Goal: Task Accomplishment & Management: Use online tool/utility

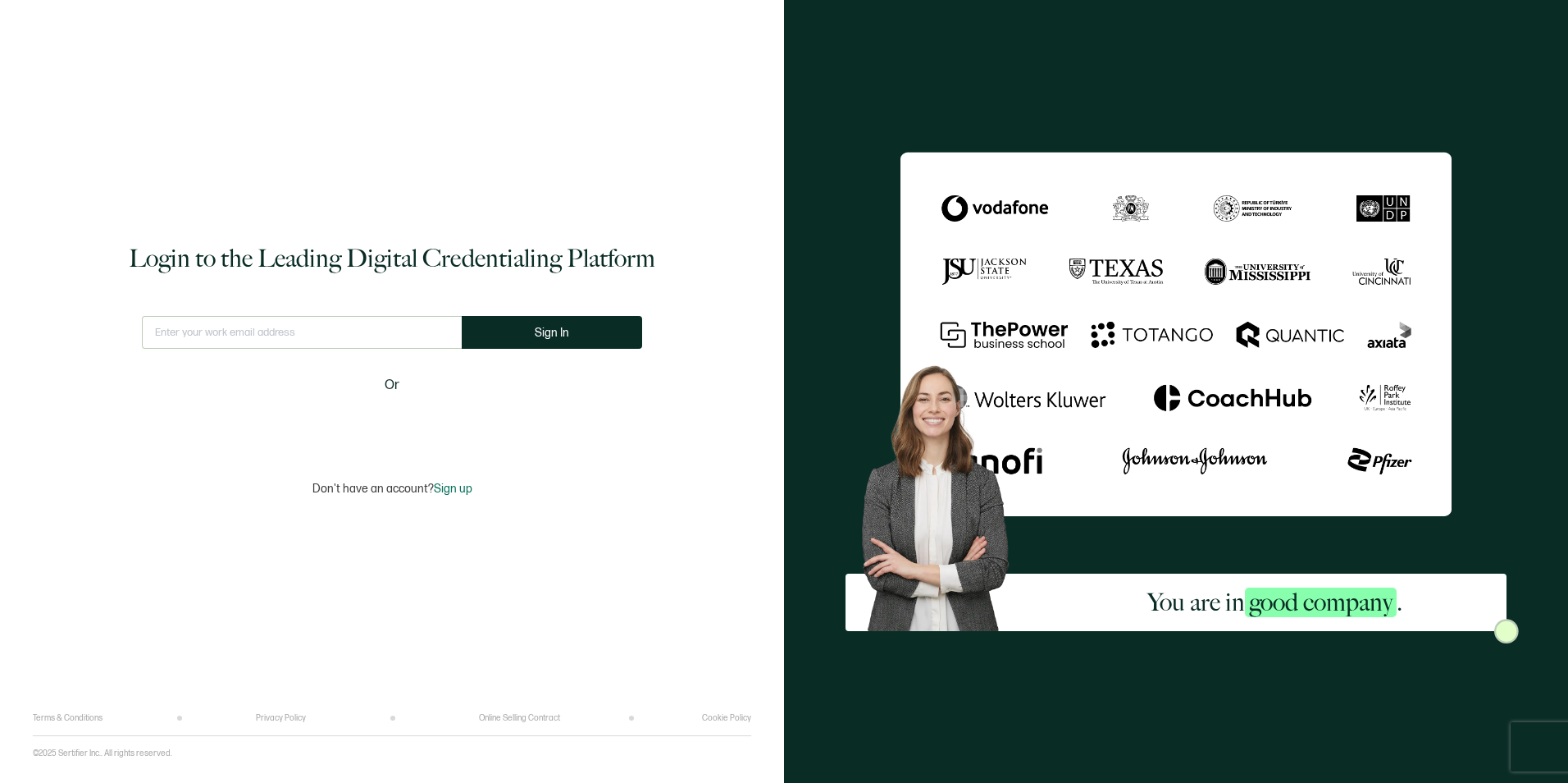
click at [271, 337] on input "text" at bounding box center [301, 332] width 319 height 33
type input "[PERSON_NAME][EMAIL_ADDRESS][PERSON_NAME][DOMAIN_NAME]"
click at [603, 331] on button "Sign In" at bounding box center [551, 332] width 180 height 33
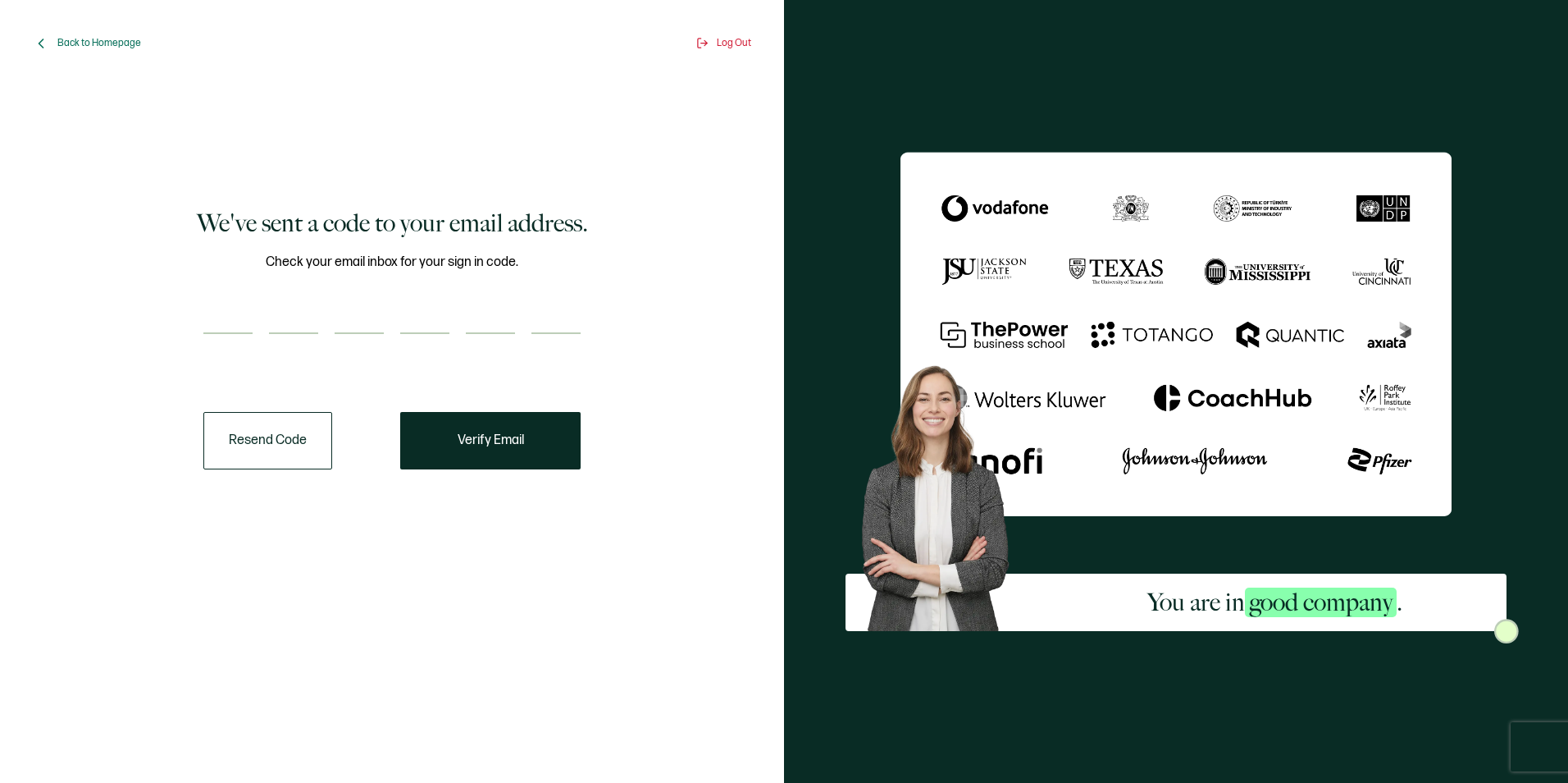
click at [210, 318] on input "number" at bounding box center [227, 318] width 49 height 33
paste input "2"
type input "2"
type input "0"
type input "1"
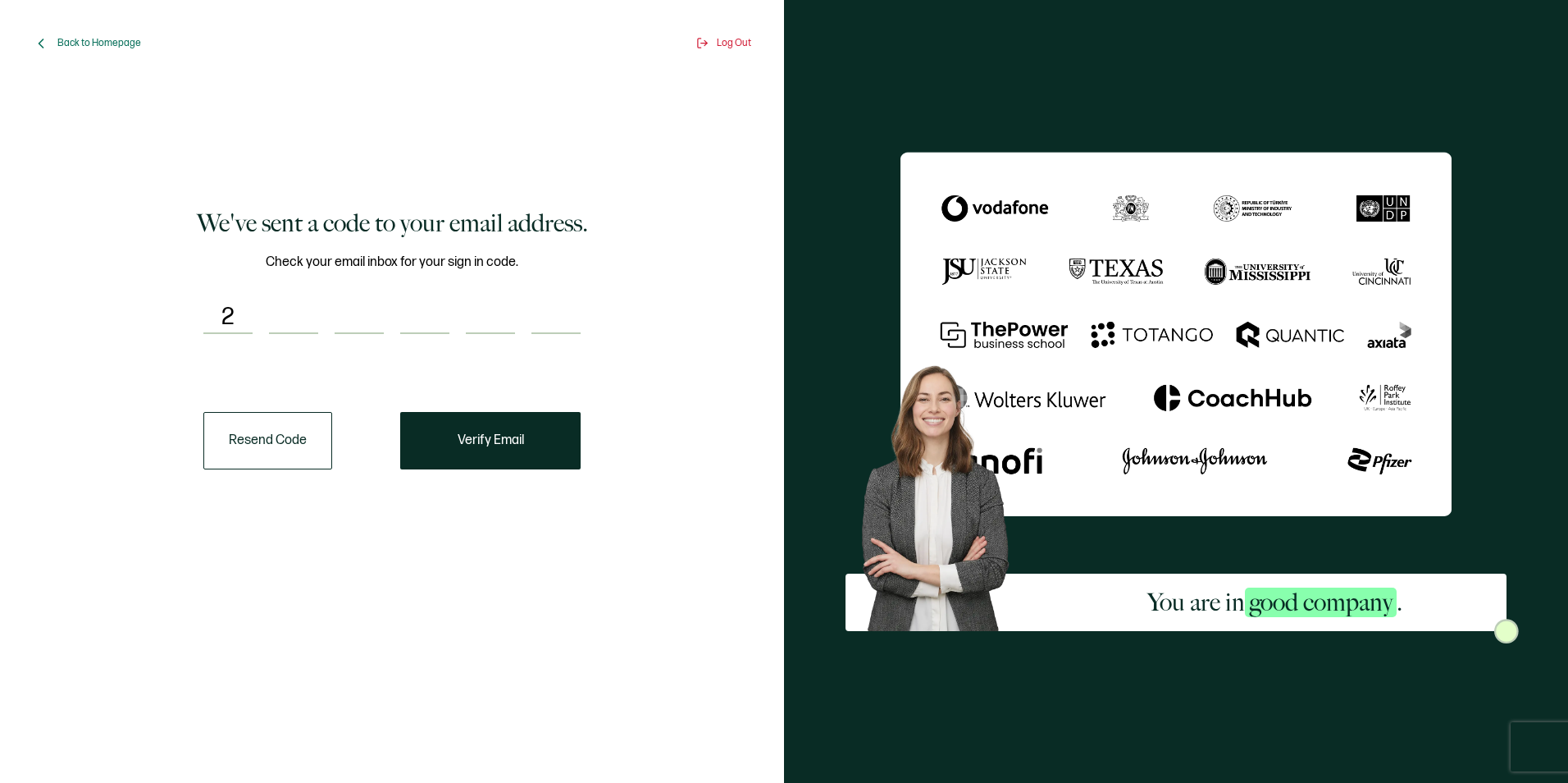
type input "2"
type input "0"
type input "9"
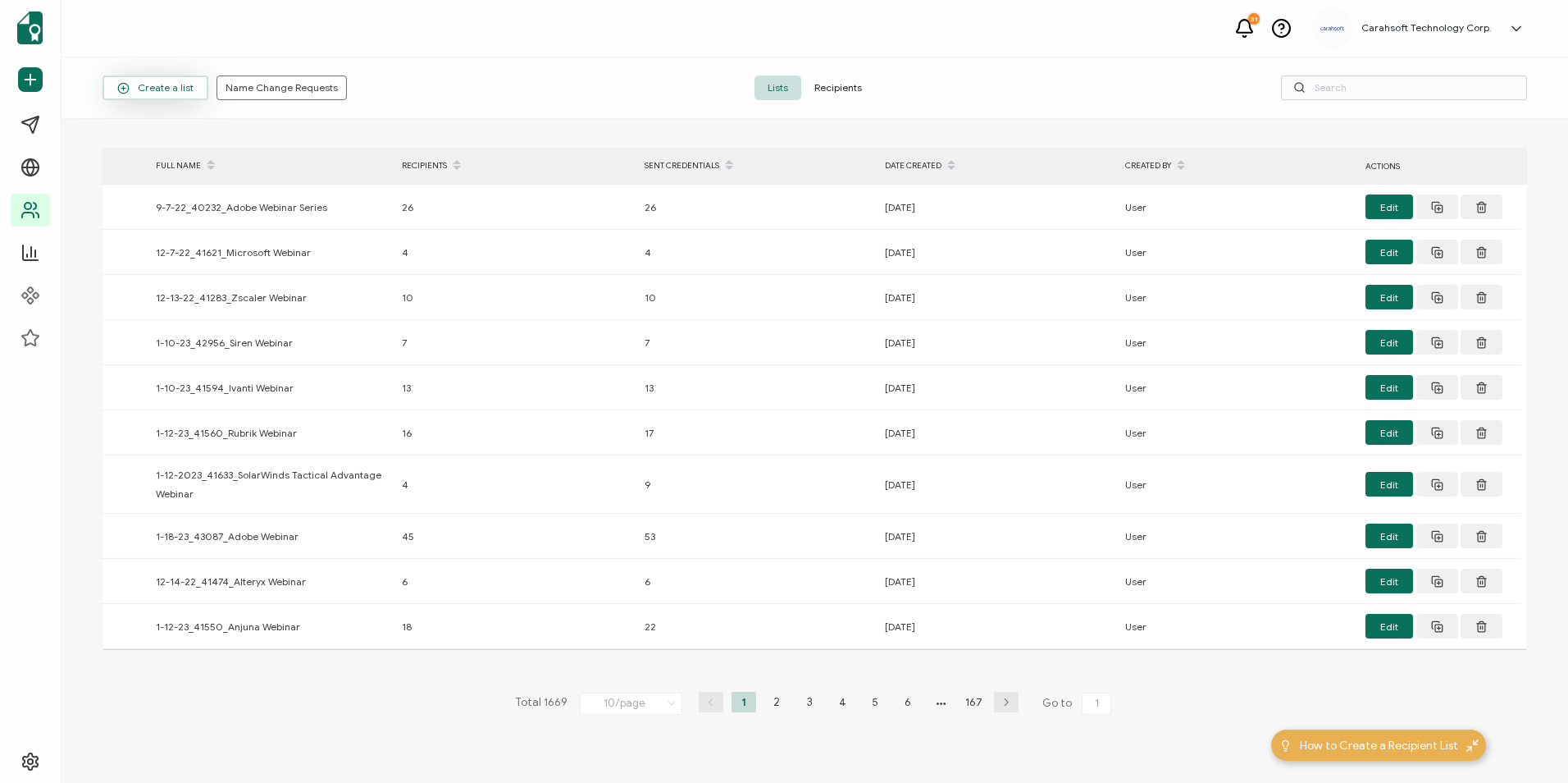
click at [140, 90] on span "Create a list" at bounding box center [155, 88] width 77 height 12
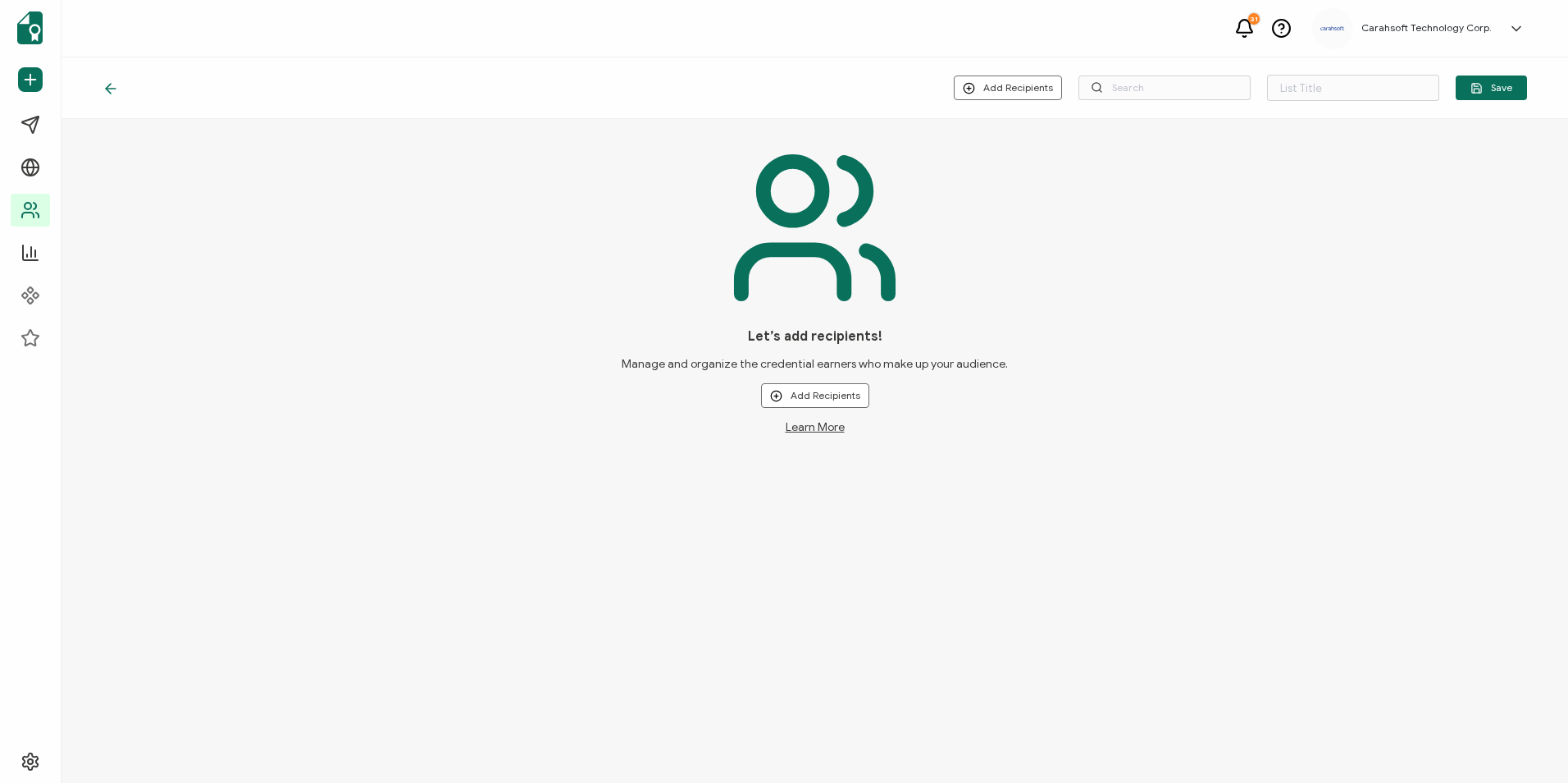
type input "List 1670"
click at [987, 90] on button "Add Recipients" at bounding box center [1007, 88] width 108 height 25
click at [1016, 130] on span "Upload New Recipients" at bounding box center [1044, 131] width 105 height 12
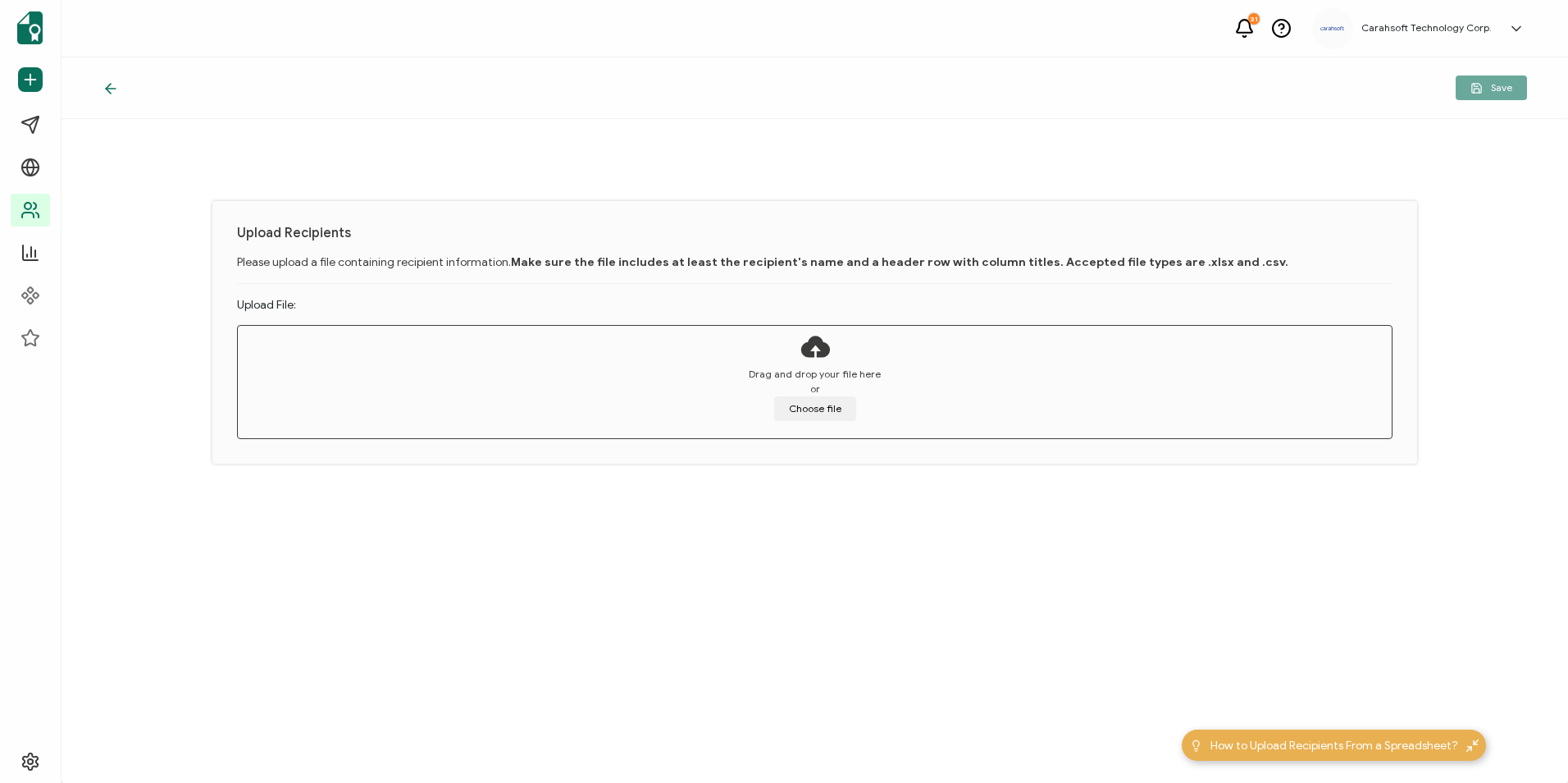
drag, startPoint x: 39, startPoint y: 227, endPoint x: 755, endPoint y: 392, distance: 734.8
click at [755, 392] on div "Drag and drop your file here or Choose file" at bounding box center [815, 393] width 1155 height 54
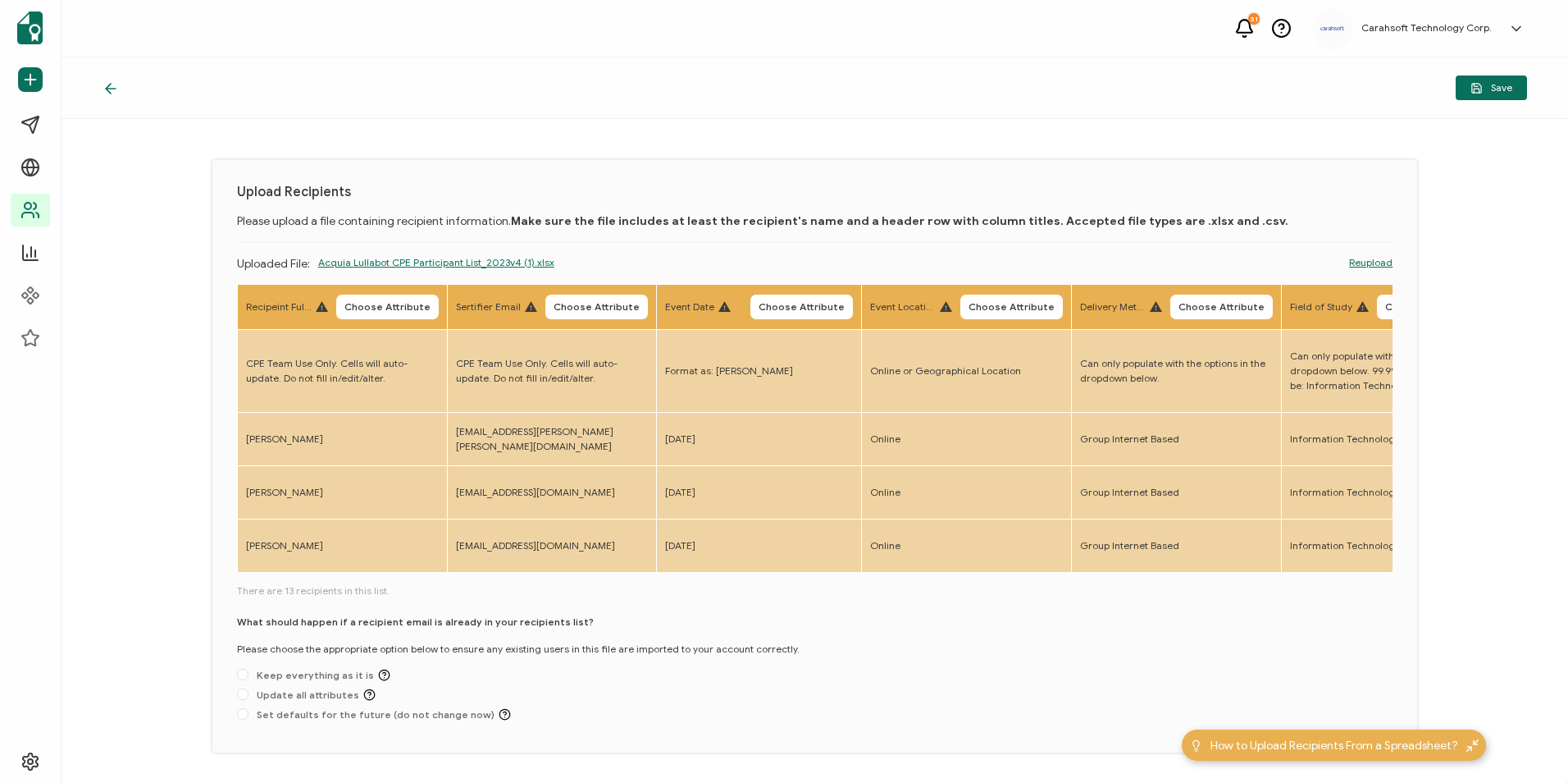
click at [114, 87] on icon at bounding box center [110, 88] width 16 height 16
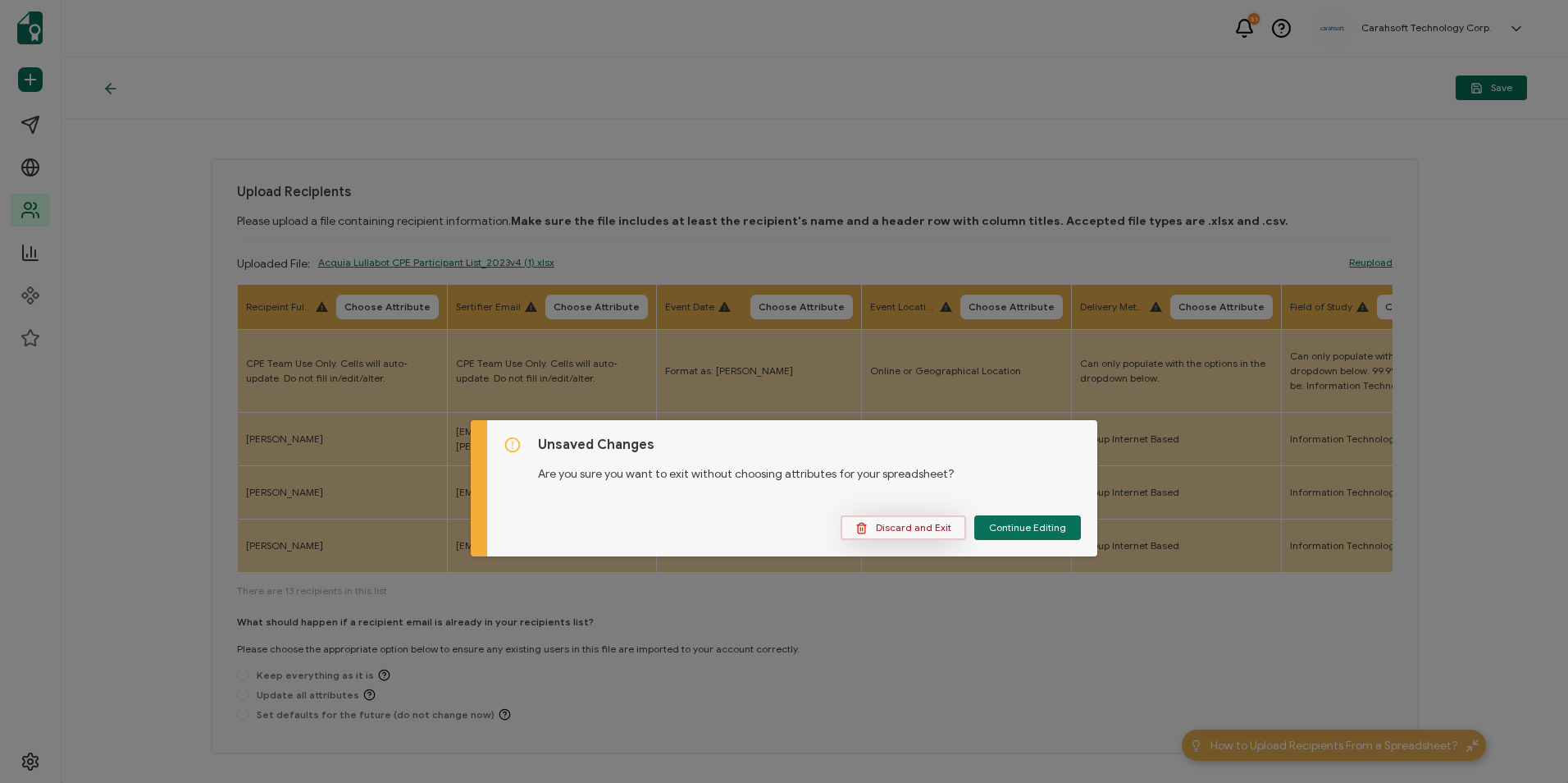
click at [919, 528] on span "Discard and Exit" at bounding box center [903, 528] width 96 height 12
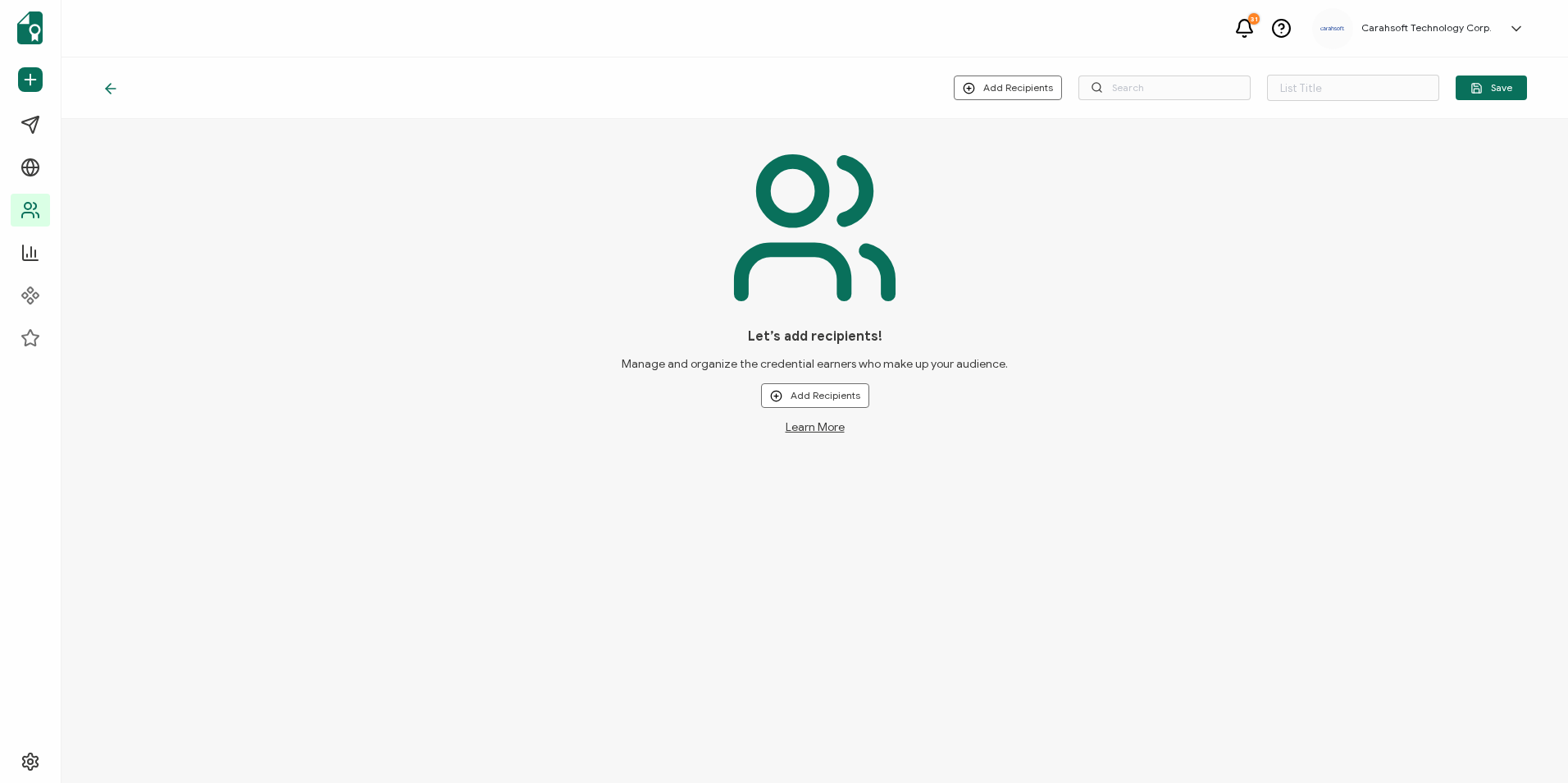
type input "List 1670"
click at [1030, 87] on button "Add Recipients" at bounding box center [1007, 88] width 108 height 25
click at [1002, 132] on span "Upload New Recipients" at bounding box center [1044, 131] width 105 height 12
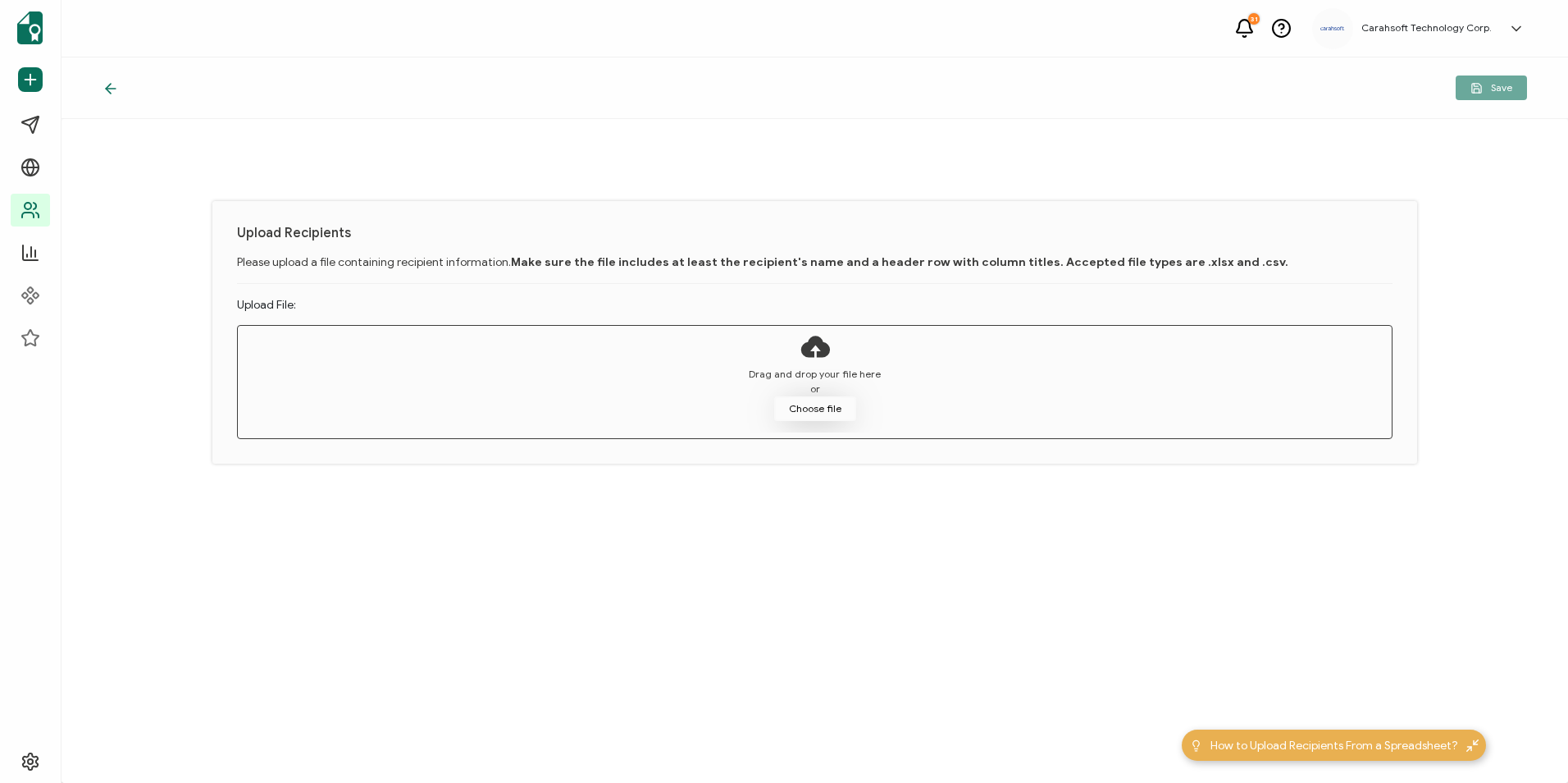
click at [815, 414] on button "Choose file" at bounding box center [815, 409] width 82 height 25
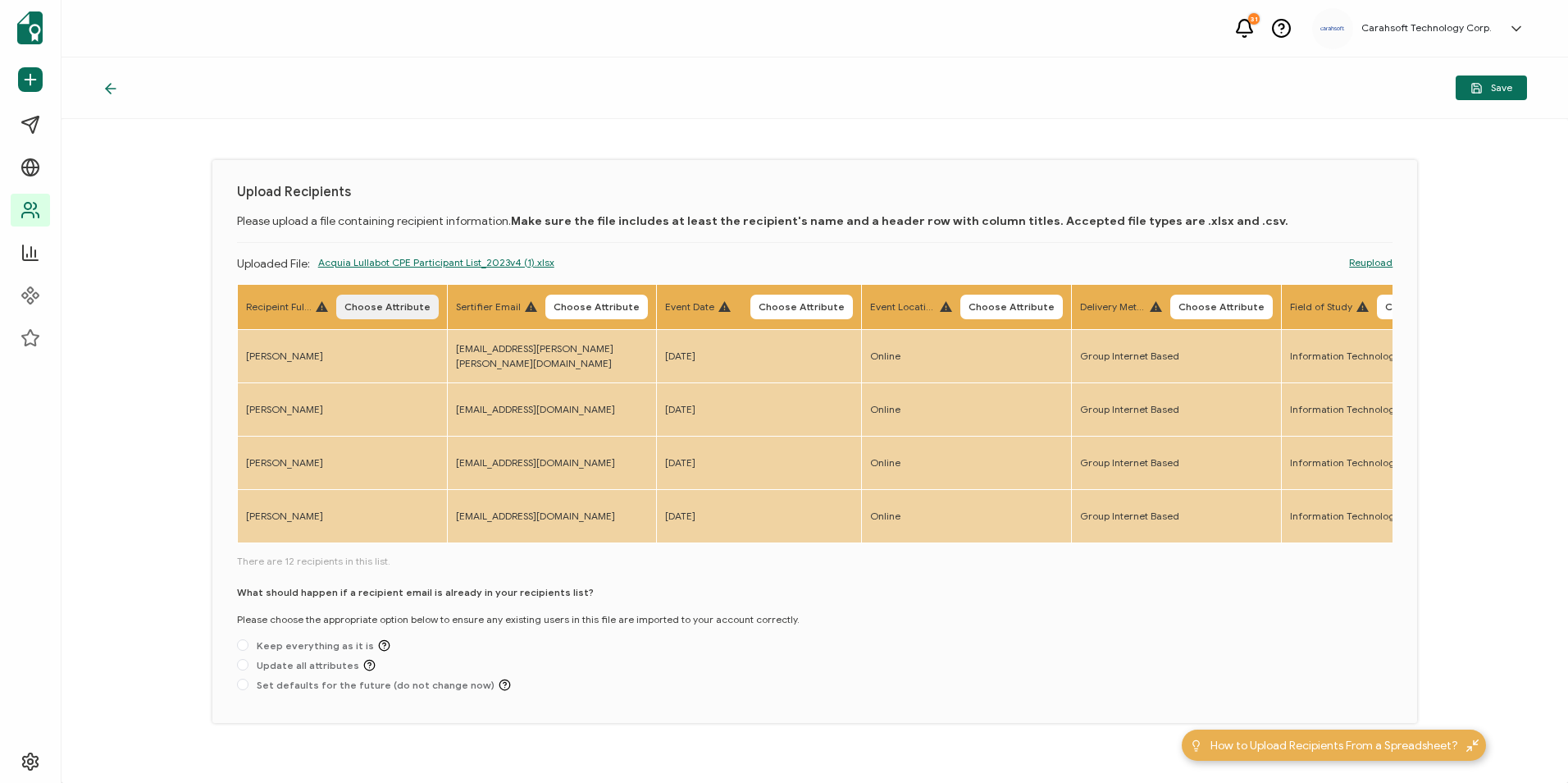
click at [416, 311] on span "Choose Attribute" at bounding box center [387, 307] width 86 height 10
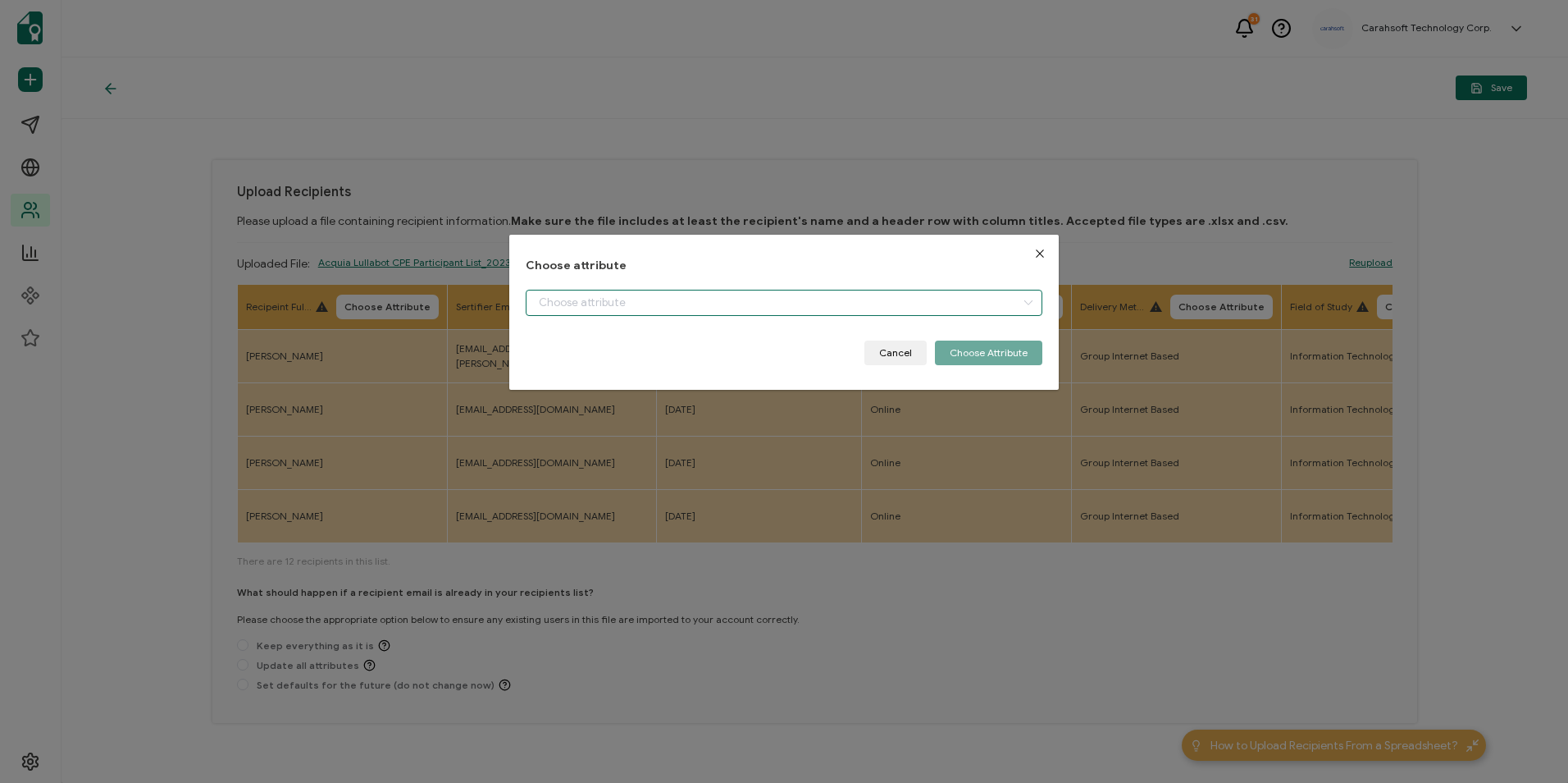
click at [639, 308] on input "dialog" at bounding box center [784, 302] width 516 height 26
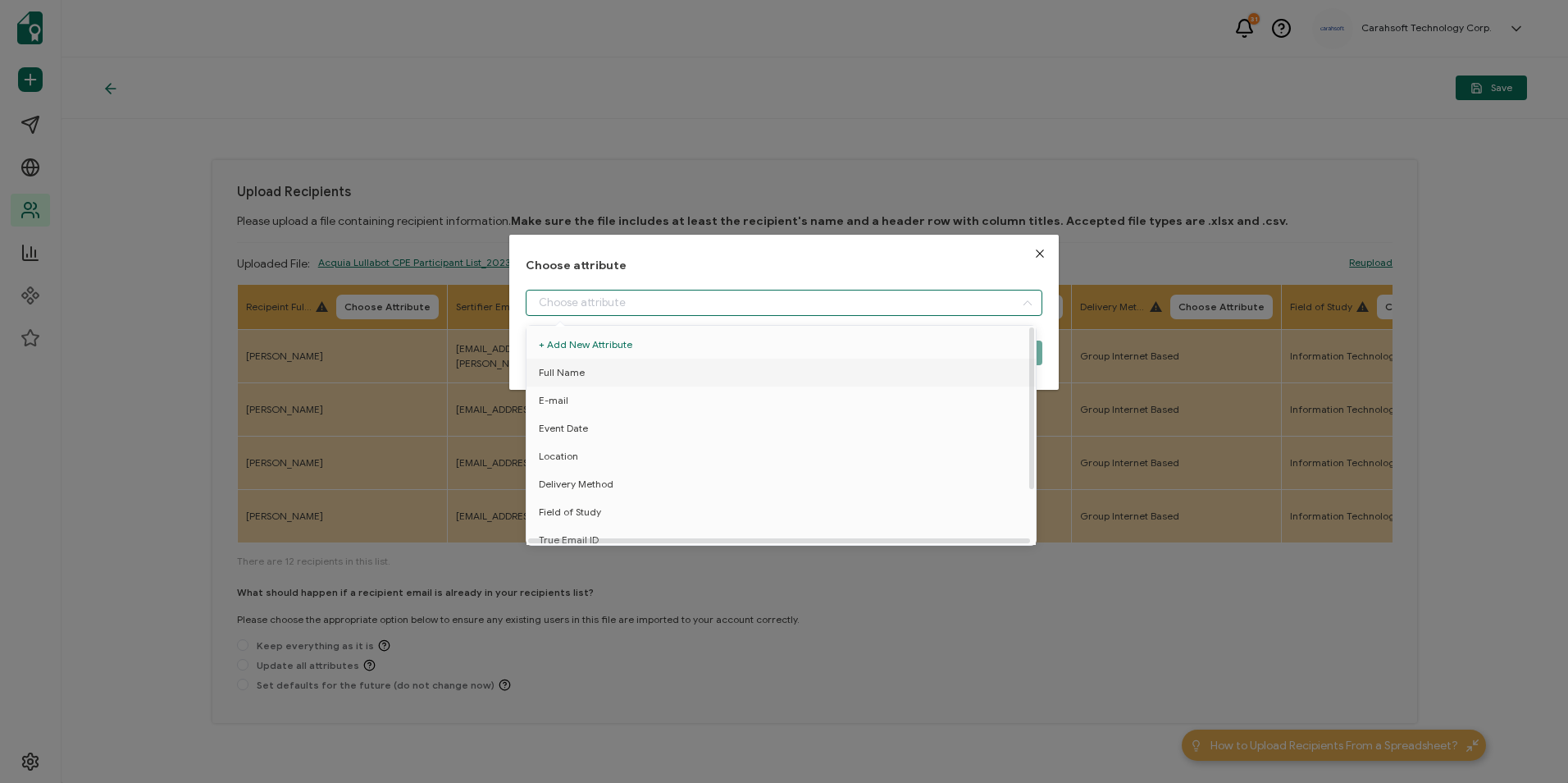
click at [583, 374] on li "Full Name" at bounding box center [784, 372] width 524 height 28
type input "Full Name"
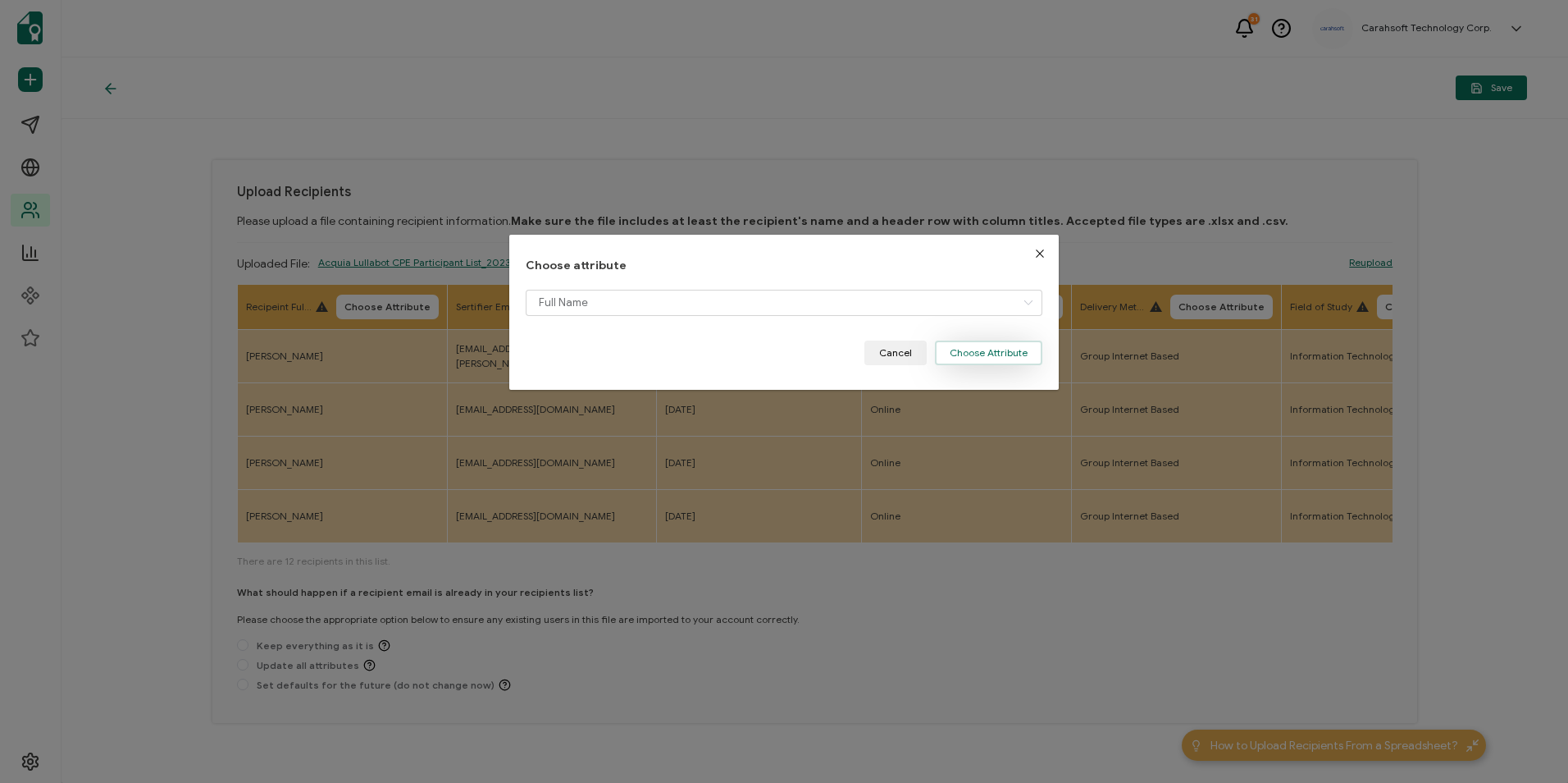
click at [991, 351] on button "Choose Attribute" at bounding box center [989, 353] width 107 height 25
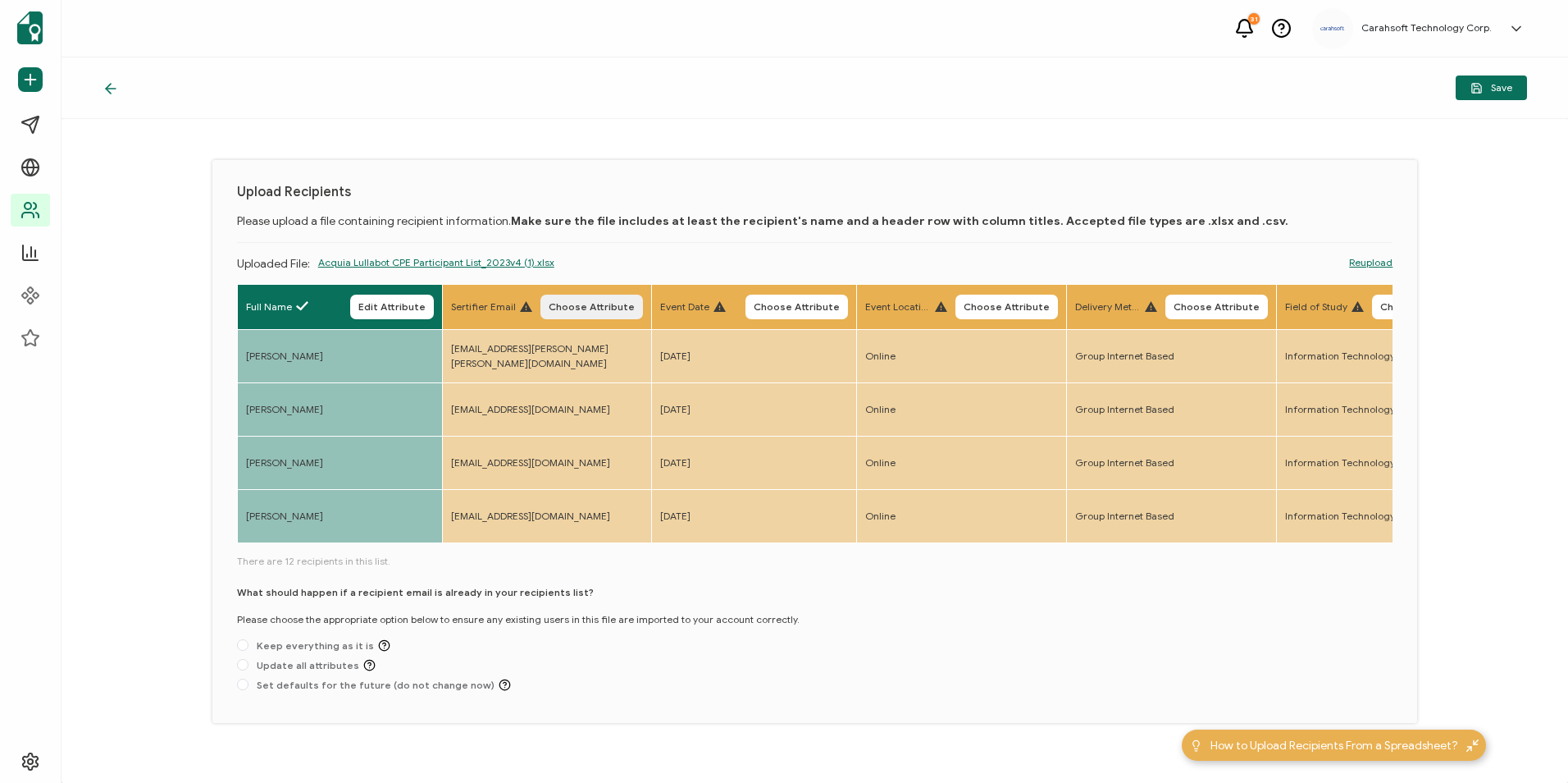
click at [606, 314] on button "Choose Attribute" at bounding box center [591, 307] width 103 height 25
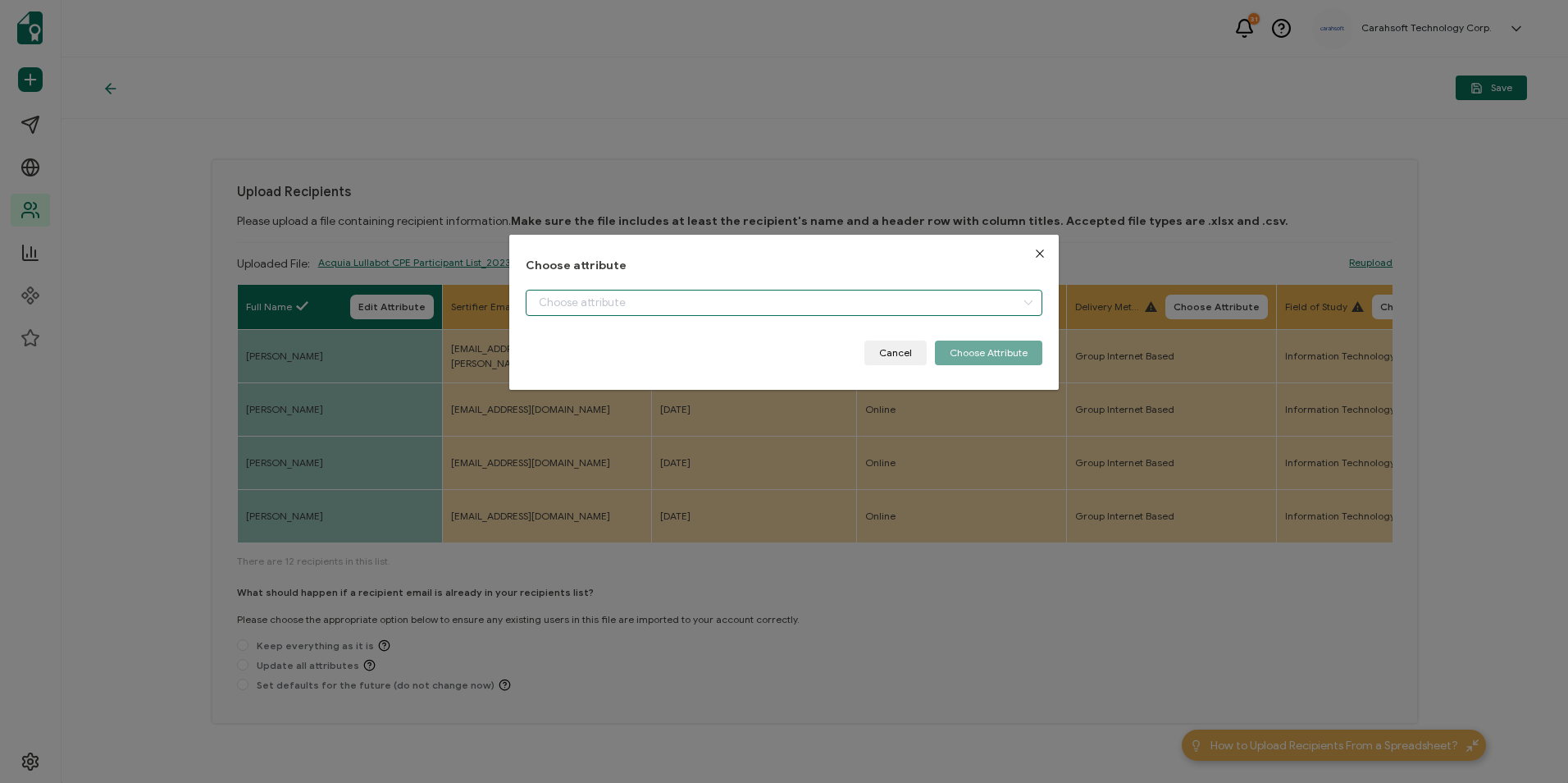
click at [603, 314] on input "dialog" at bounding box center [784, 302] width 516 height 26
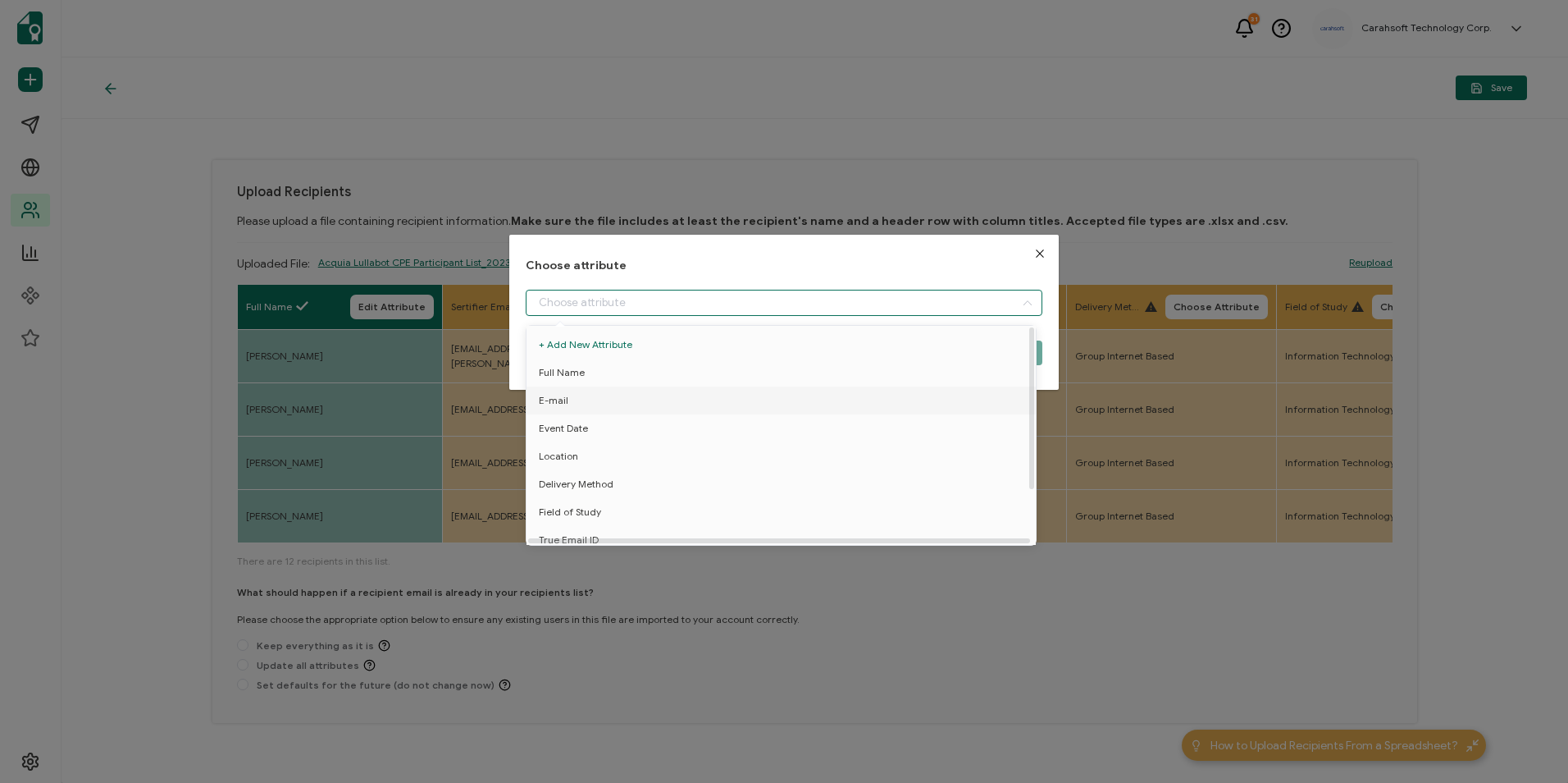
click at [553, 405] on span "E-mail" at bounding box center [553, 400] width 30 height 28
type input "E-mail"
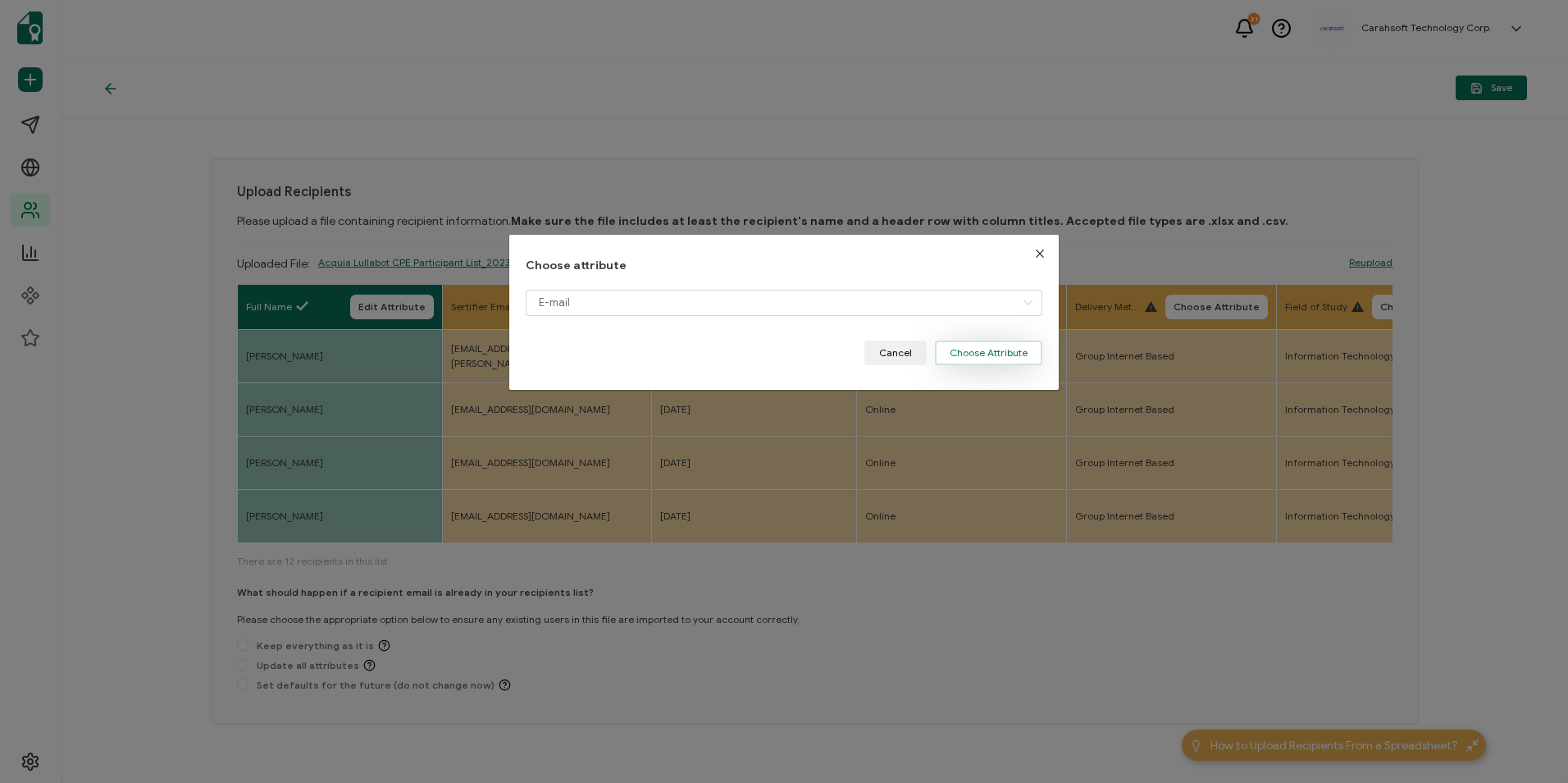
click at [987, 348] on button "Choose Attribute" at bounding box center [989, 353] width 107 height 25
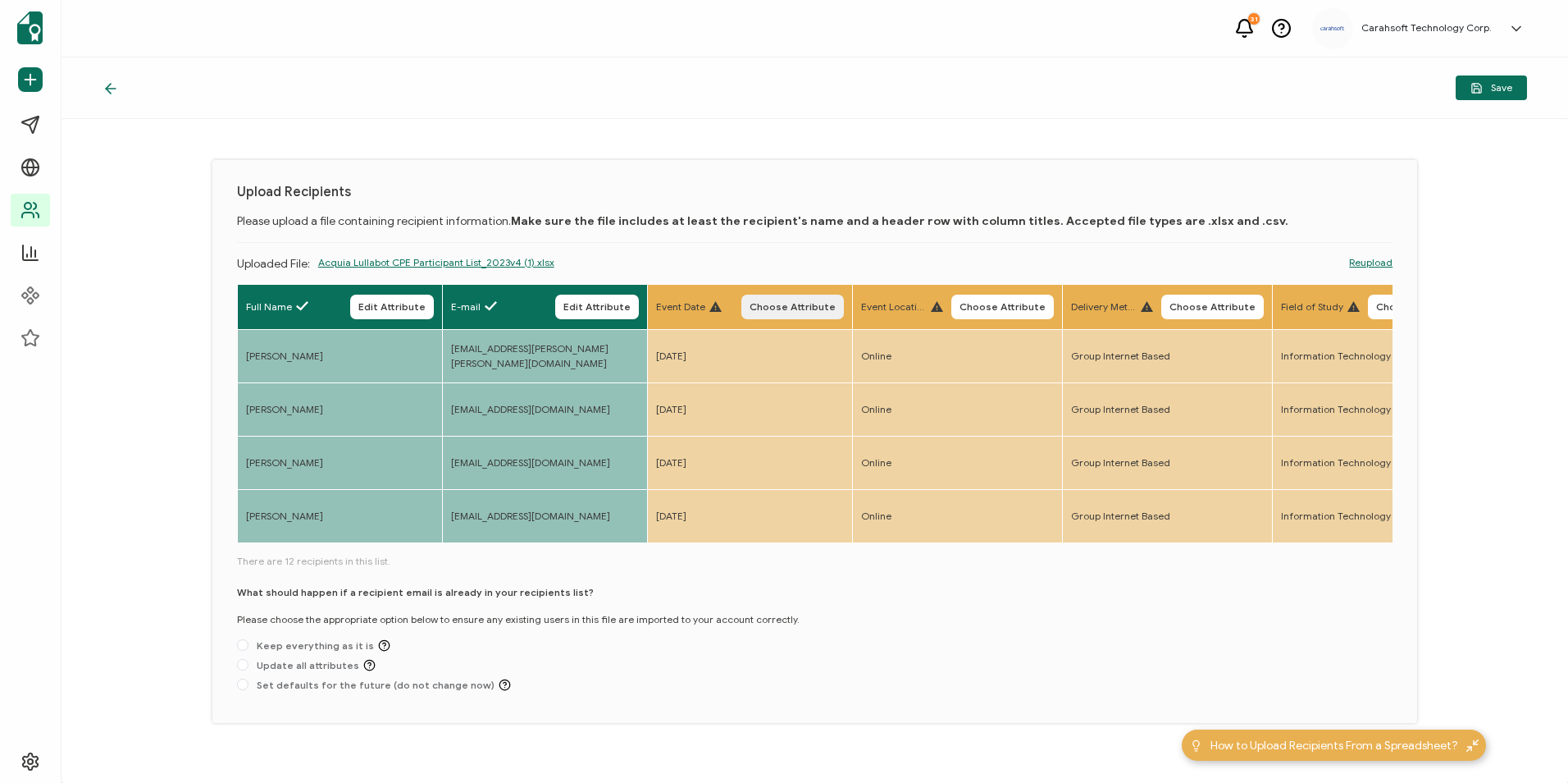
click at [811, 311] on span "Choose Attribute" at bounding box center [792, 307] width 86 height 10
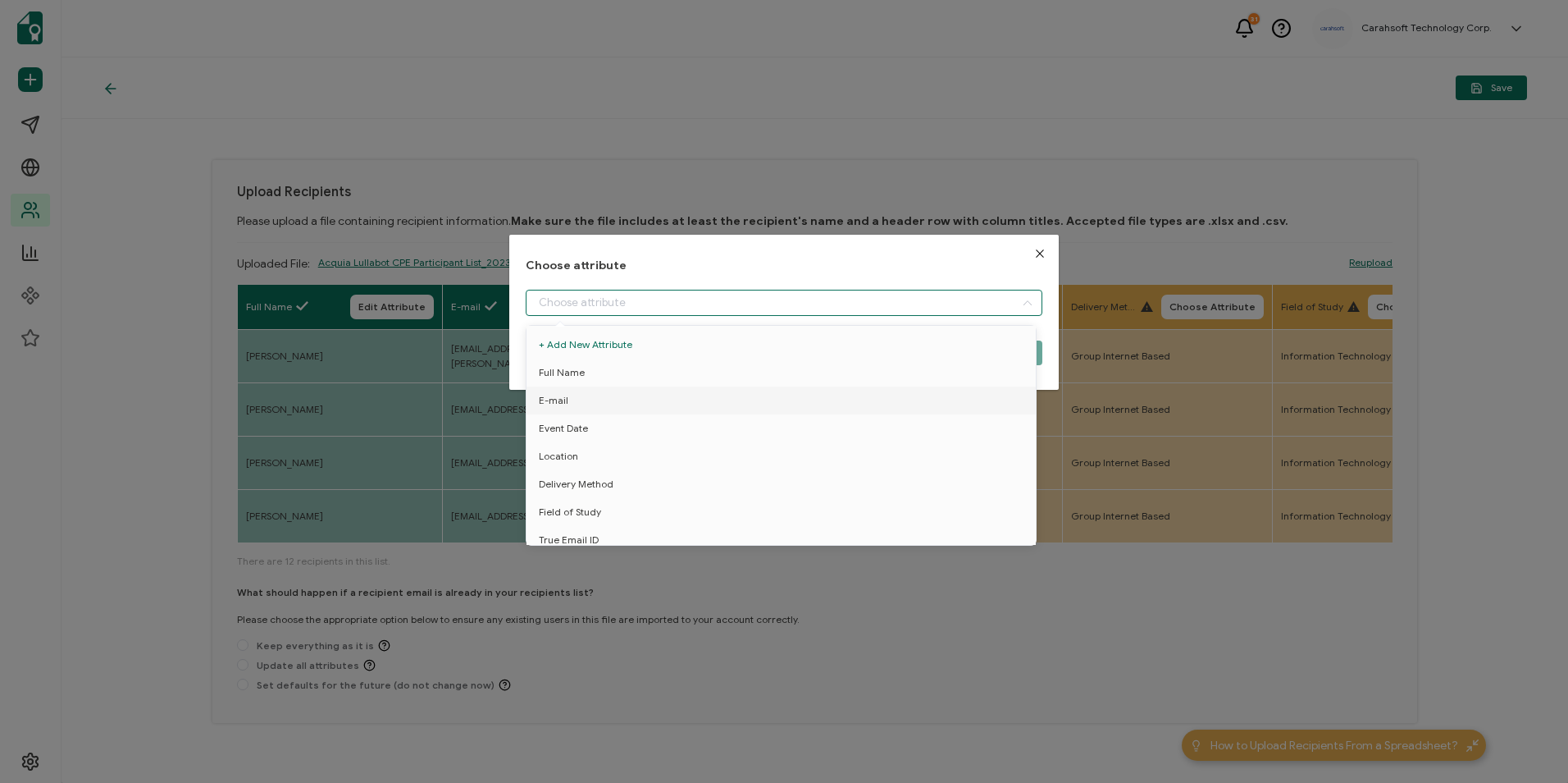
click at [688, 311] on input "dialog" at bounding box center [784, 302] width 516 height 26
click at [611, 430] on li "Event Date" at bounding box center [784, 428] width 524 height 28
type input "Event Date"
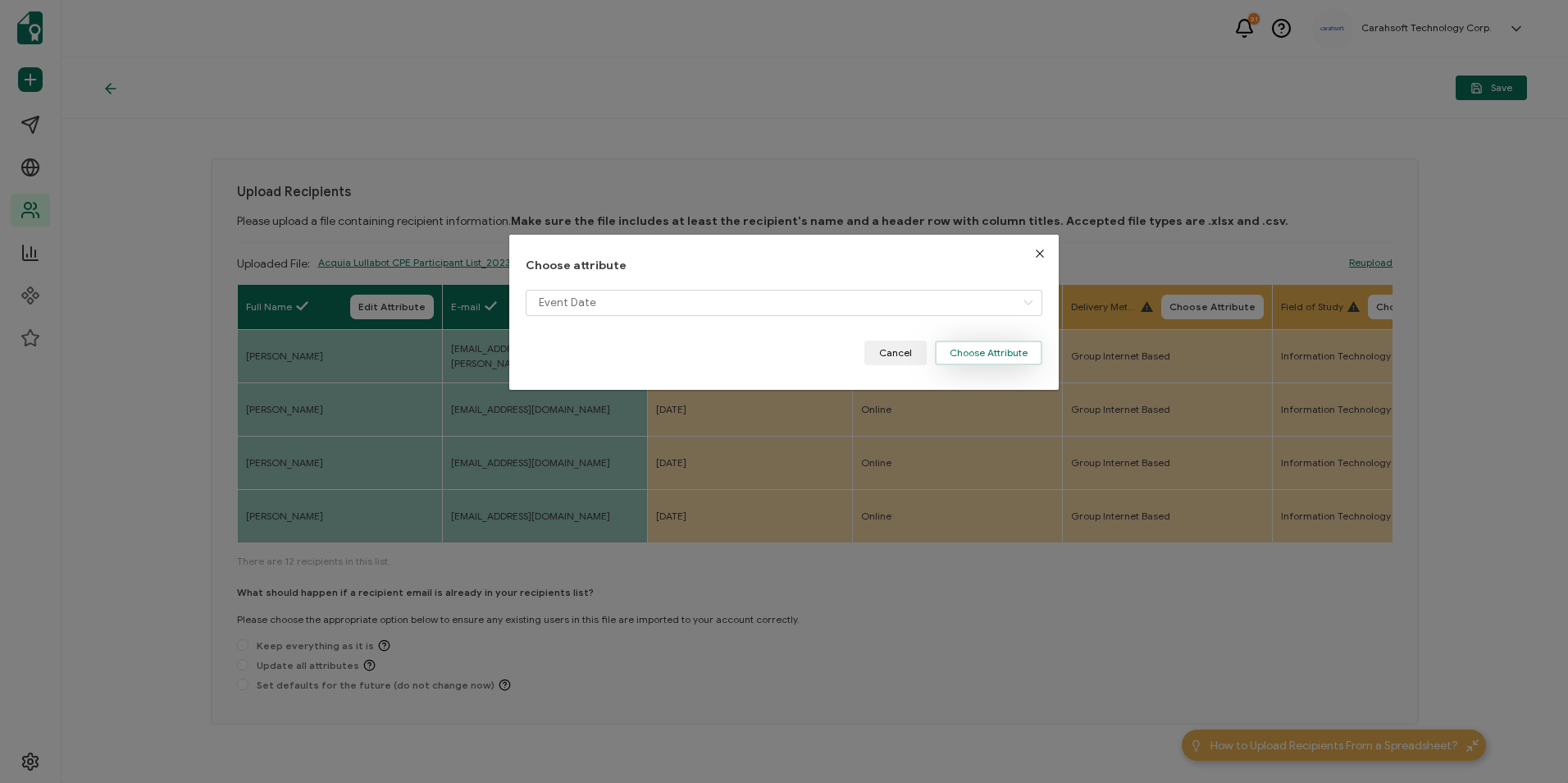
click at [970, 361] on button "Choose Attribute" at bounding box center [989, 353] width 107 height 25
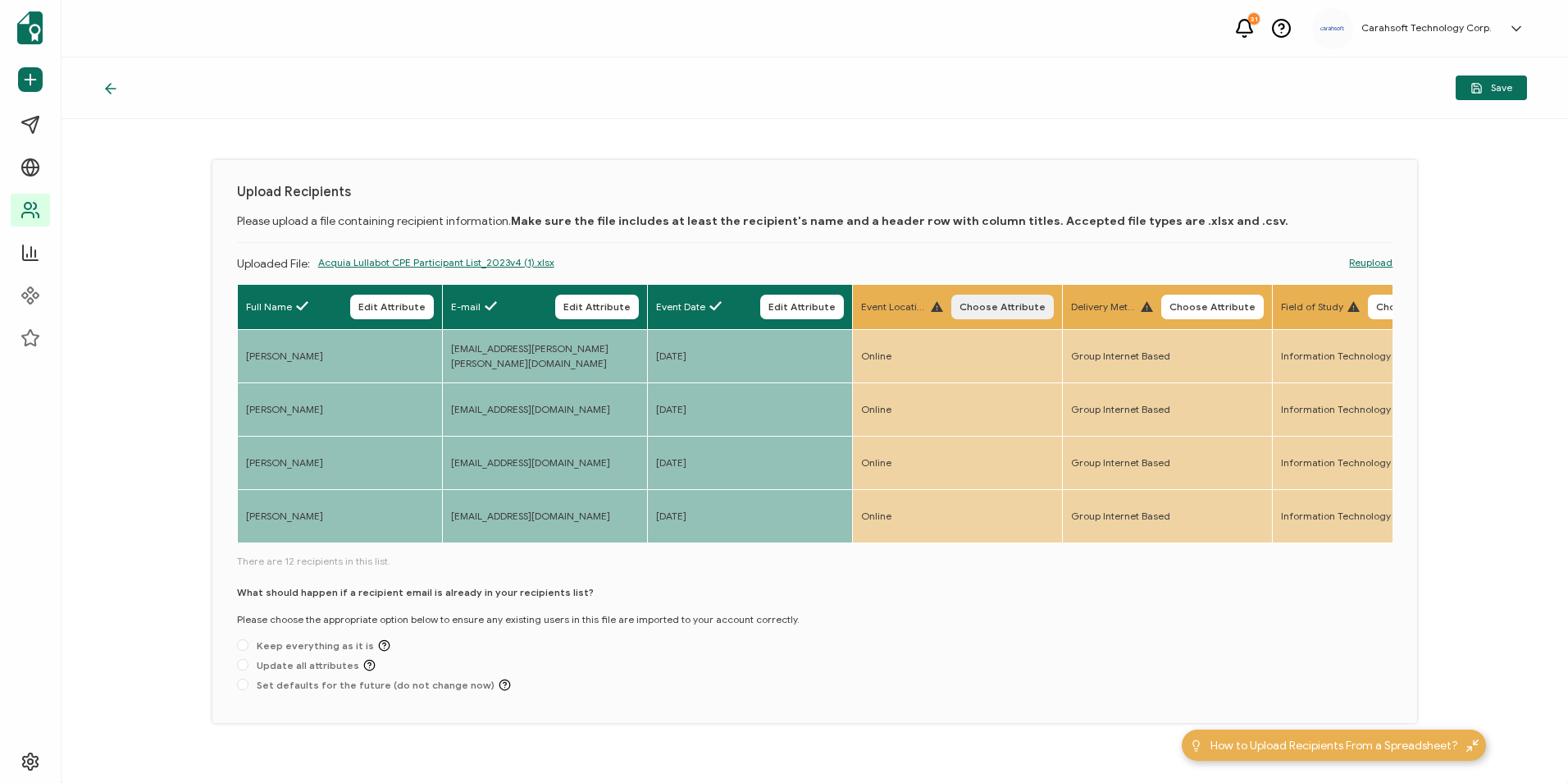
click at [990, 302] on span "Choose Attribute" at bounding box center [1002, 307] width 86 height 10
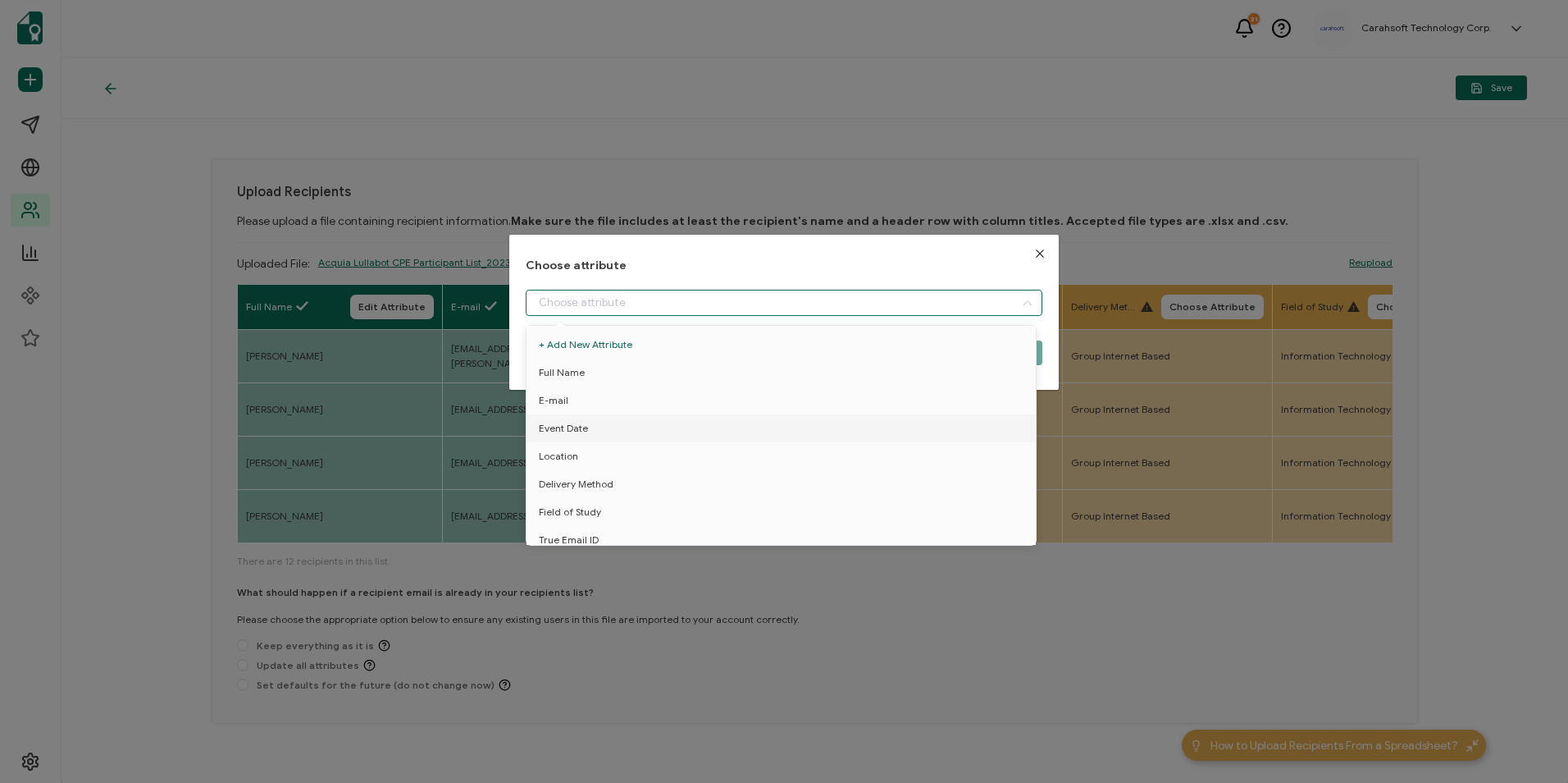
click at [757, 295] on input "dialog" at bounding box center [784, 302] width 516 height 26
click at [608, 457] on li "Location" at bounding box center [784, 456] width 524 height 28
type input "Location"
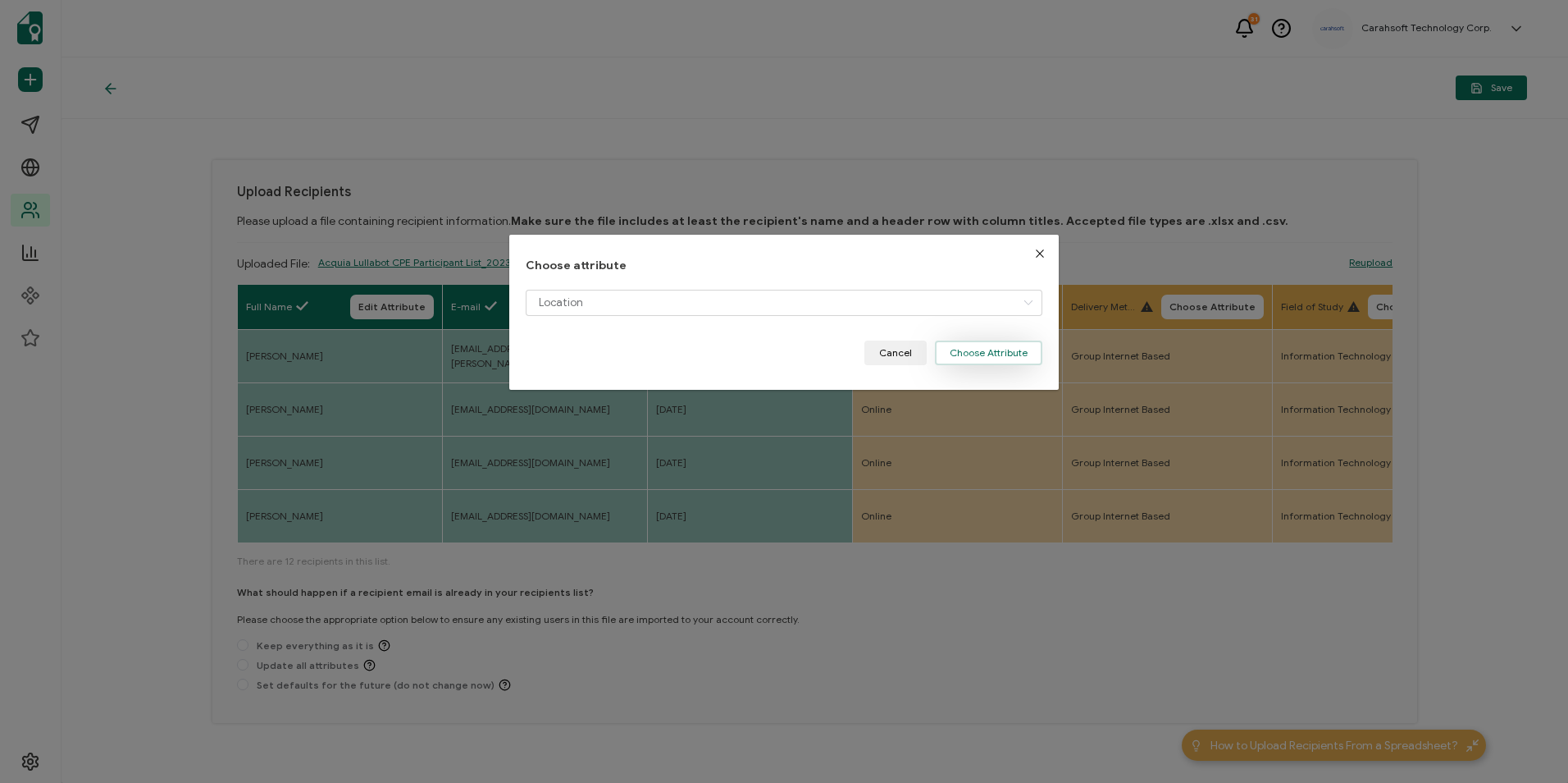
click at [975, 348] on button "Choose Attribute" at bounding box center [989, 353] width 107 height 25
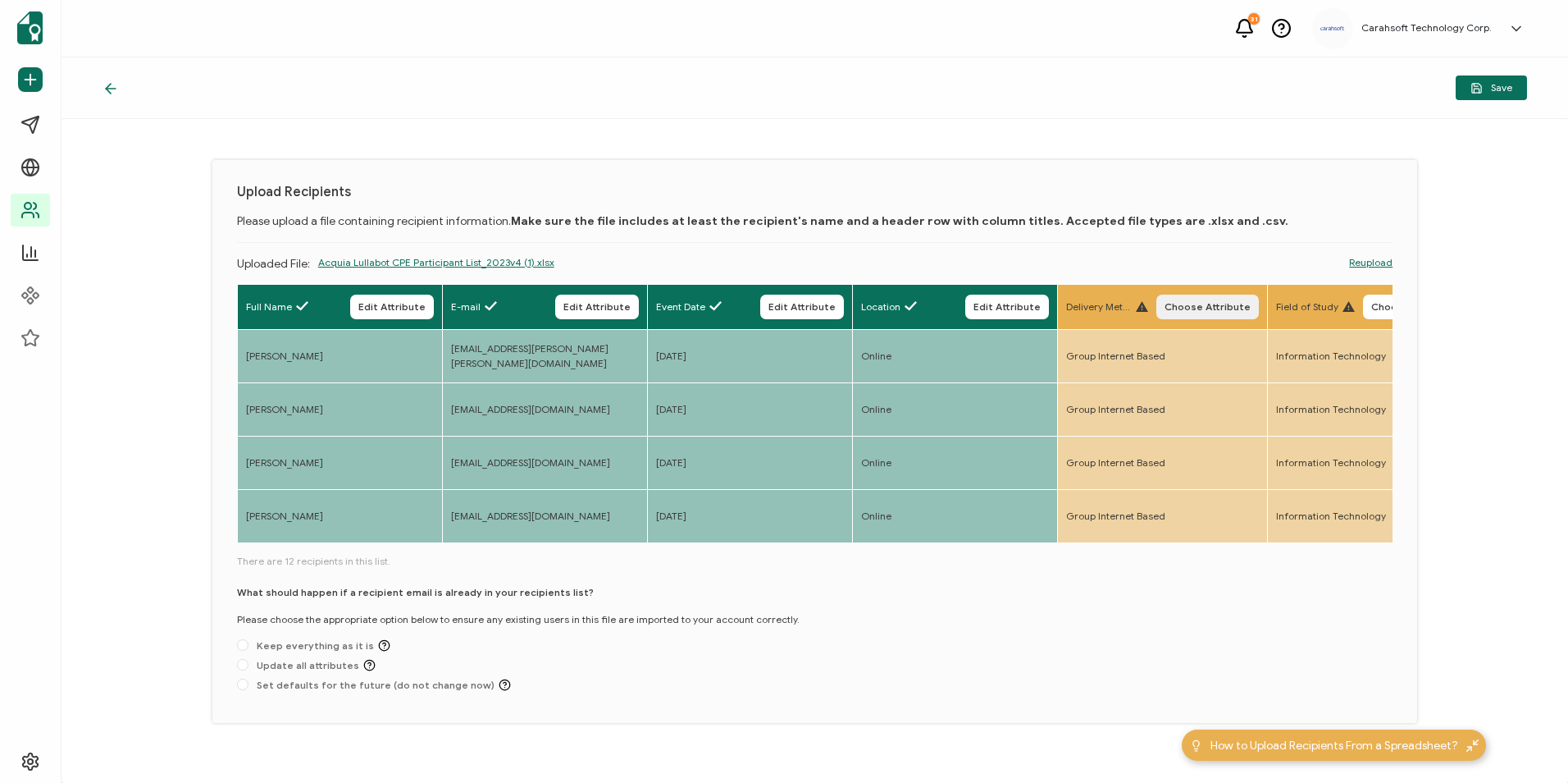
click at [1234, 308] on span "Choose Attribute" at bounding box center [1207, 307] width 86 height 10
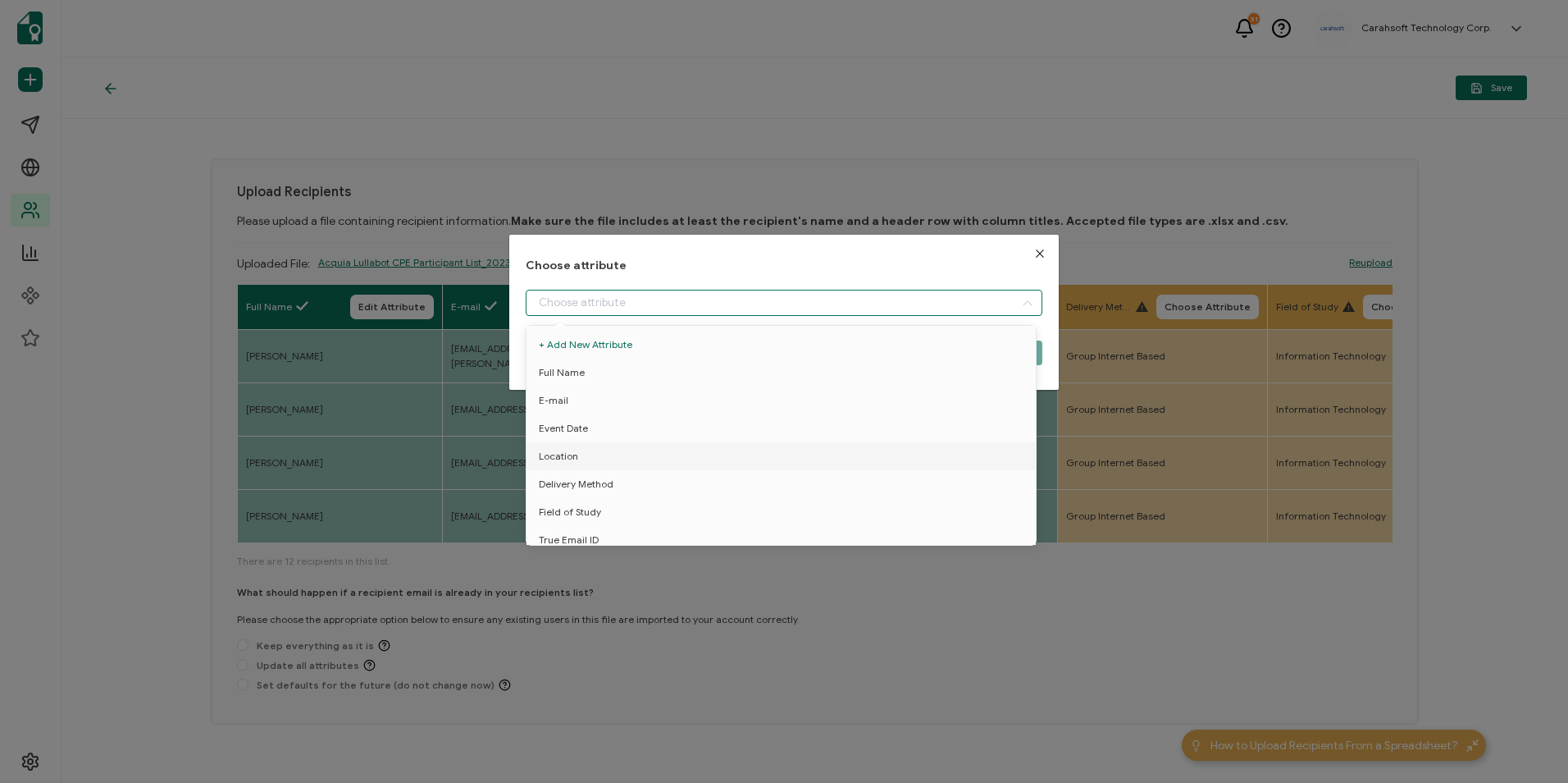
click at [751, 295] on input "dialog" at bounding box center [784, 302] width 516 height 26
click at [597, 479] on span "Delivery Method" at bounding box center [576, 484] width 75 height 28
type input "Delivery Method"
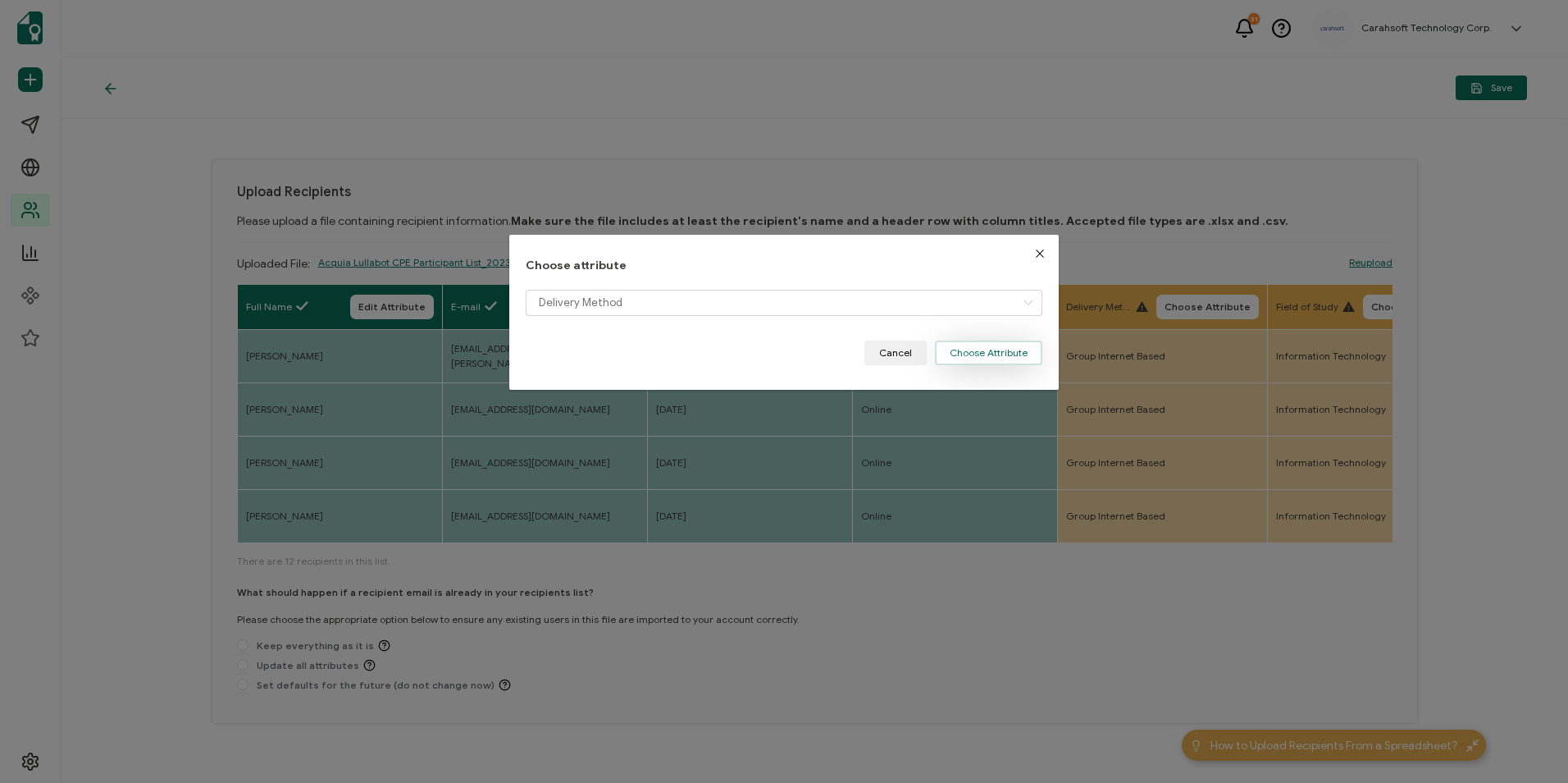
click at [976, 354] on button "Choose Attribute" at bounding box center [989, 353] width 107 height 25
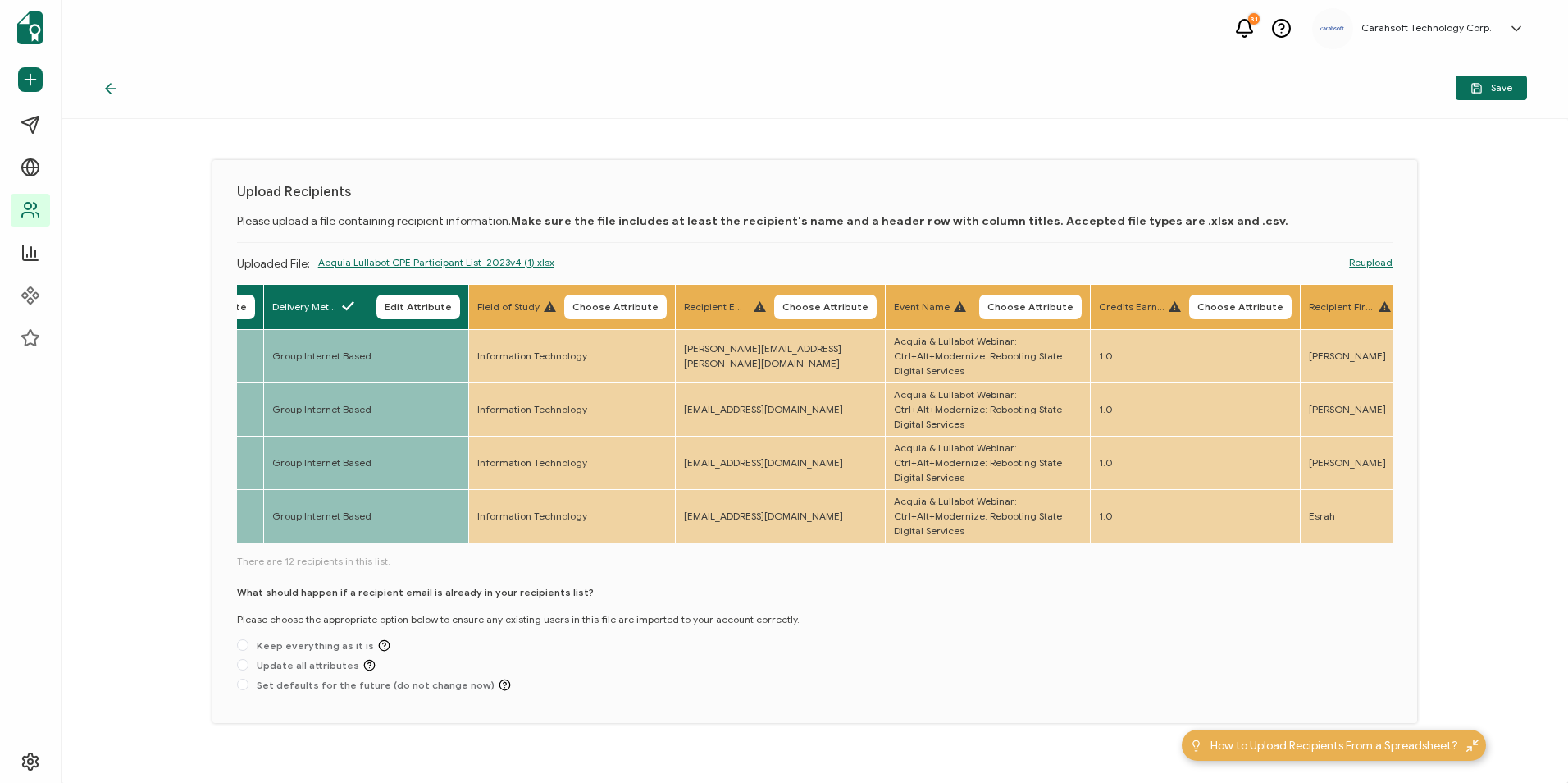
scroll to position [0, 846]
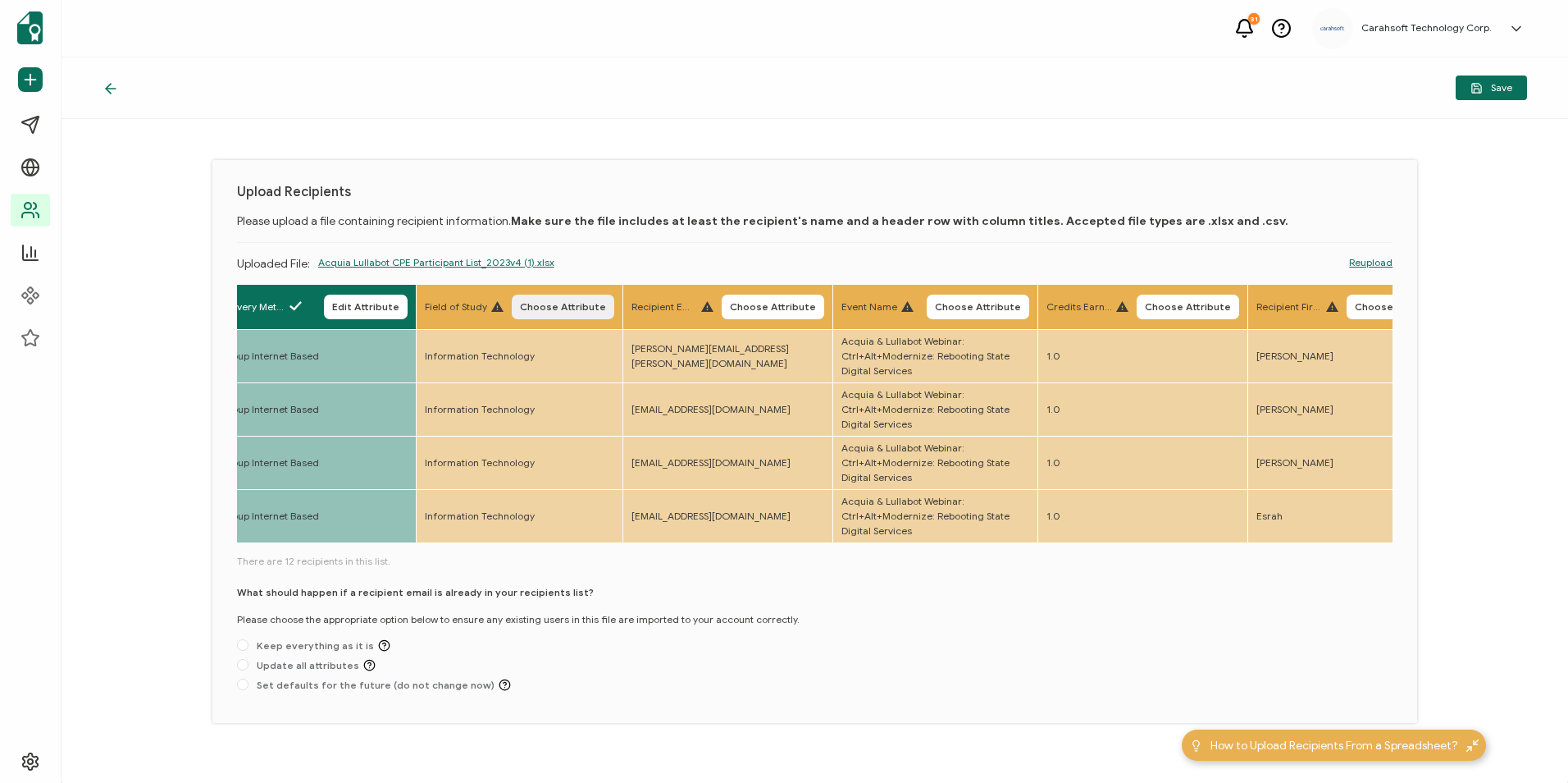
click at [563, 302] on span "Choose Attribute" at bounding box center [563, 307] width 86 height 10
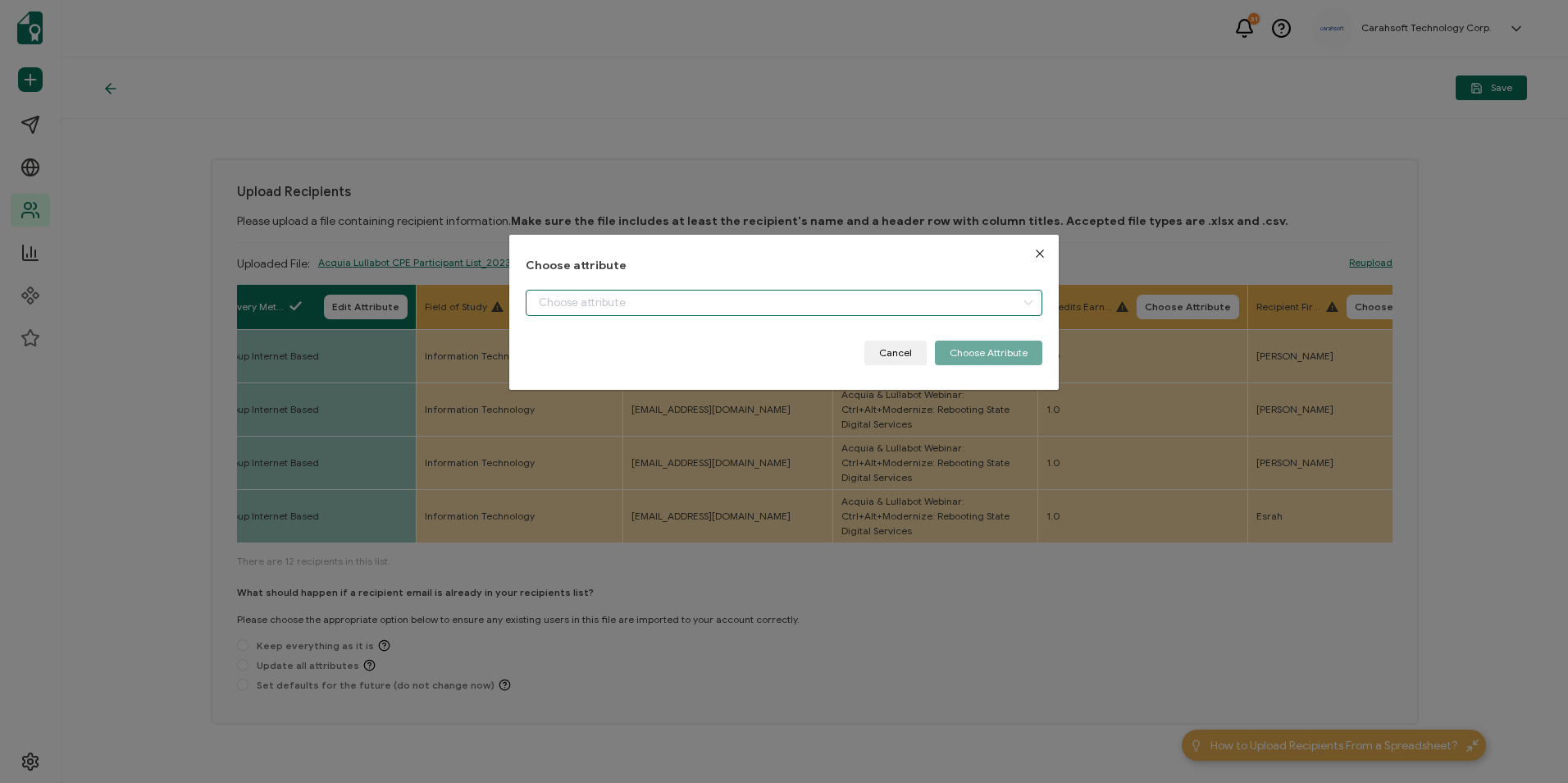
click at [596, 309] on input "dialog" at bounding box center [784, 302] width 516 height 26
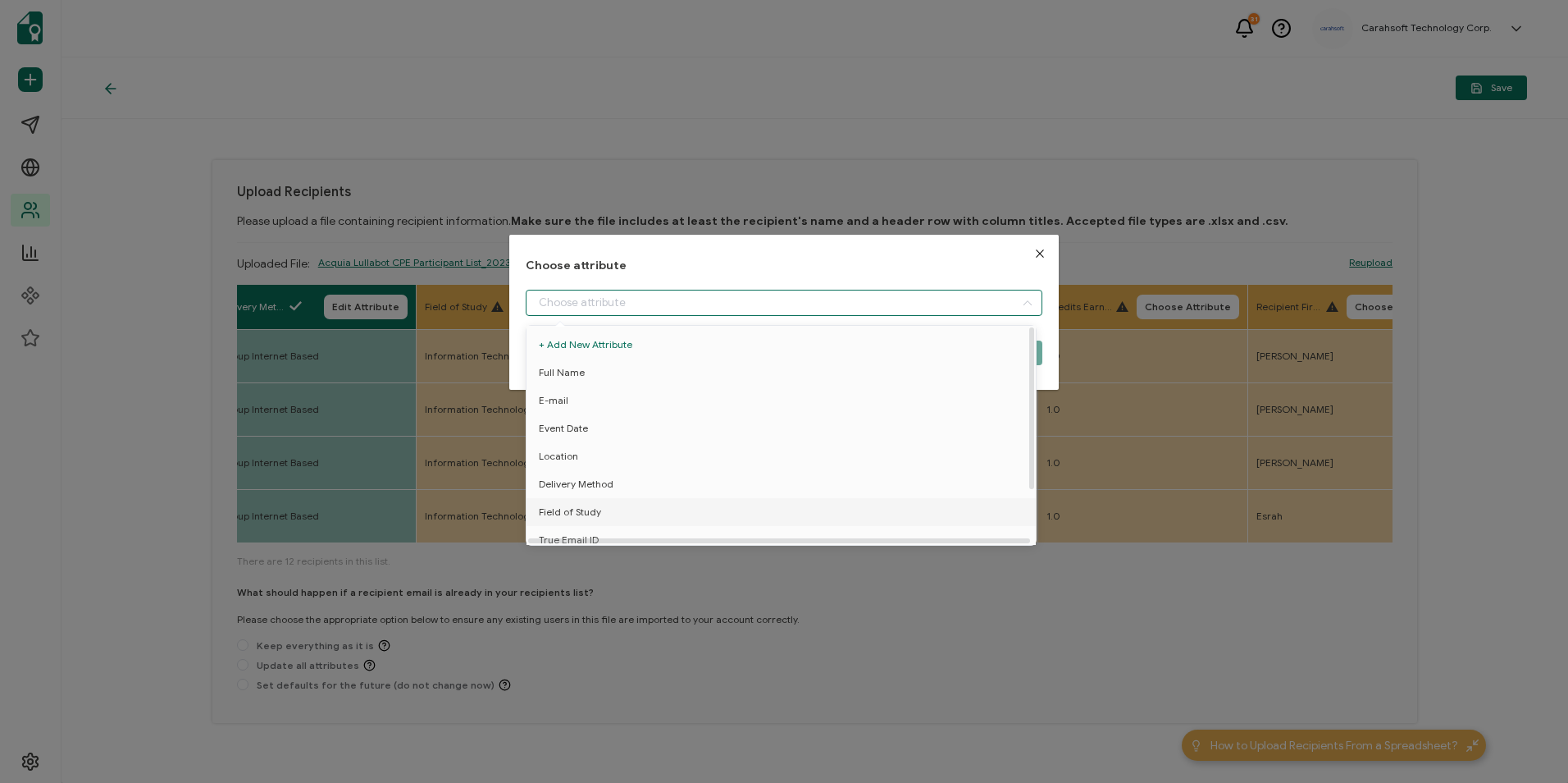
click at [615, 510] on li "Field of Study" at bounding box center [784, 511] width 524 height 28
type input "Field of Study"
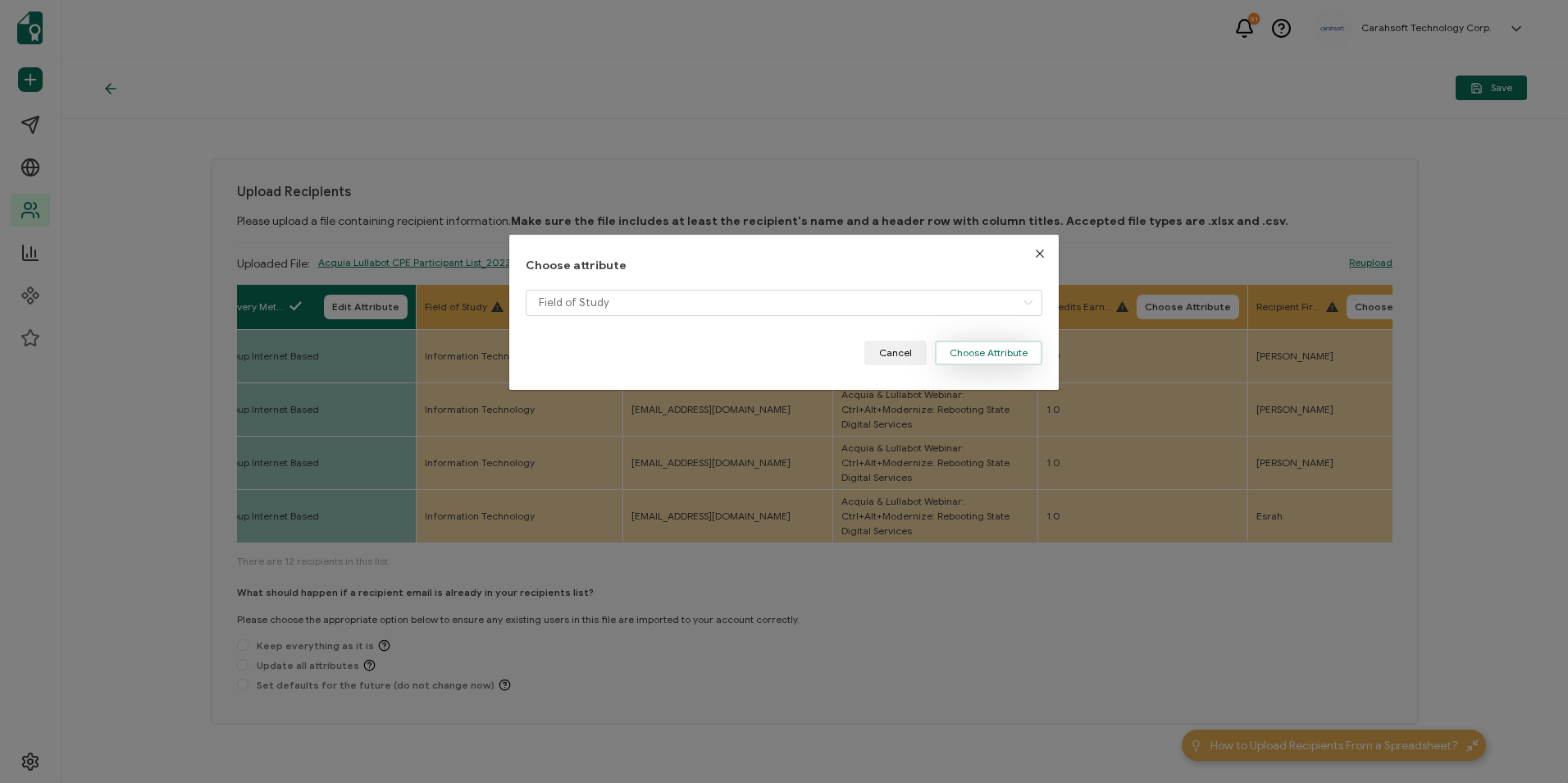
click at [993, 356] on button "Choose Attribute" at bounding box center [989, 353] width 107 height 25
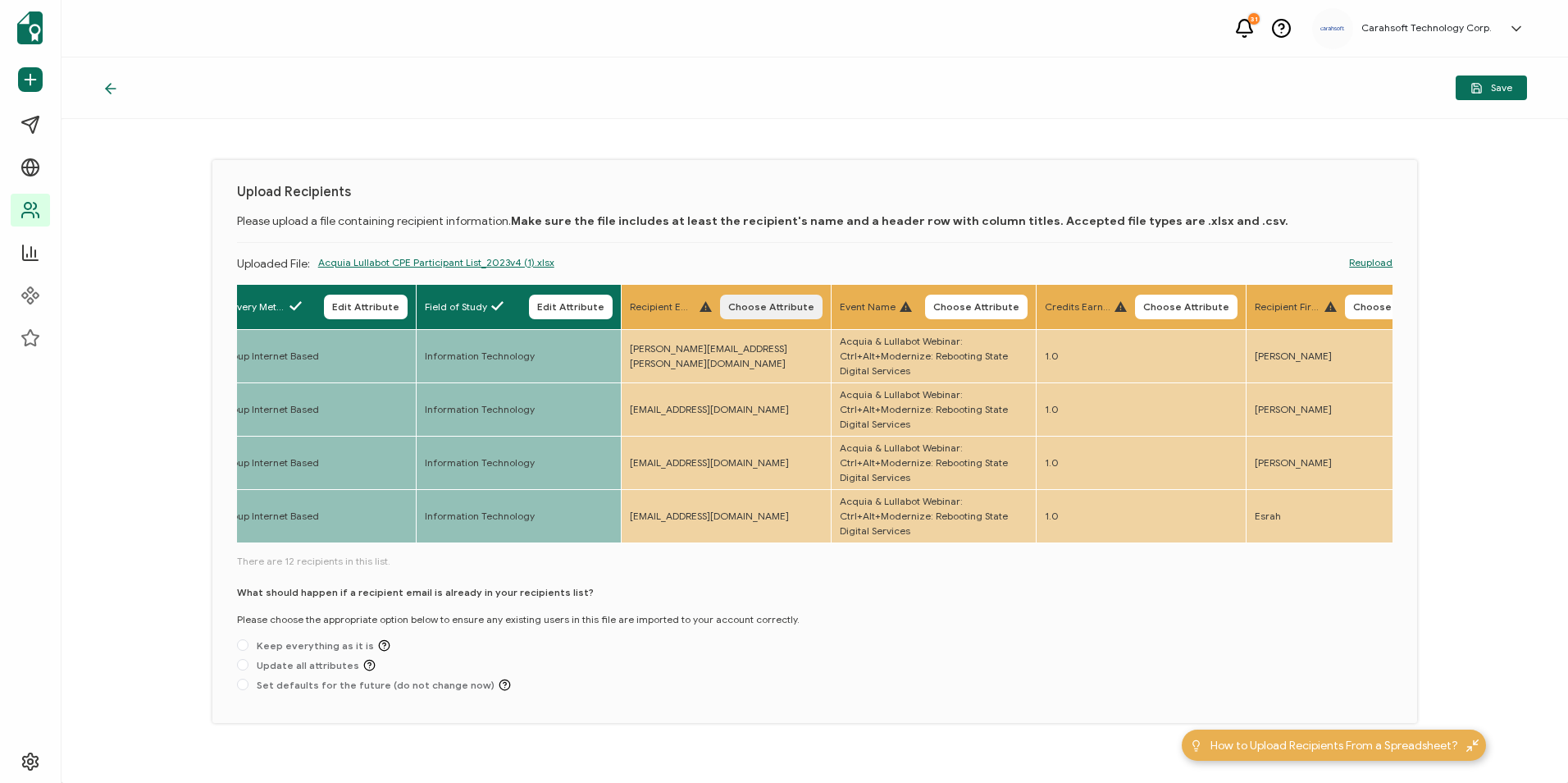
click at [769, 310] on span "Choose Attribute" at bounding box center [771, 307] width 86 height 10
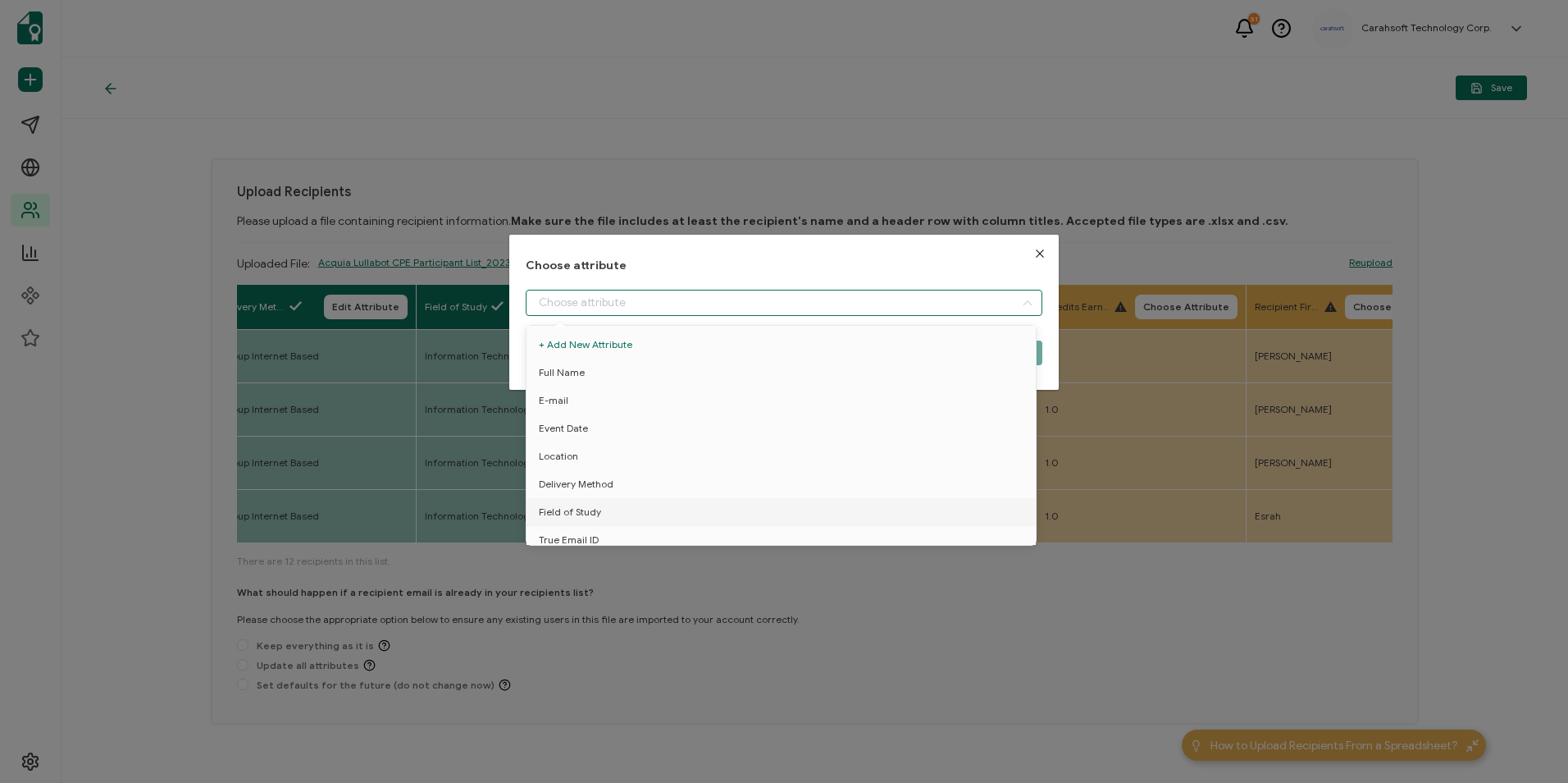
click at [769, 310] on input "dialog" at bounding box center [784, 302] width 516 height 26
click at [584, 537] on span "True Email ID" at bounding box center [569, 539] width 59 height 28
type input "True Email ID"
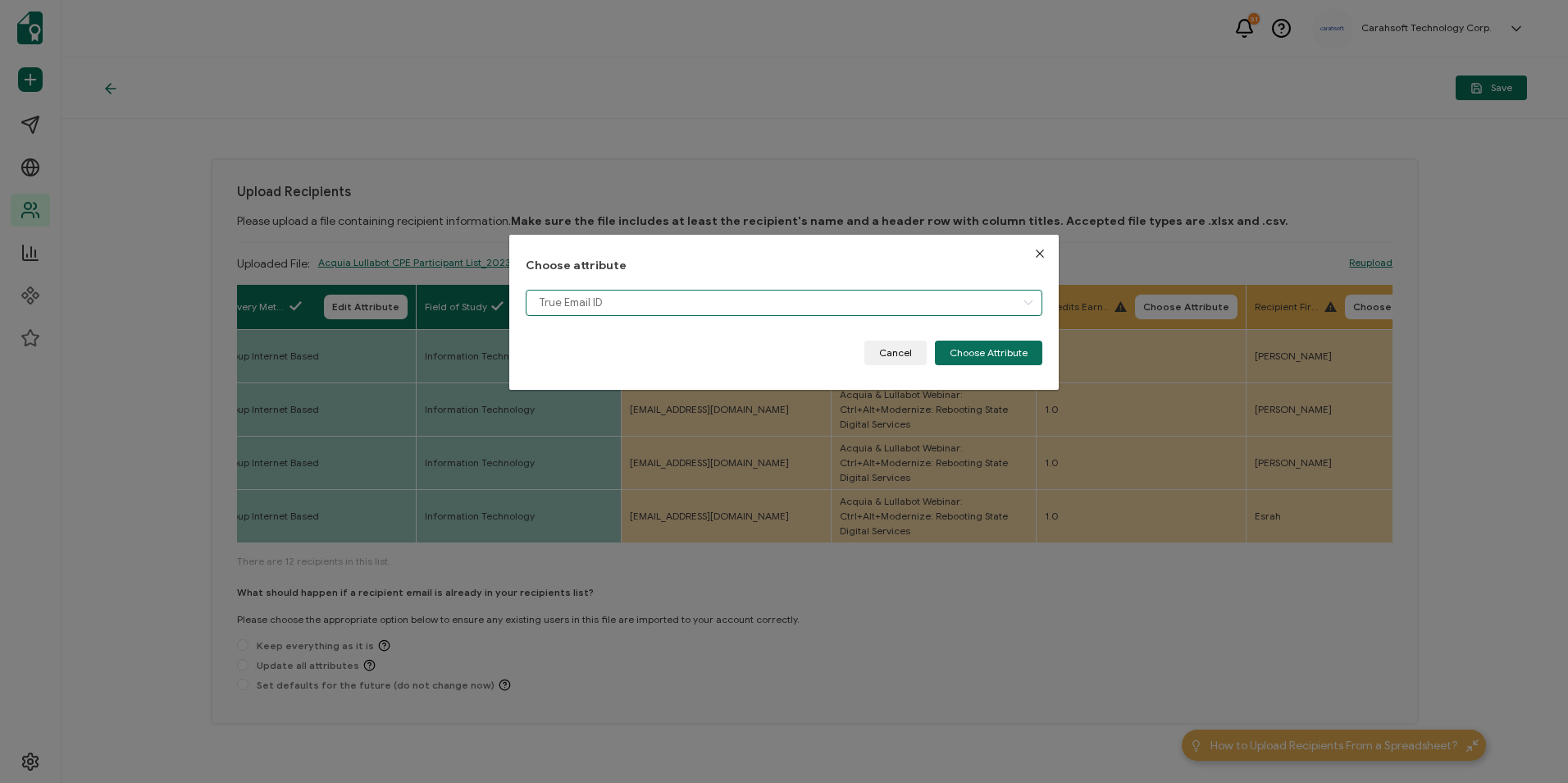
scroll to position [12, 0]
click at [956, 354] on button "Choose Attribute" at bounding box center [989, 353] width 107 height 25
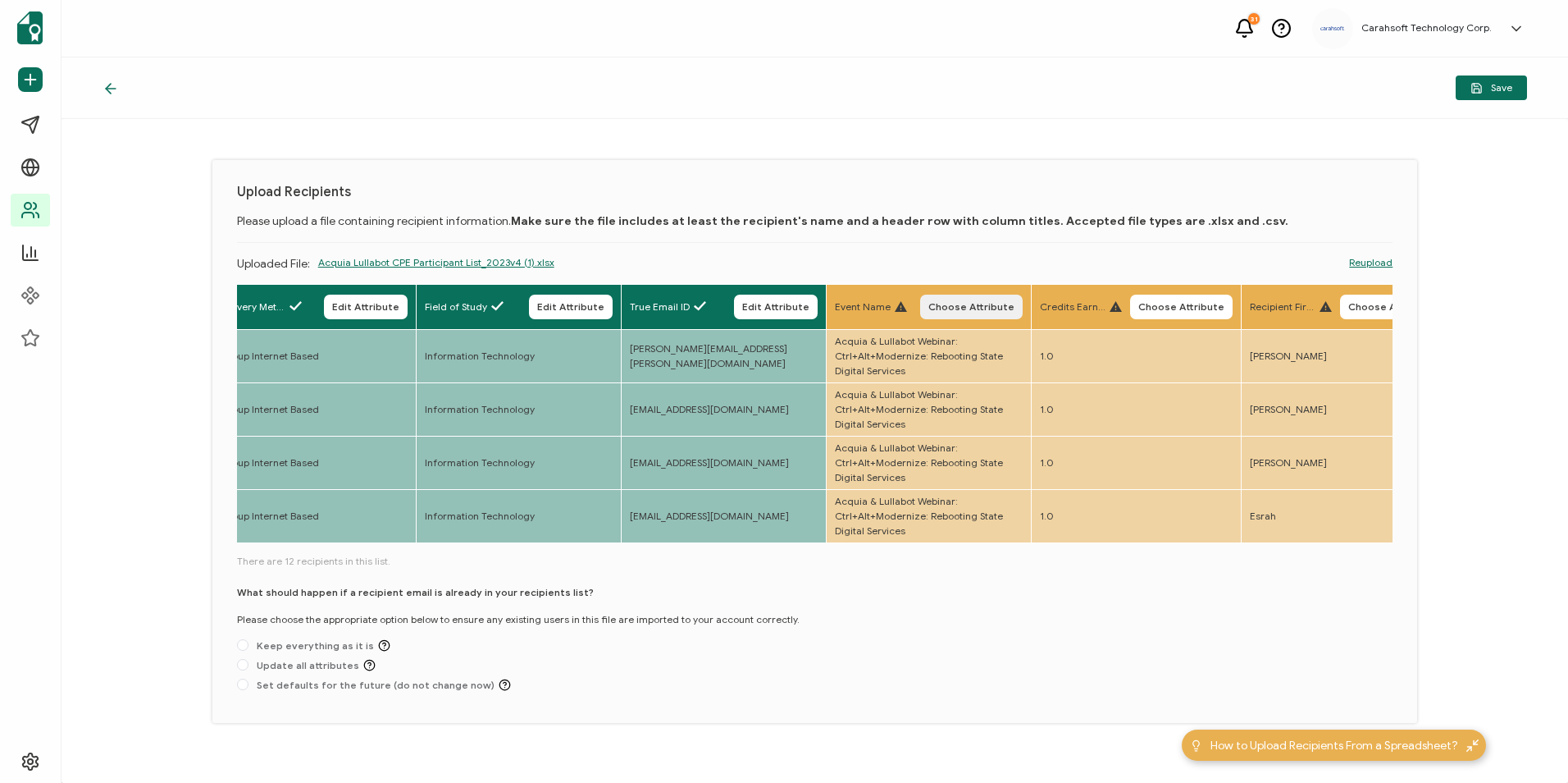
click at [963, 302] on span "Choose Attribute" at bounding box center [971, 307] width 86 height 10
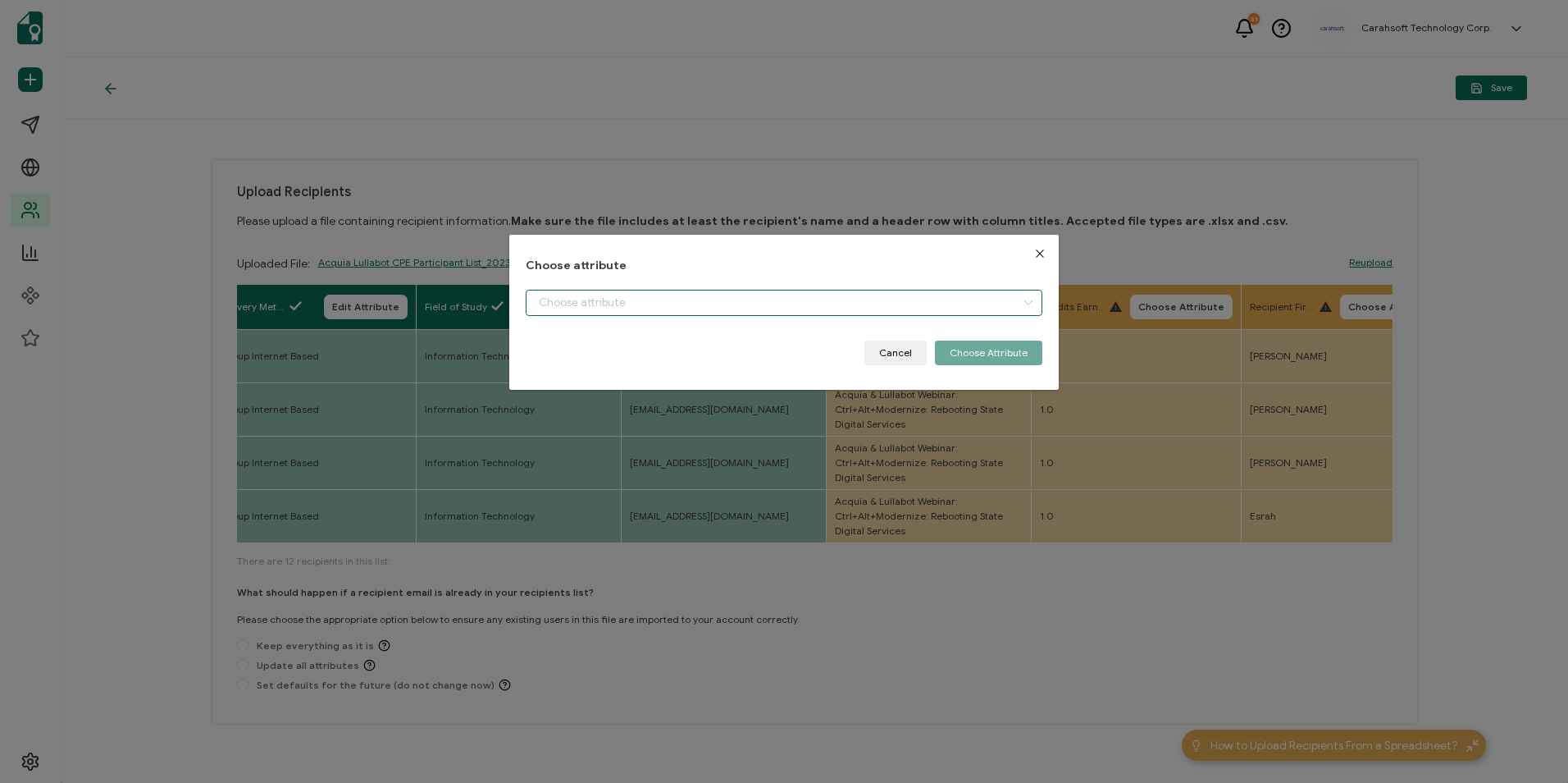
click at [843, 300] on input "dialog" at bounding box center [784, 302] width 516 height 26
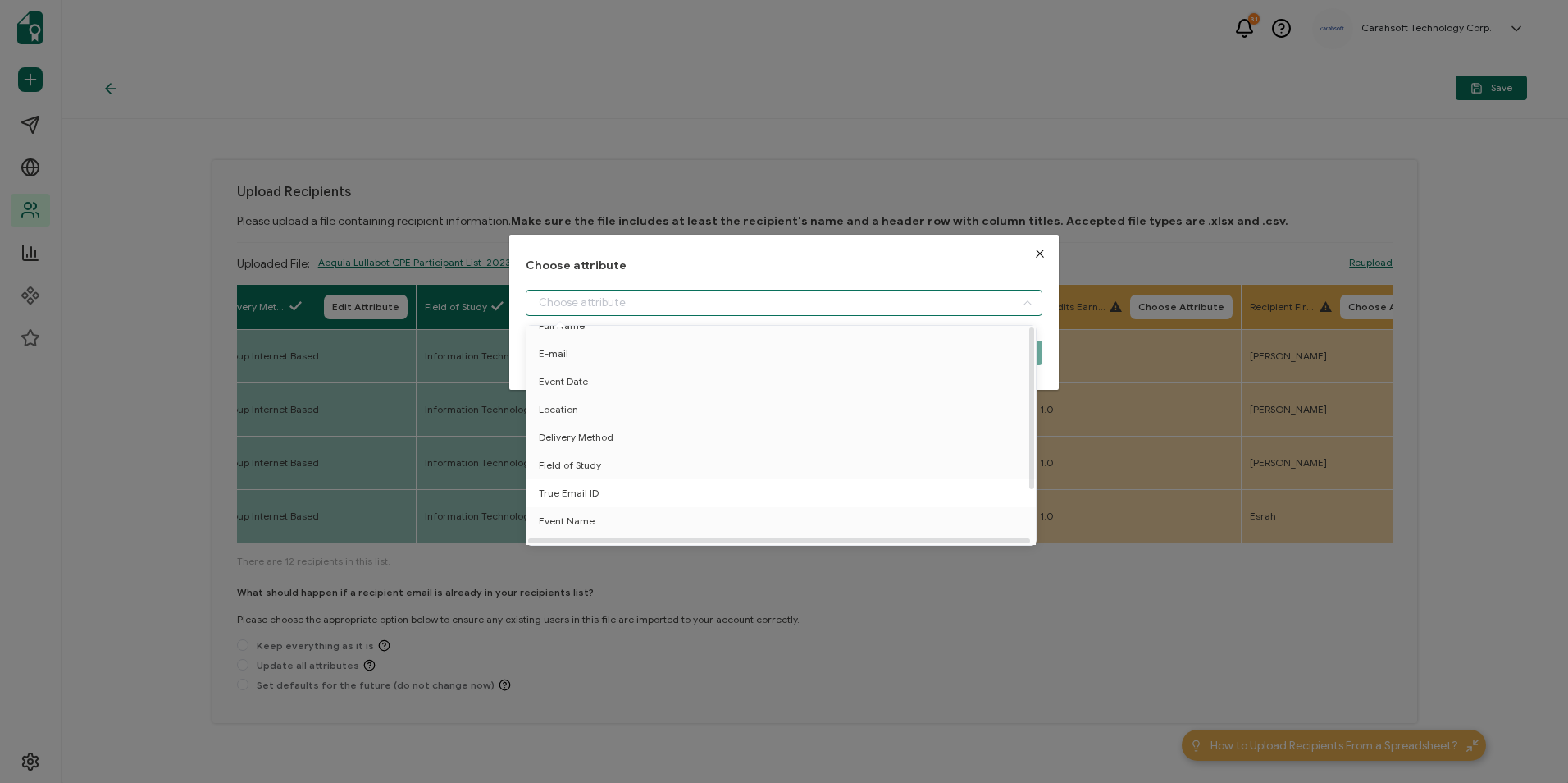
scroll to position [72, 0]
click at [591, 489] on span "Event Name" at bounding box center [567, 503] width 56 height 28
type input "Event Name"
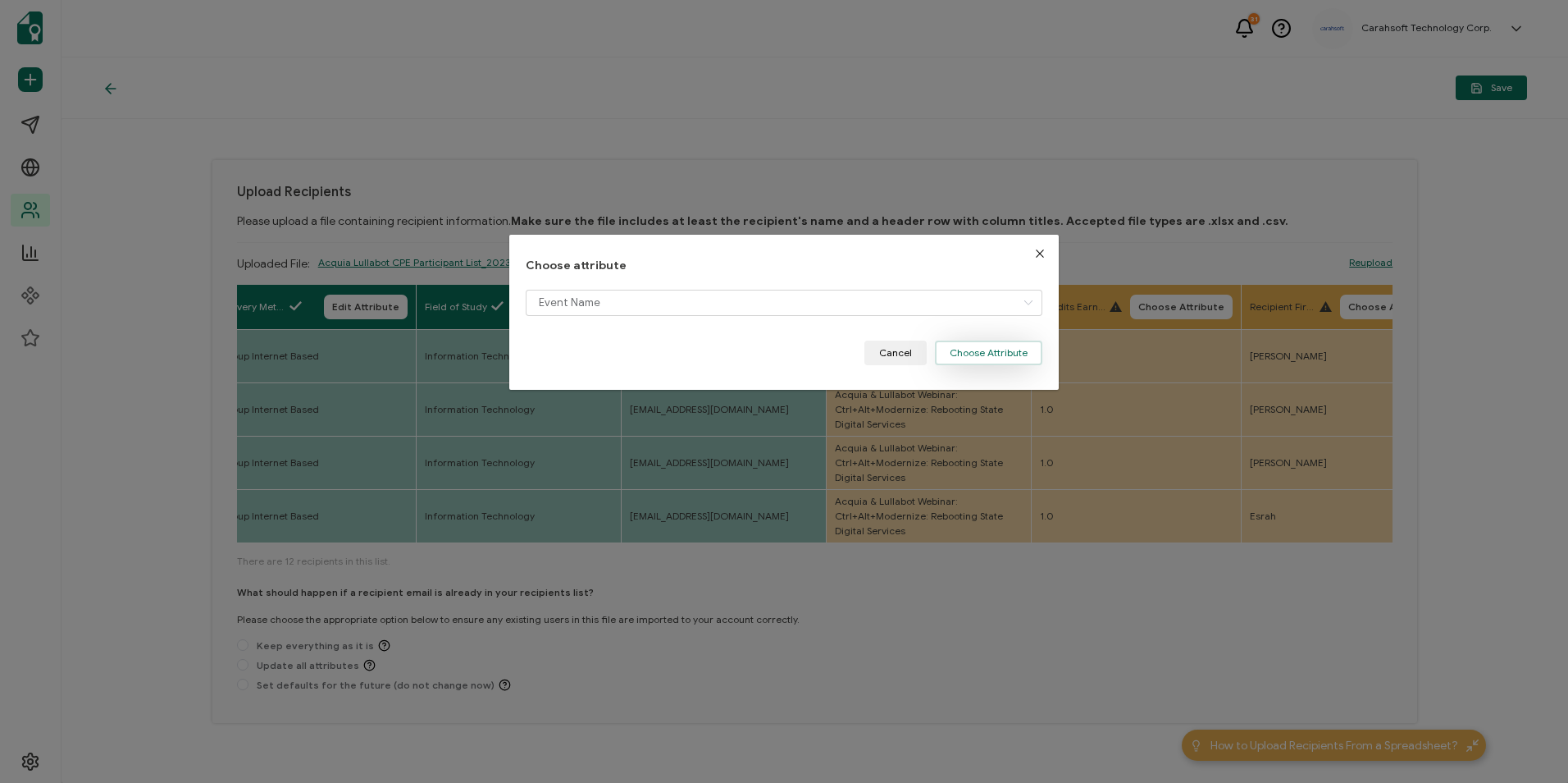
click at [982, 347] on button "Choose Attribute" at bounding box center [989, 353] width 107 height 25
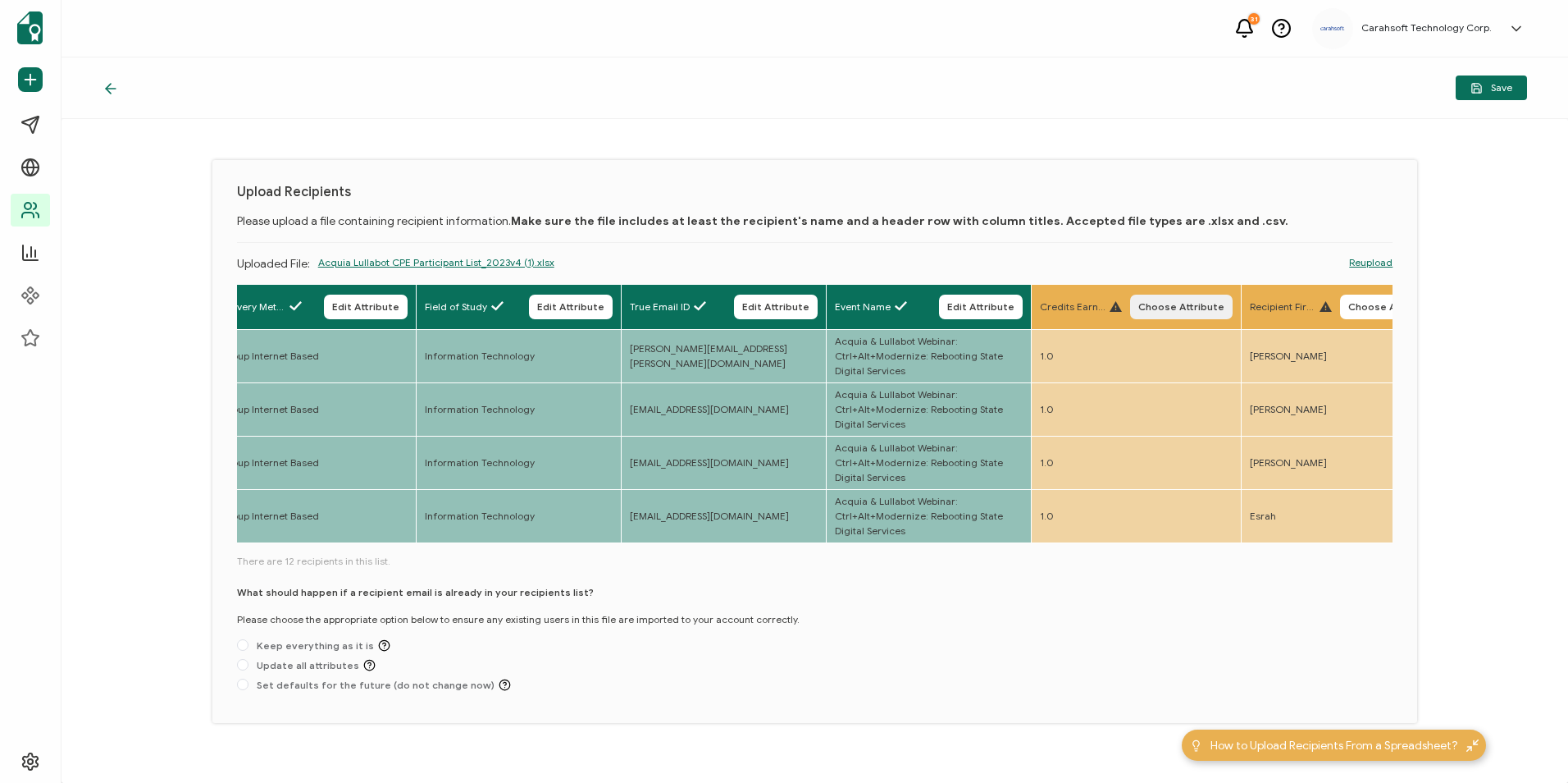
click at [1202, 306] on span "Choose Attribute" at bounding box center [1182, 307] width 86 height 10
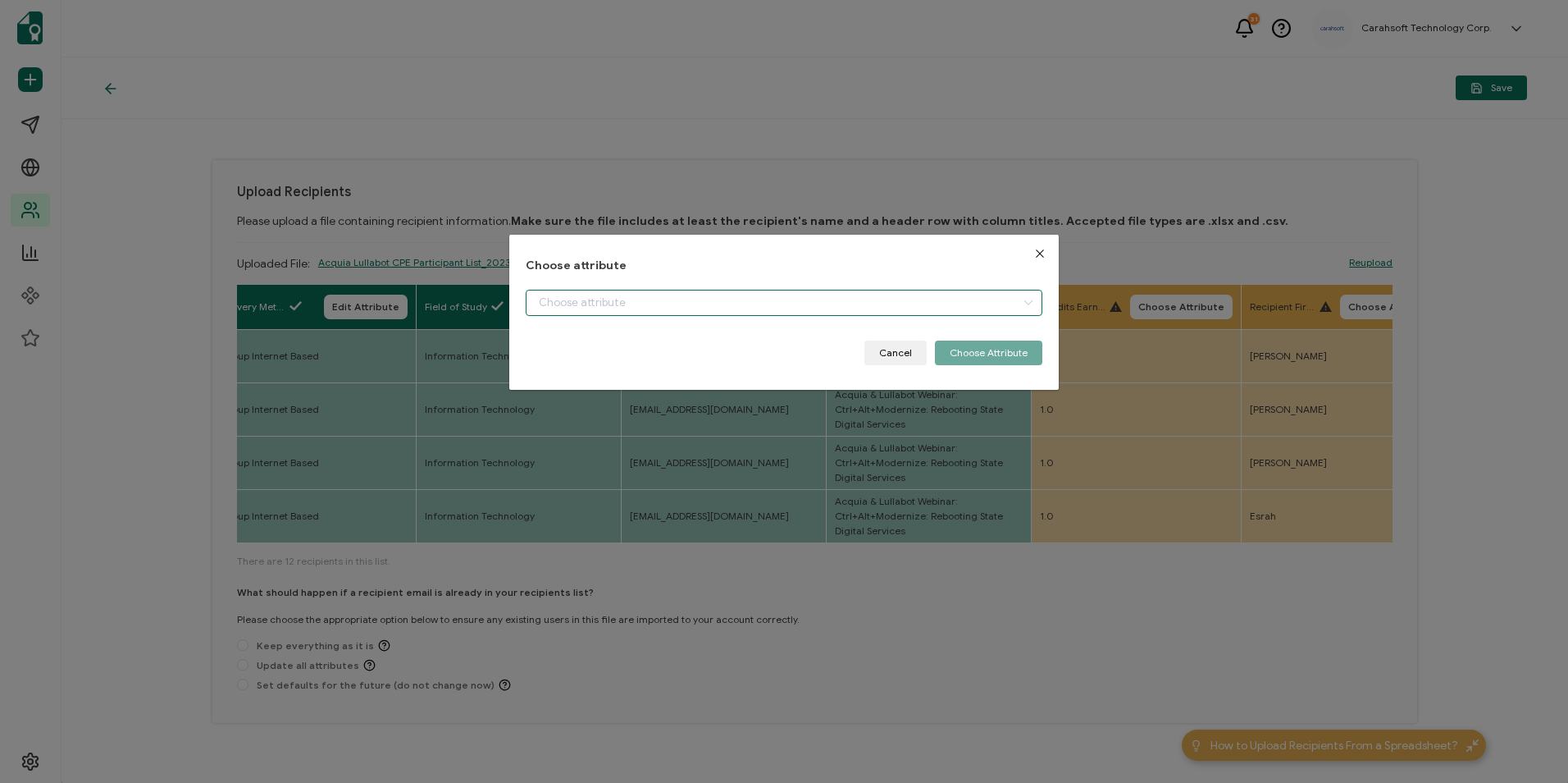
click at [814, 302] on input "dialog" at bounding box center [784, 302] width 516 height 26
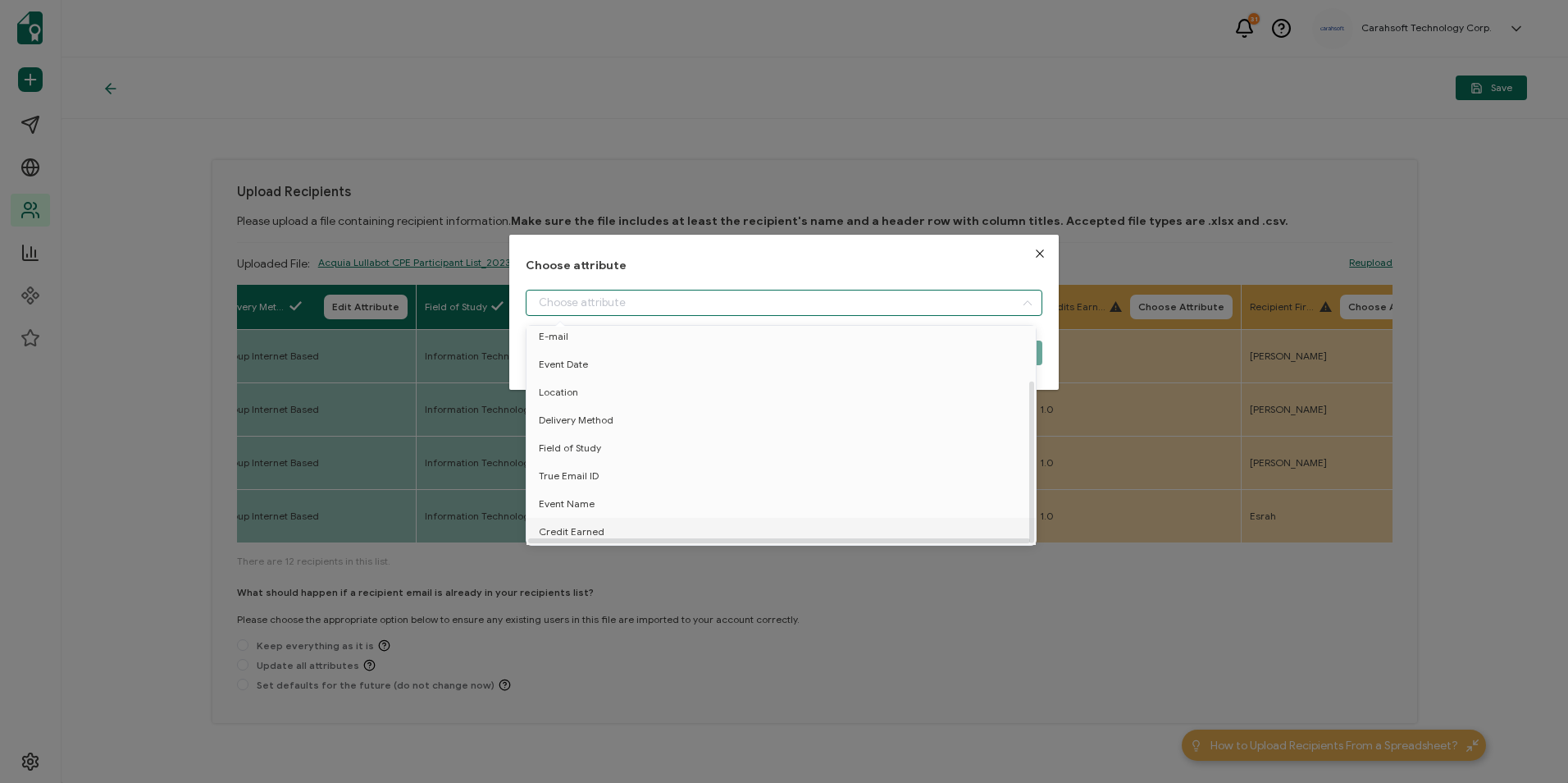
click at [606, 519] on li "Credit Earned" at bounding box center [784, 532] width 524 height 28
type input "Credit Earned"
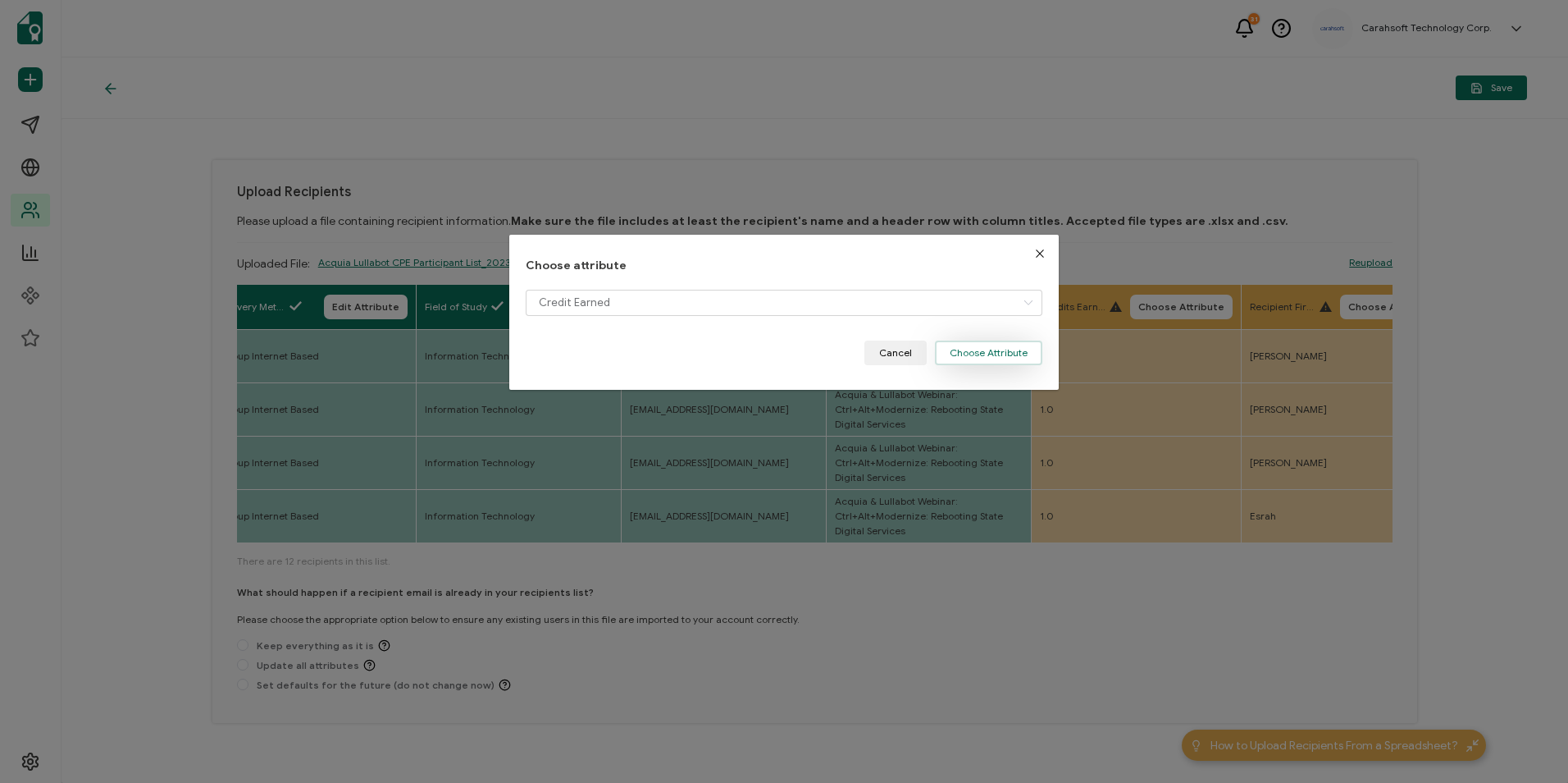
click at [980, 361] on button "Choose Attribute" at bounding box center [989, 353] width 107 height 25
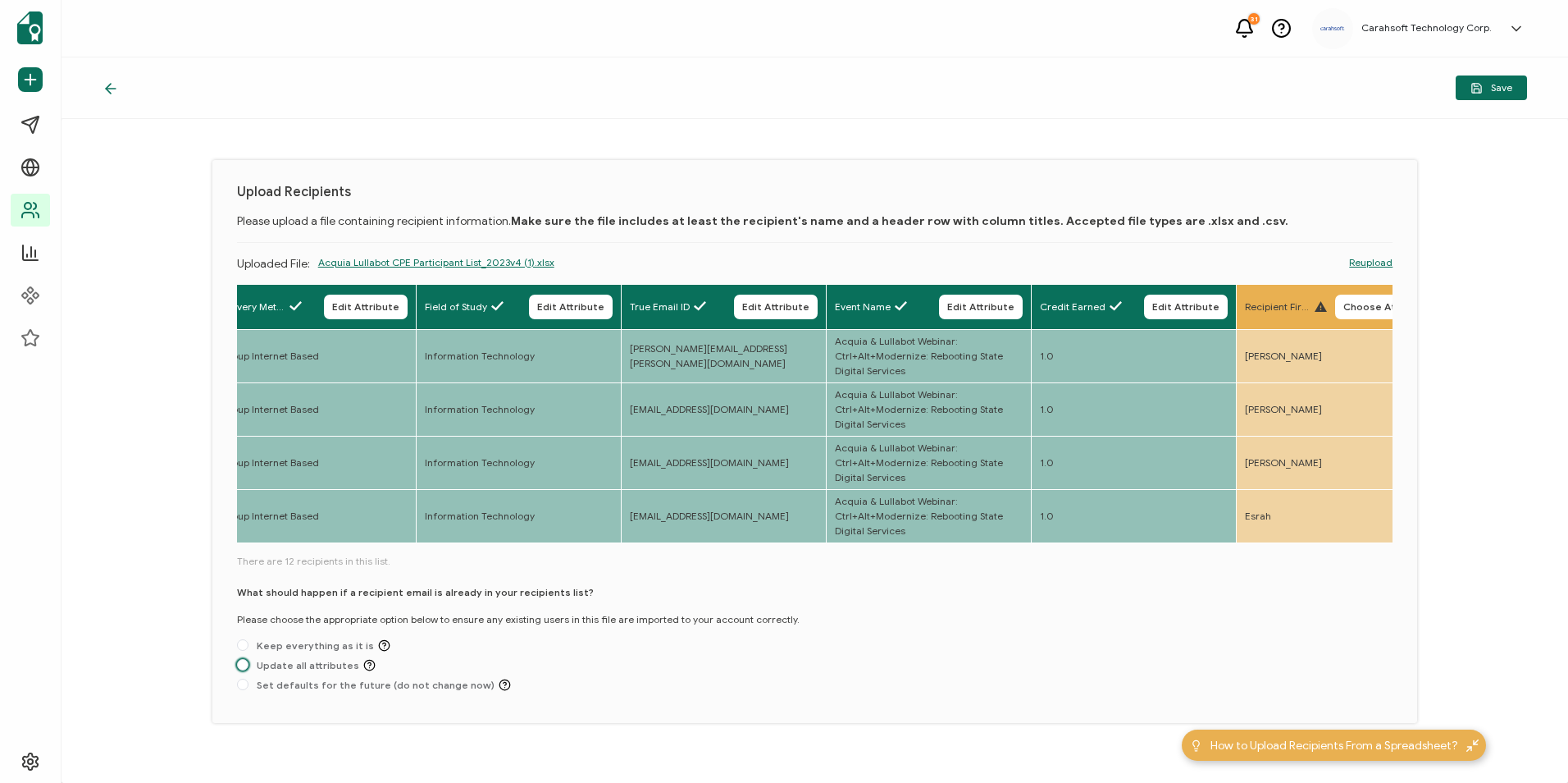
click at [296, 668] on span "Update all attributes" at bounding box center [312, 665] width 128 height 12
click at [248, 668] on input "Update all attributes" at bounding box center [243, 666] width 12 height 13
radio input "true"
click at [242, 688] on span at bounding box center [243, 684] width 12 height 12
click at [242, 688] on input "Set defaults for the future (do not change now)" at bounding box center [243, 685] width 12 height 13
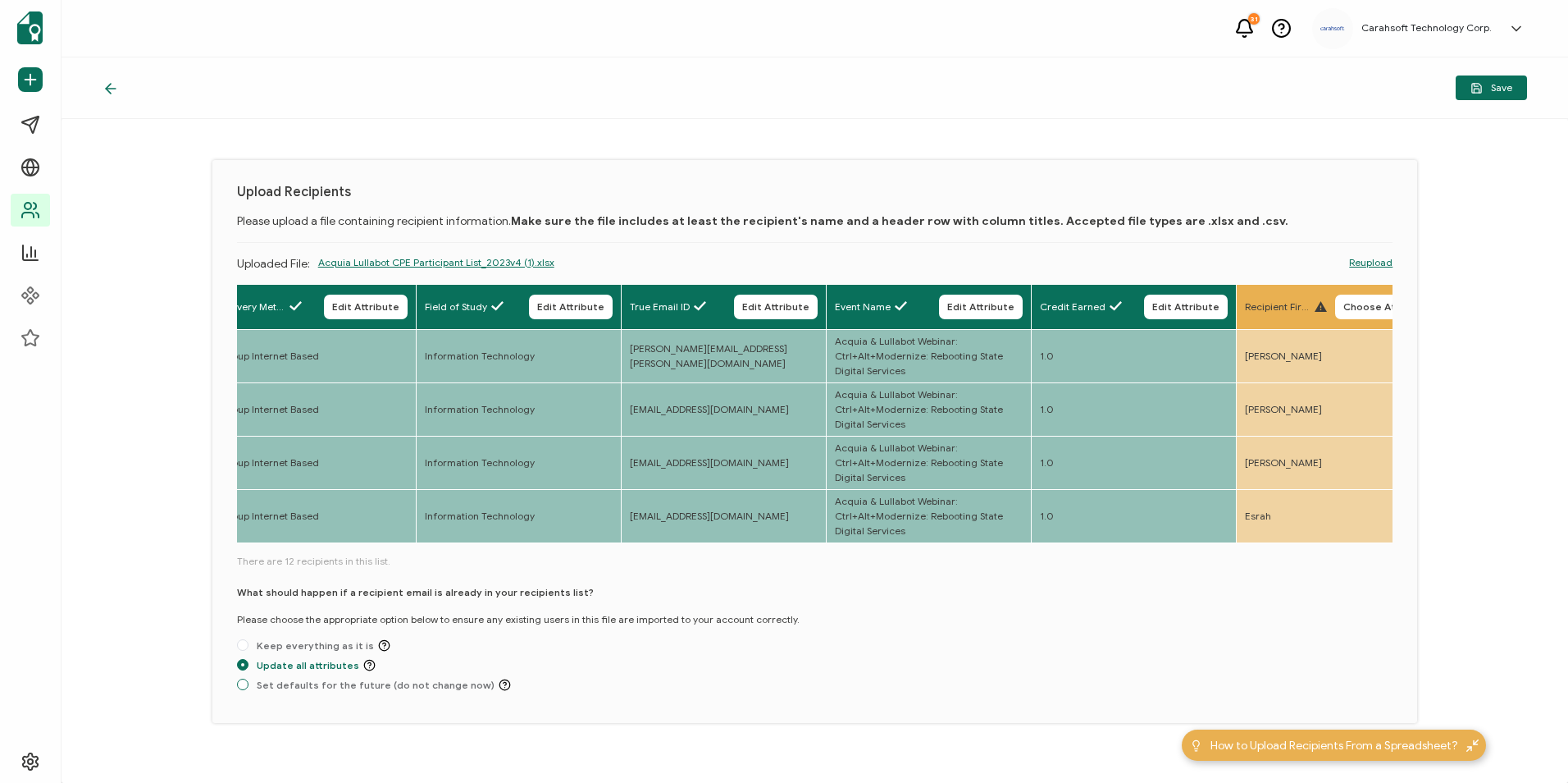
radio input "true"
radio input "false"
radio input "true"
click at [1495, 91] on span "Save" at bounding box center [1491, 88] width 42 height 12
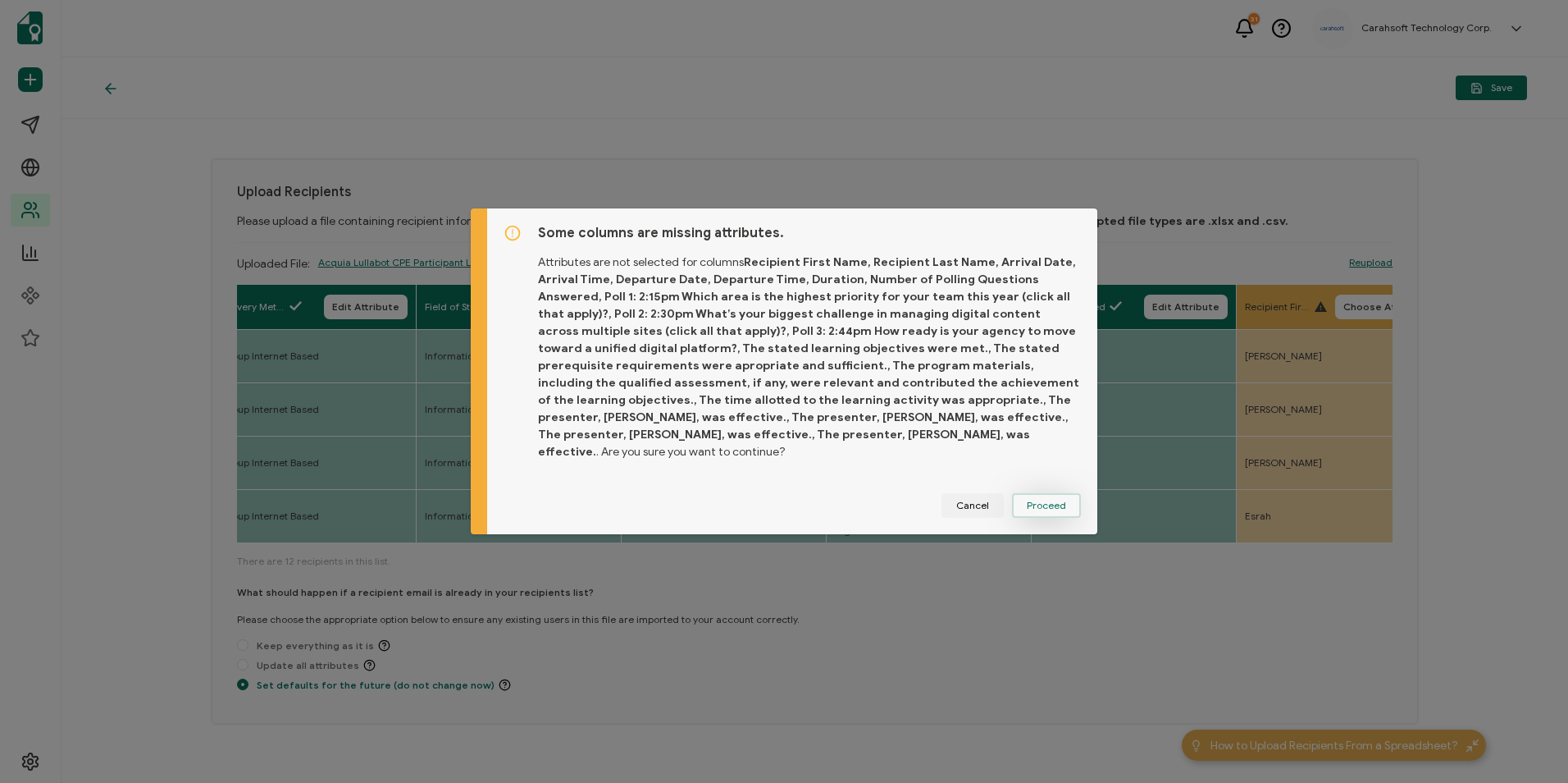
click at [1055, 493] on button "Proceed" at bounding box center [1046, 506] width 69 height 25
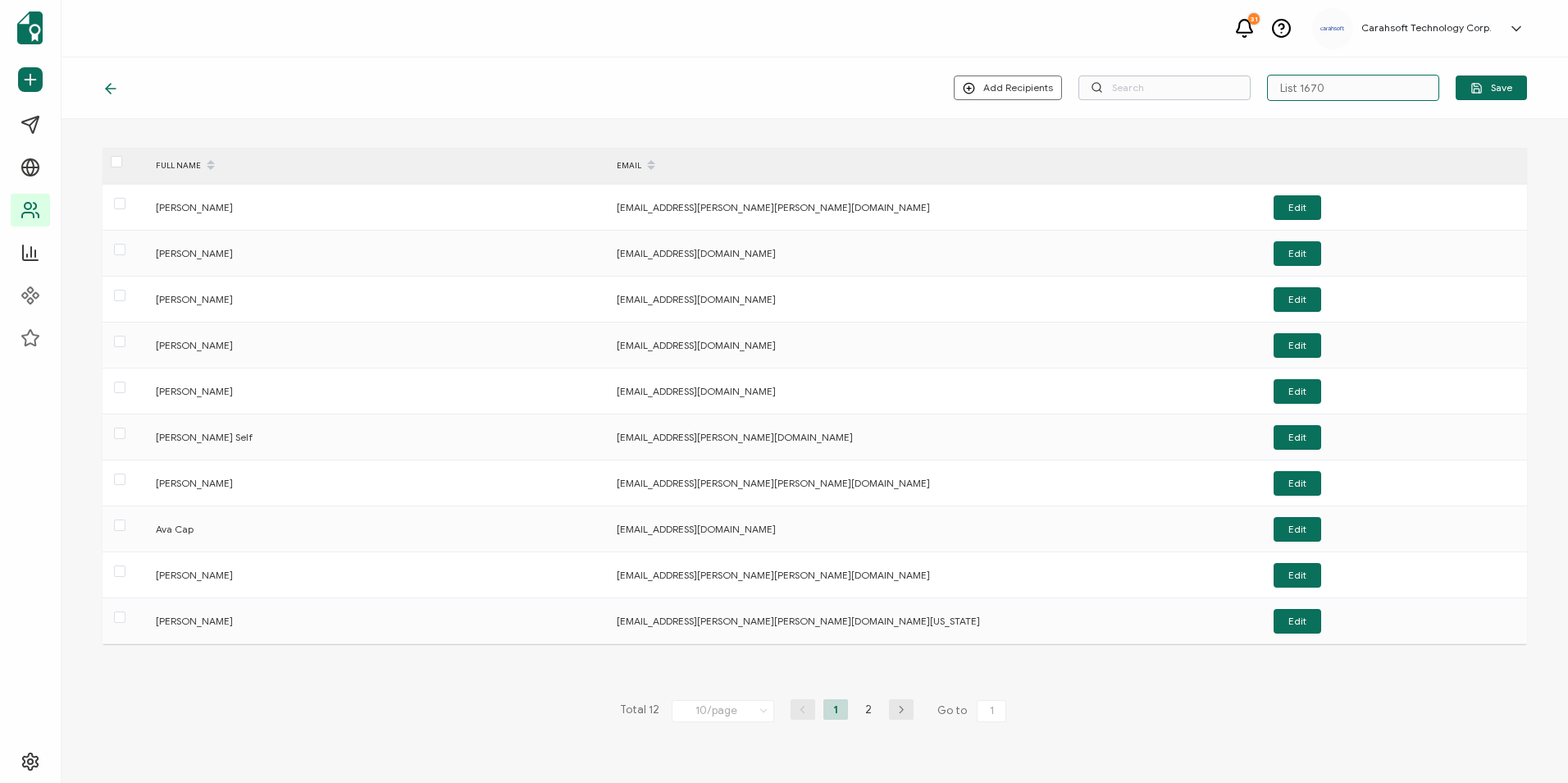
drag, startPoint x: 1338, startPoint y: 81, endPoint x: 1226, endPoint y: 94, distance: 112.8
click at [1226, 94] on div "Add Recipients Upload New Recipients Import from Recipients List 1670 Save" at bounding box center [1240, 87] width 573 height 26
type input "5-6-25_66778 Acquia Webinar"
click at [1485, 77] on button "Save" at bounding box center [1491, 88] width 71 height 25
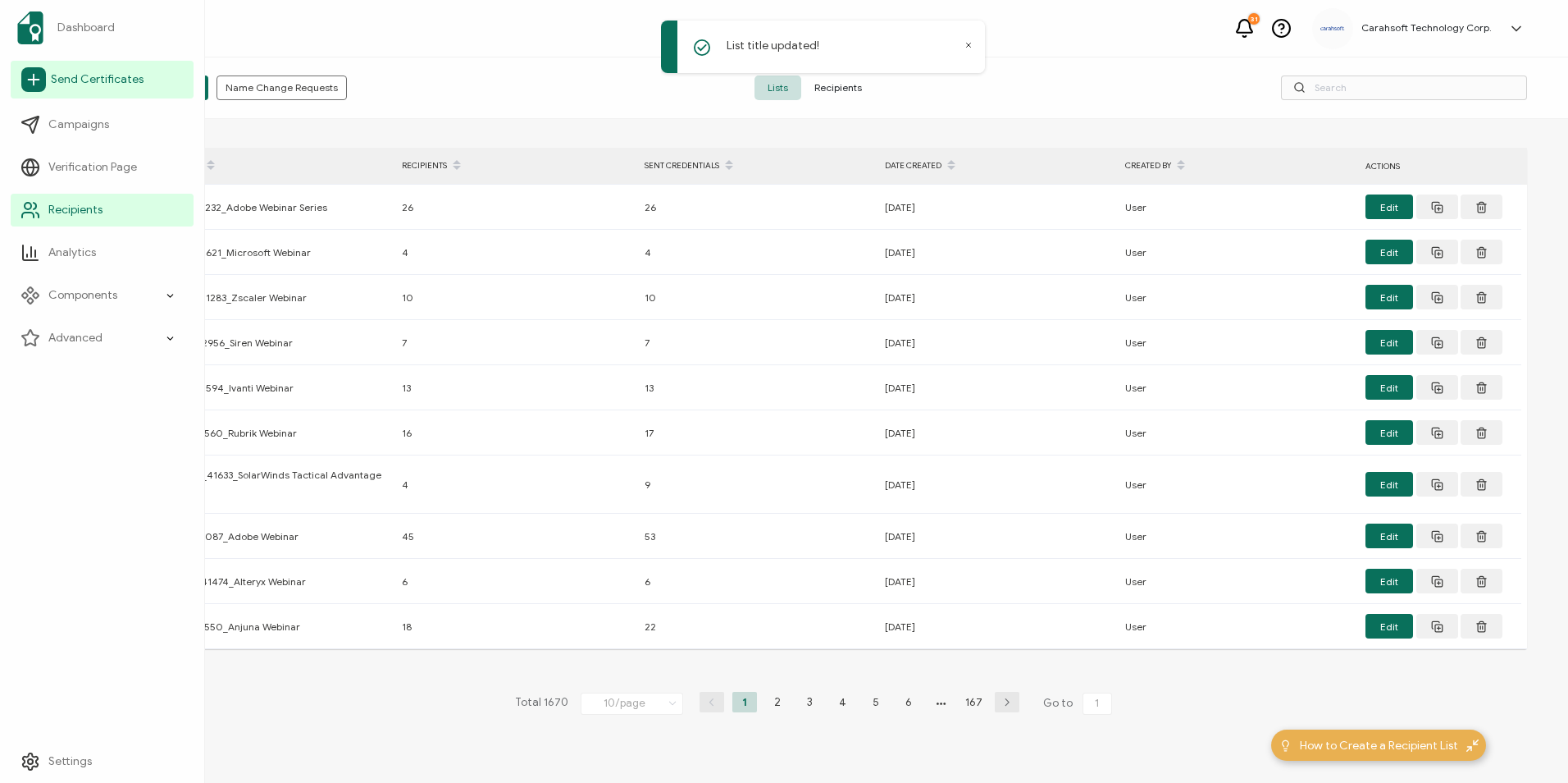
click at [106, 77] on span "Send Certificates" at bounding box center [97, 79] width 93 height 16
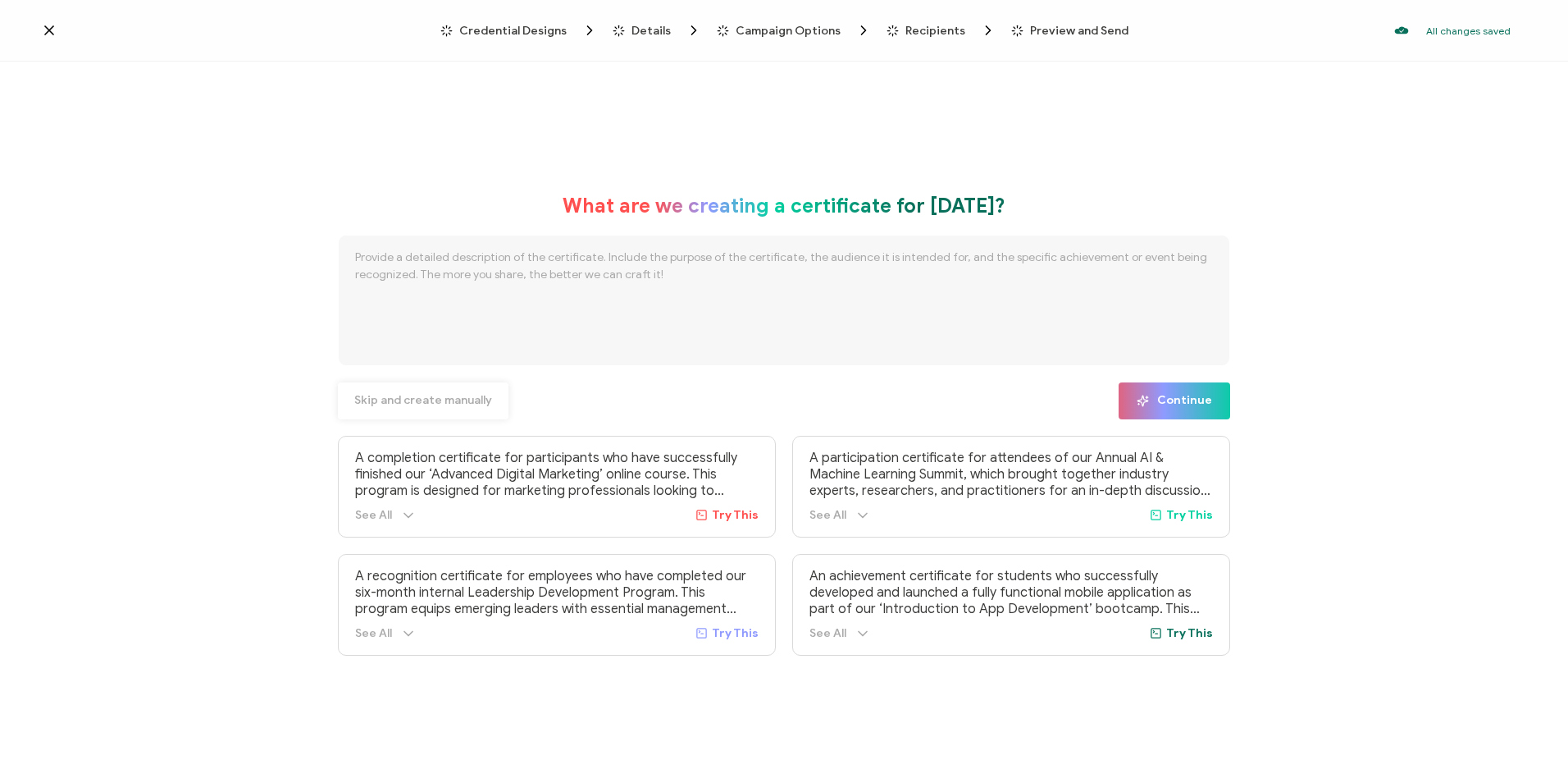
click at [399, 395] on span "Skip and create manually" at bounding box center [423, 400] width 138 height 12
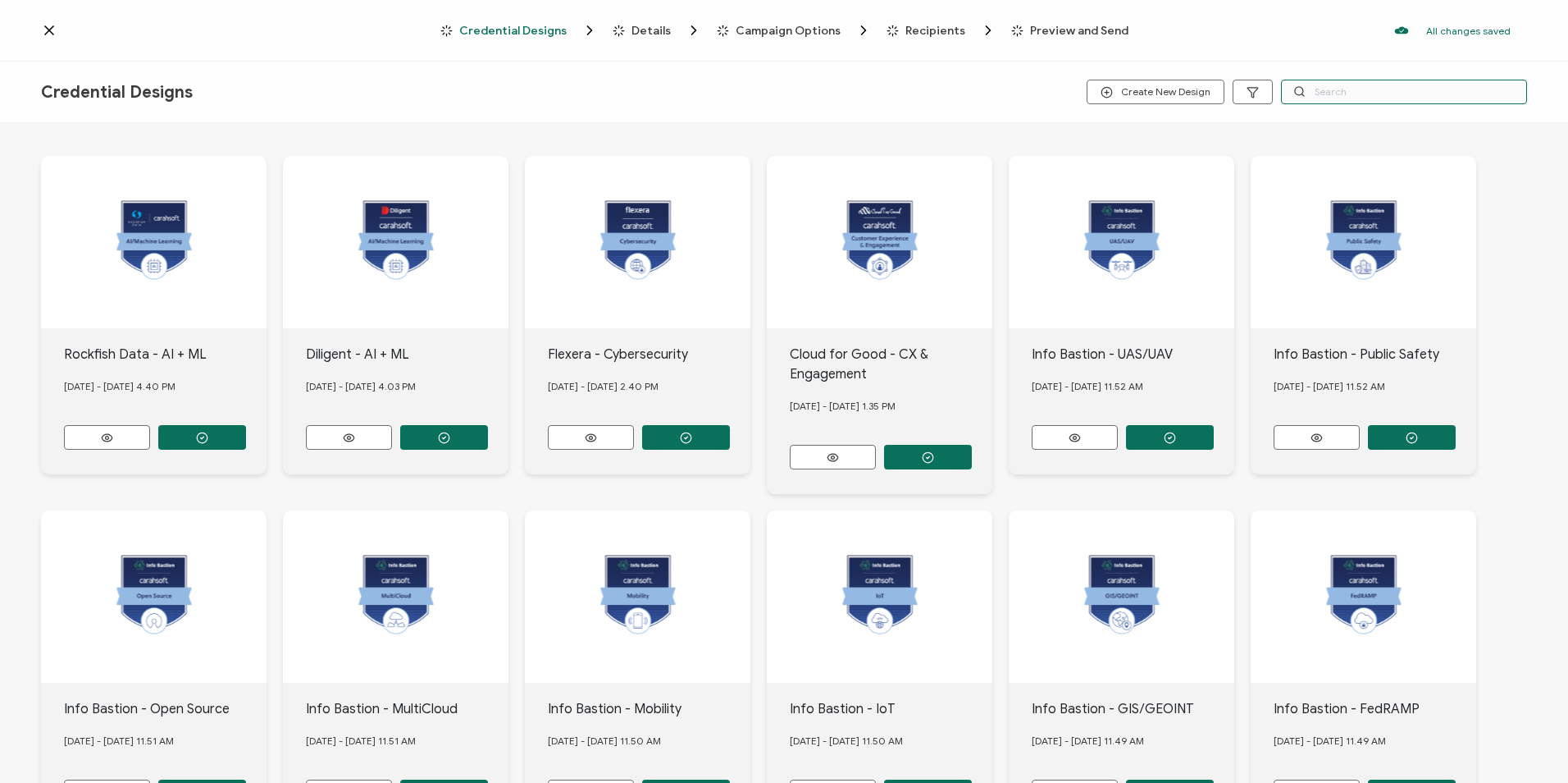
click at [1345, 86] on input "text" at bounding box center [1404, 92] width 246 height 25
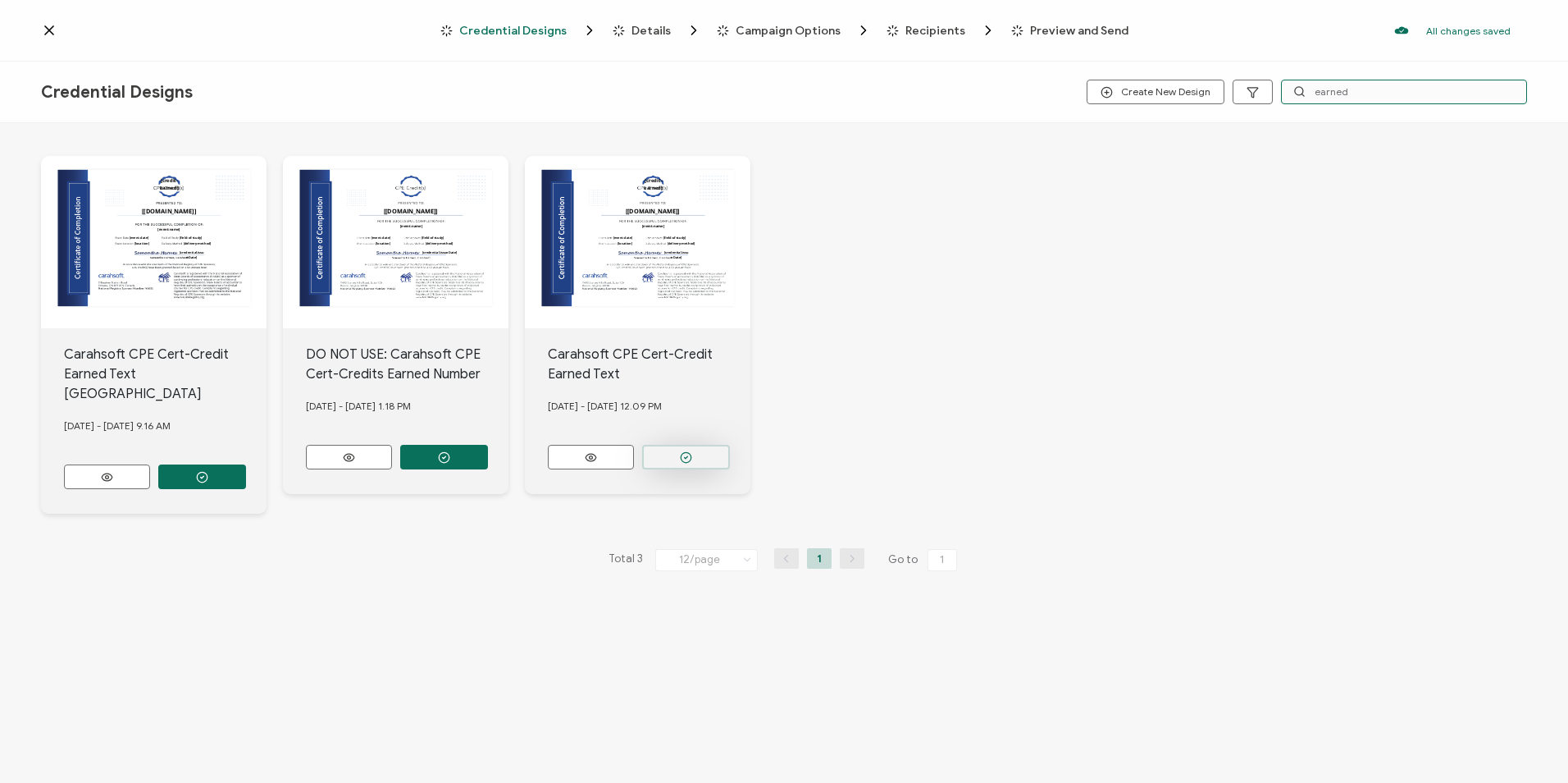
type input "earned"
click at [689, 444] on button "button" at bounding box center [685, 457] width 87 height 25
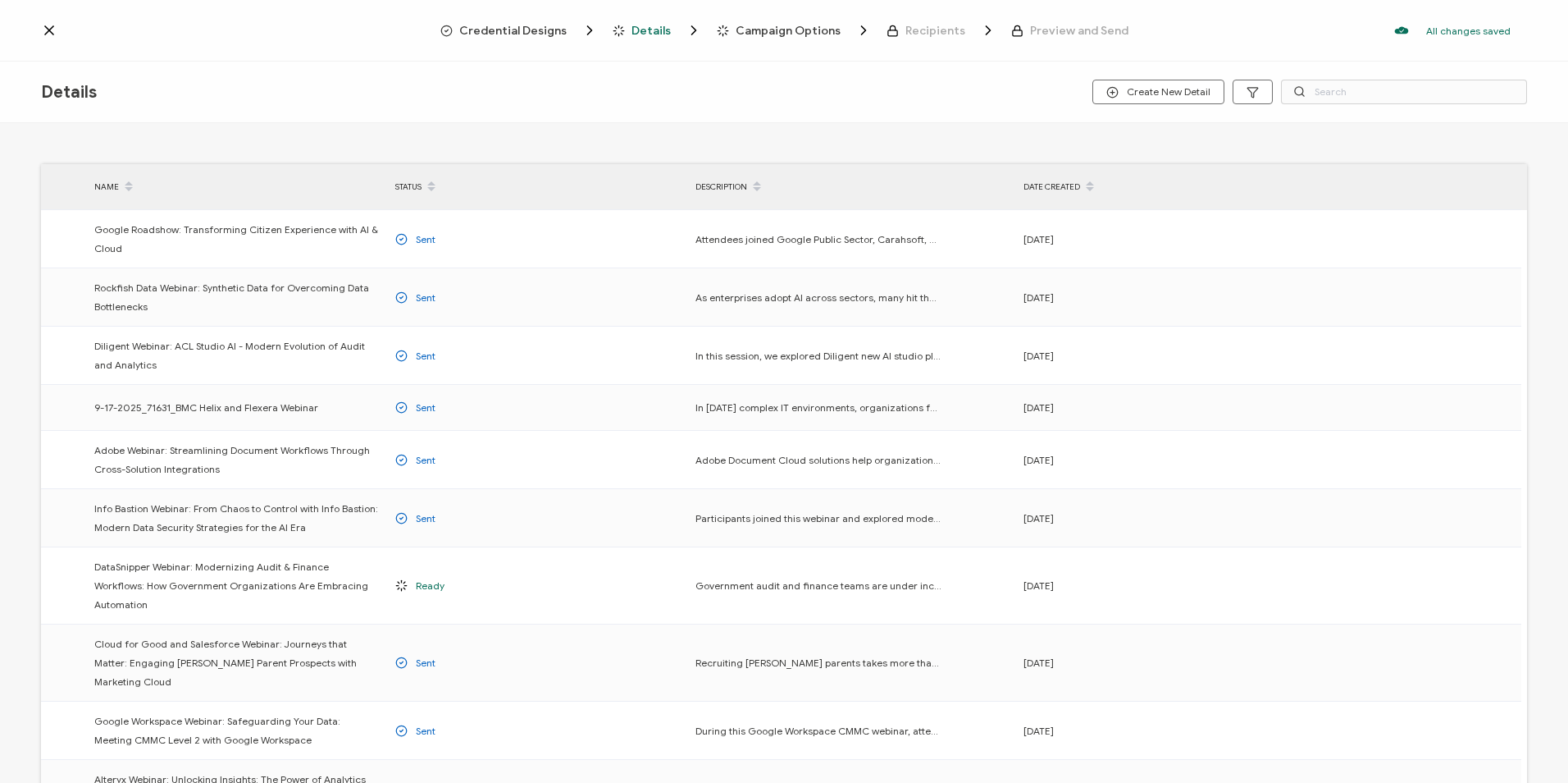
click at [534, 26] on span "Credential Designs" at bounding box center [513, 31] width 107 height 12
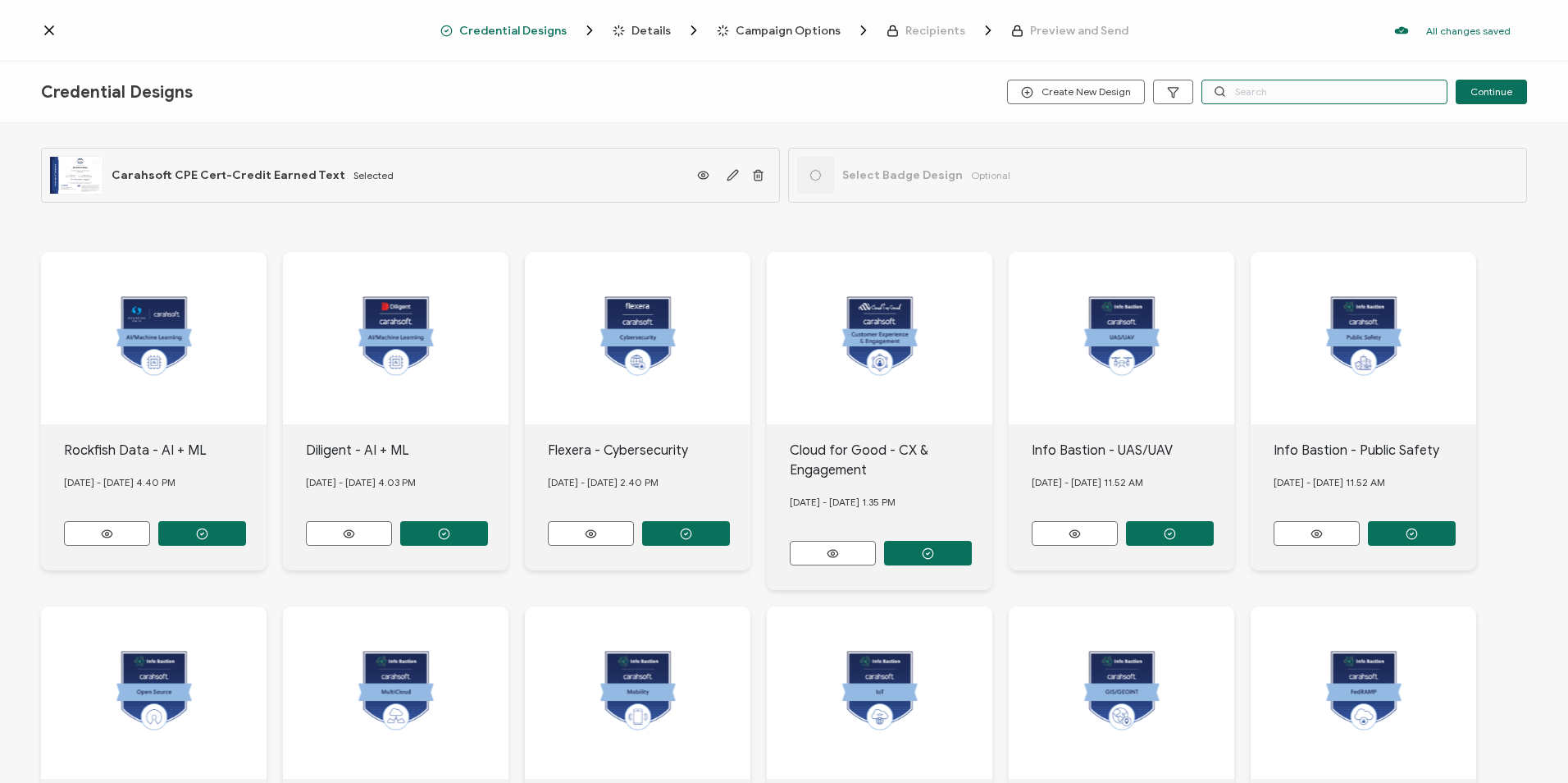
click at [1290, 94] on input "text" at bounding box center [1324, 92] width 246 height 25
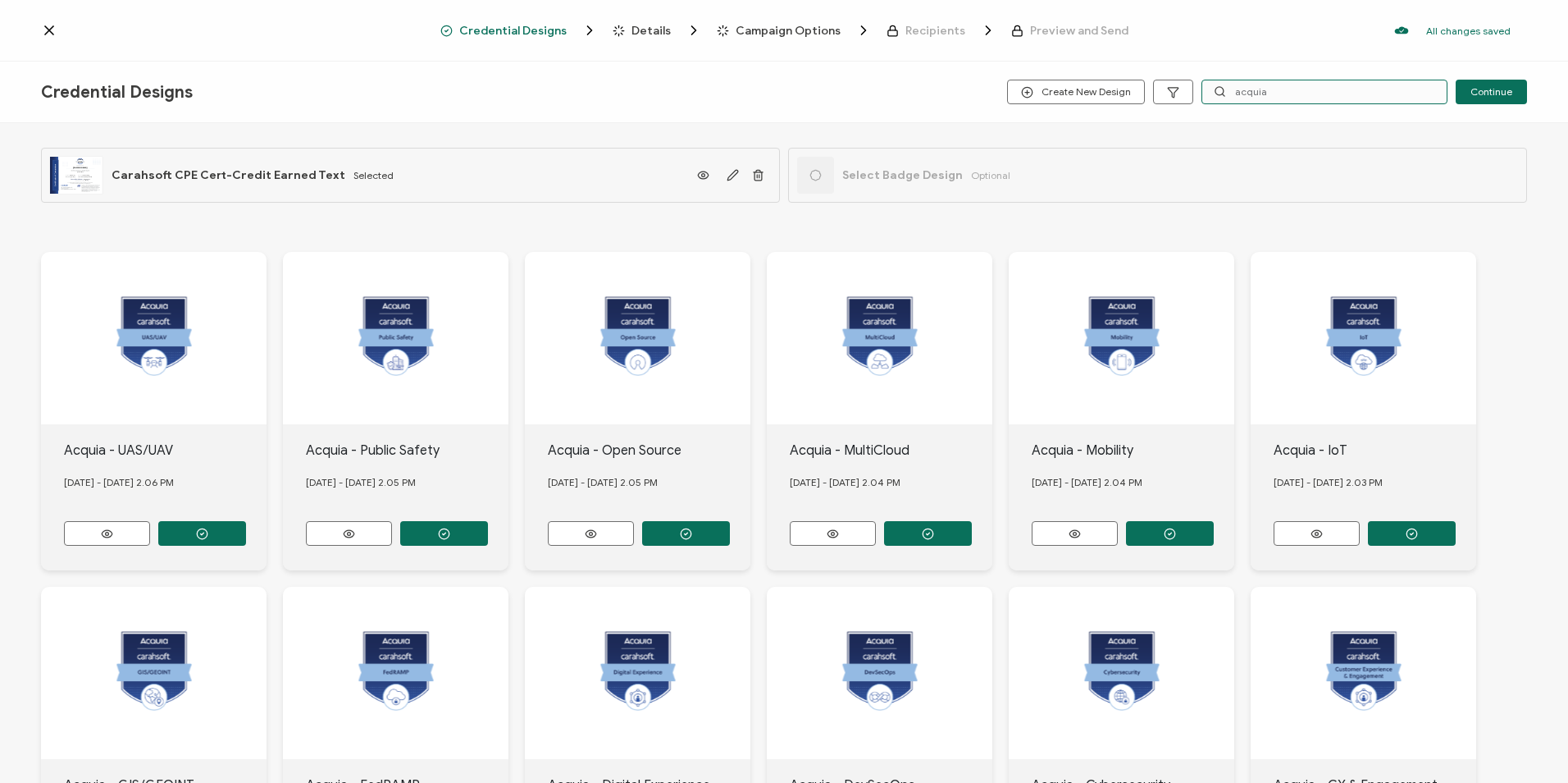
scroll to position [212, 0]
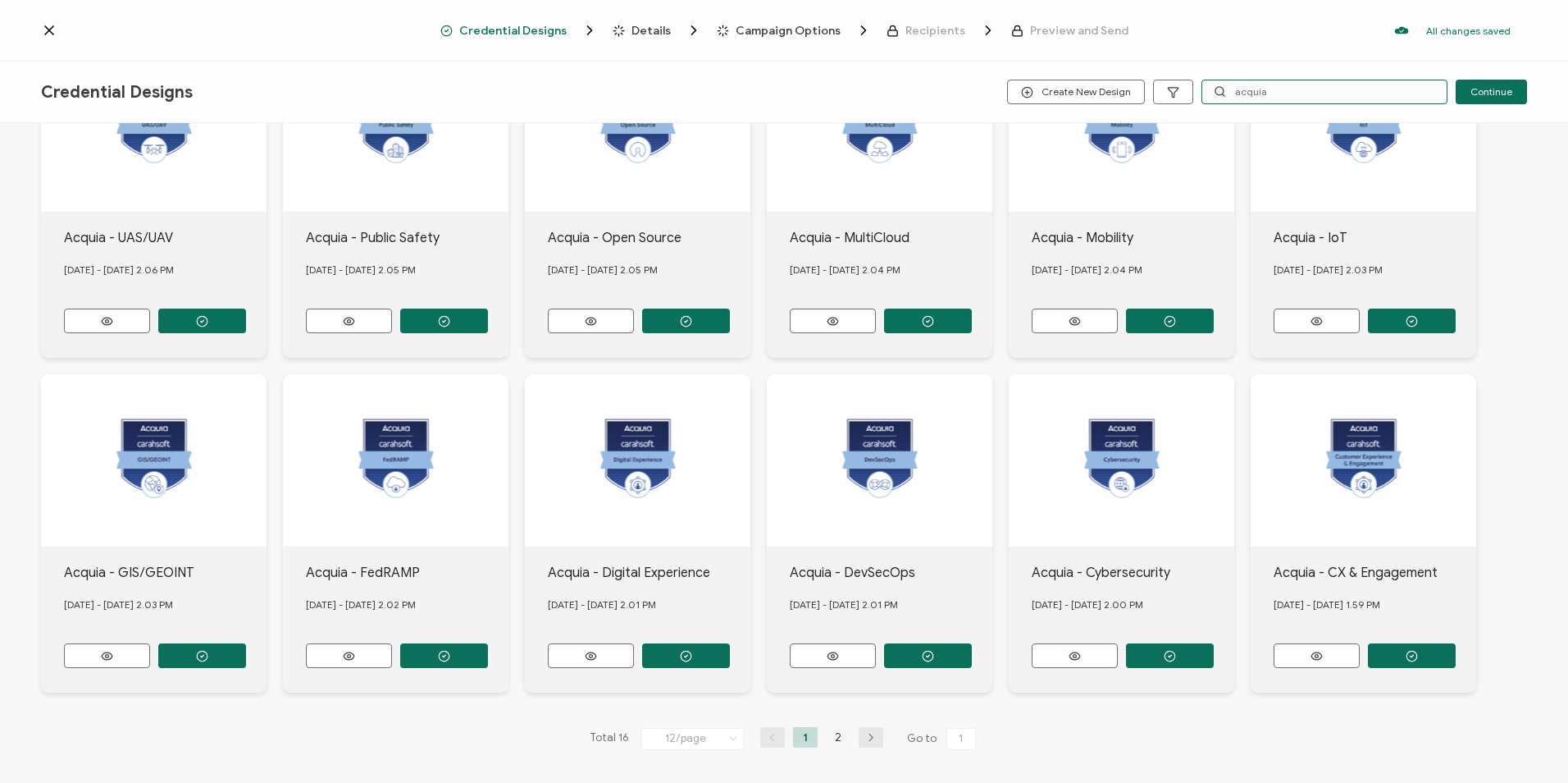
type input "acquia"
click at [1404, 643] on button "button" at bounding box center [1411, 655] width 87 height 25
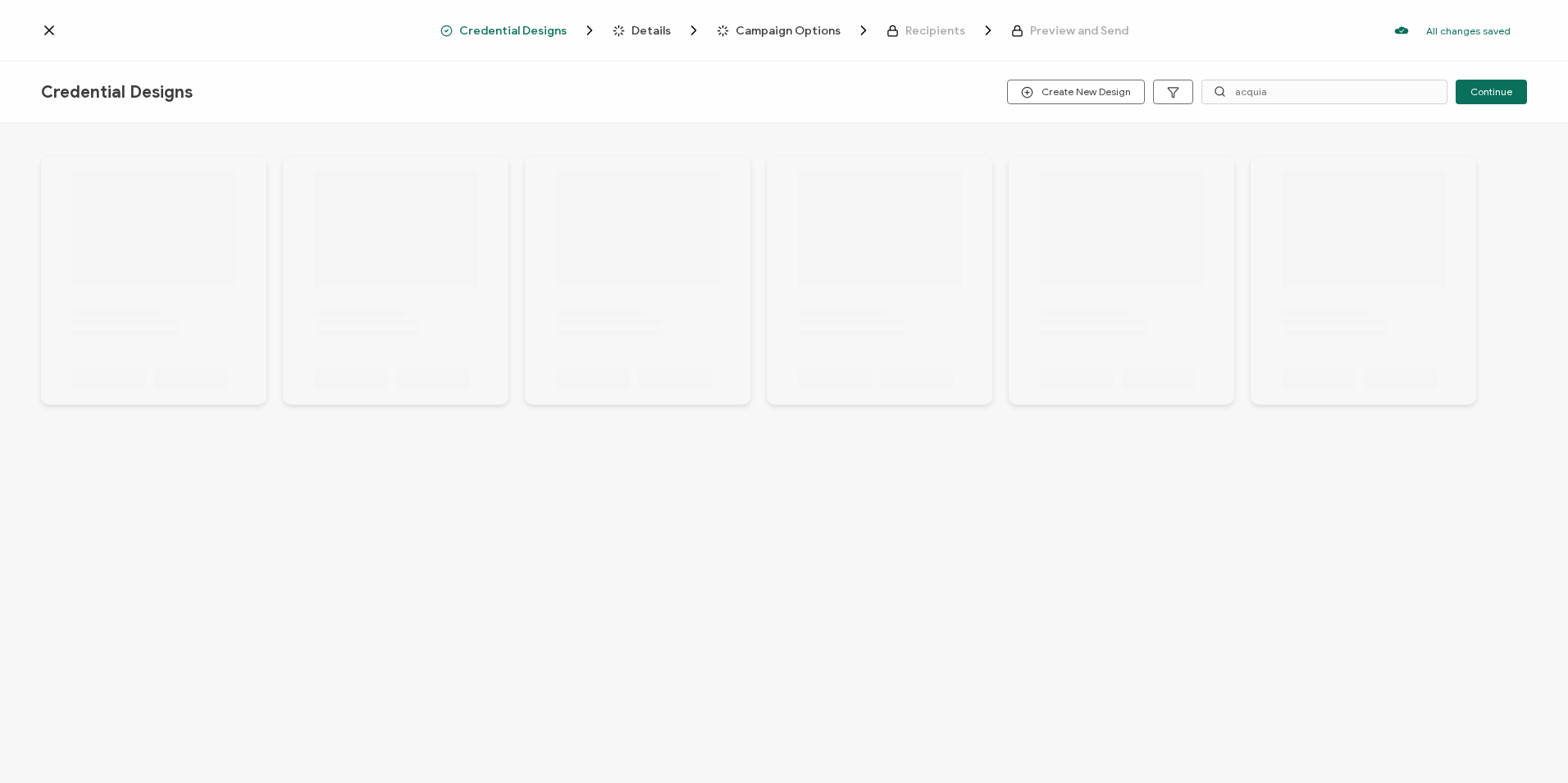
scroll to position [0, 0]
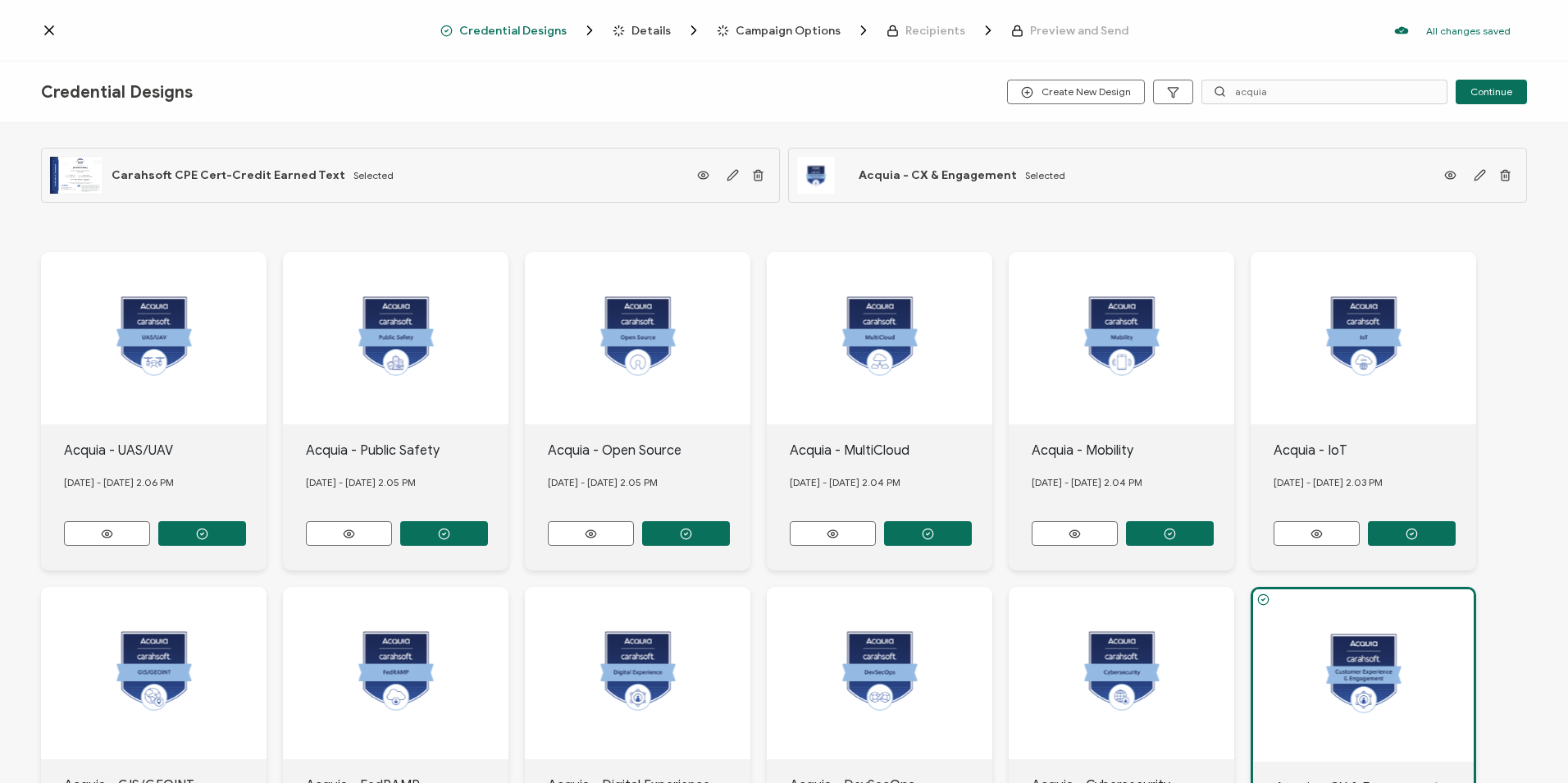
click at [647, 37] on div "Details" at bounding box center [640, 30] width 54 height 16
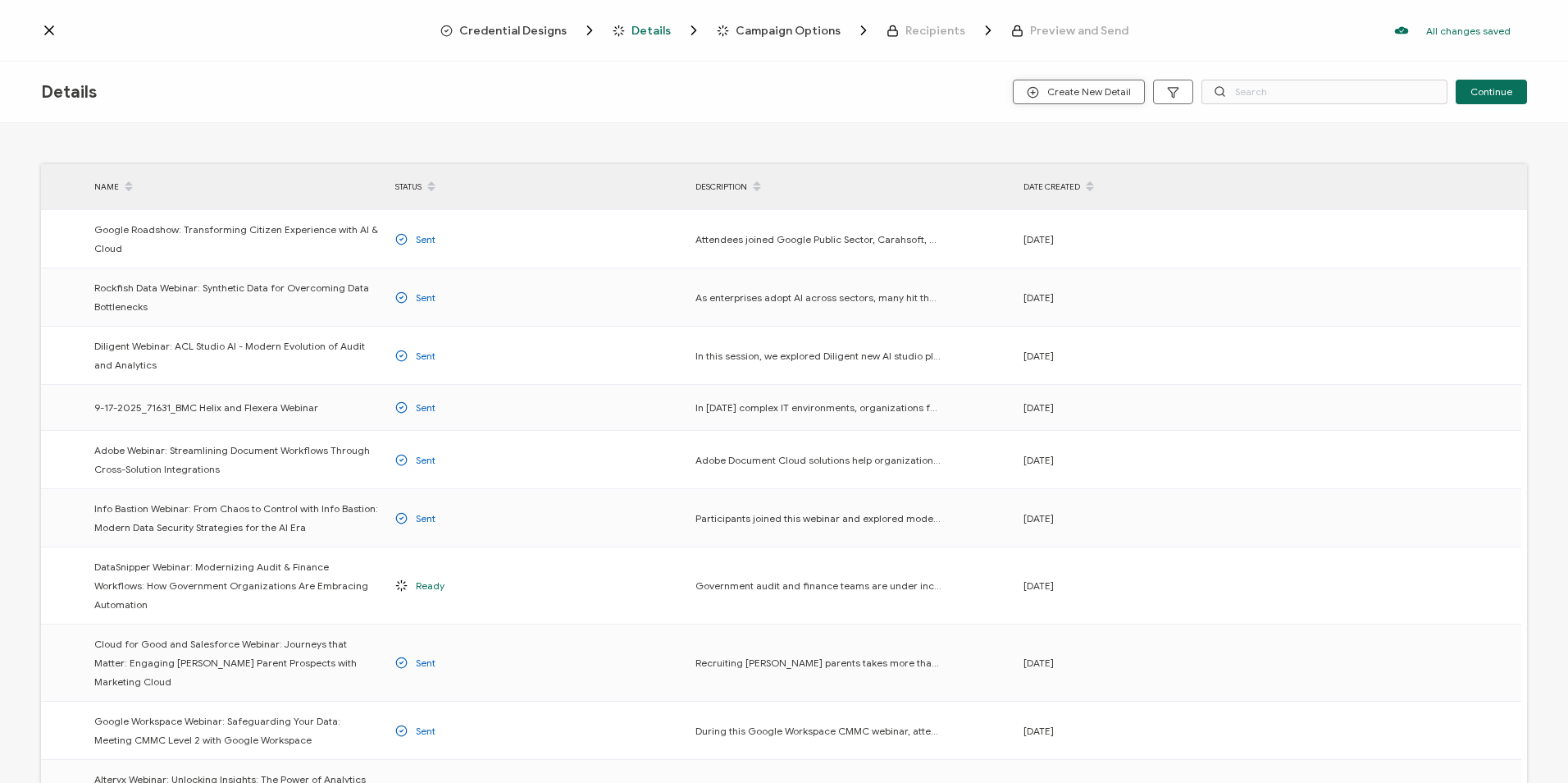
click at [1057, 93] on span "Create New Detail" at bounding box center [1078, 92] width 105 height 12
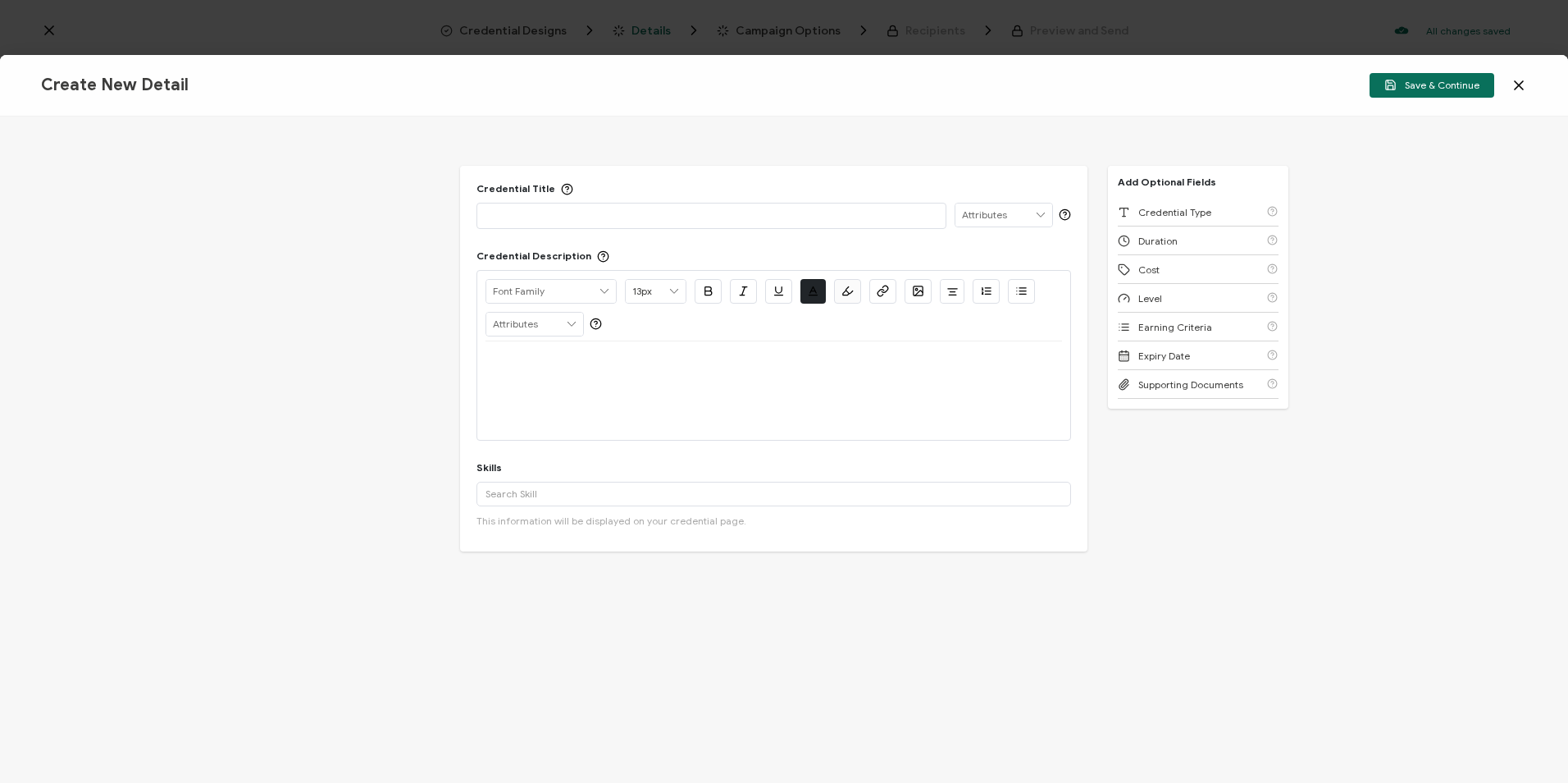
click at [513, 202] on div at bounding box center [712, 215] width 470 height 26
click at [503, 218] on p at bounding box center [711, 214] width 452 height 16
click at [584, 378] on div at bounding box center [773, 361] width 576 height 39
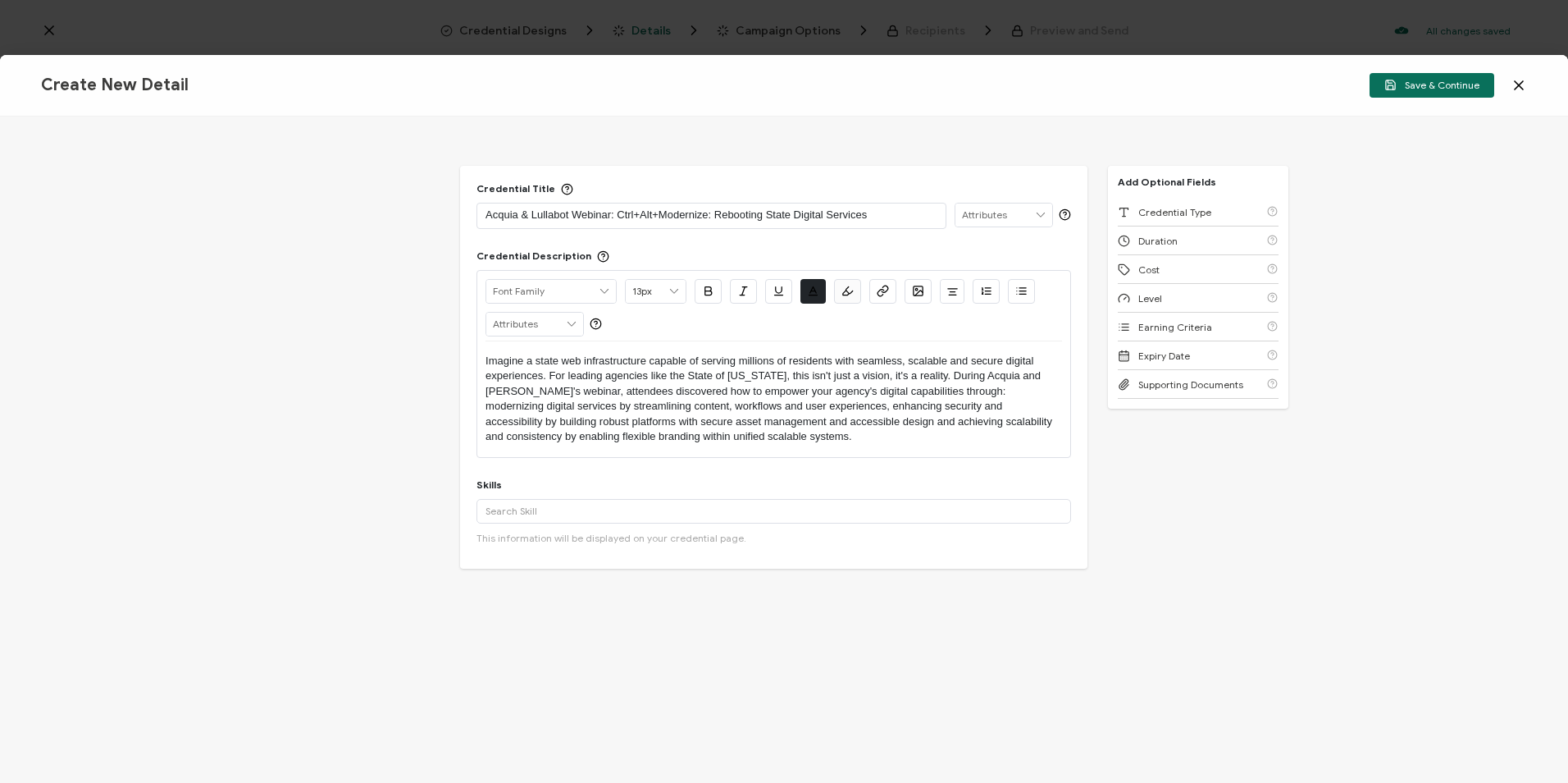
click at [960, 391] on p "Imagine a state web infrastructure capable of serving millions of residents wit…" at bounding box center [773, 399] width 576 height 91
click at [1022, 288] on icon "button" at bounding box center [1022, 288] width 7 height 0
click at [524, 405] on li "modernizing digital services by streamlining content, workflows and user experi…" at bounding box center [782, 421] width 560 height 45
click at [929, 405] on li "Modernizing digital services by streamlining content, workflows and user experi…" at bounding box center [782, 421] width 560 height 45
click at [576, 434] on li "Enhancing security and accessibility by building robust platforms with secure a…" at bounding box center [782, 430] width 560 height 31
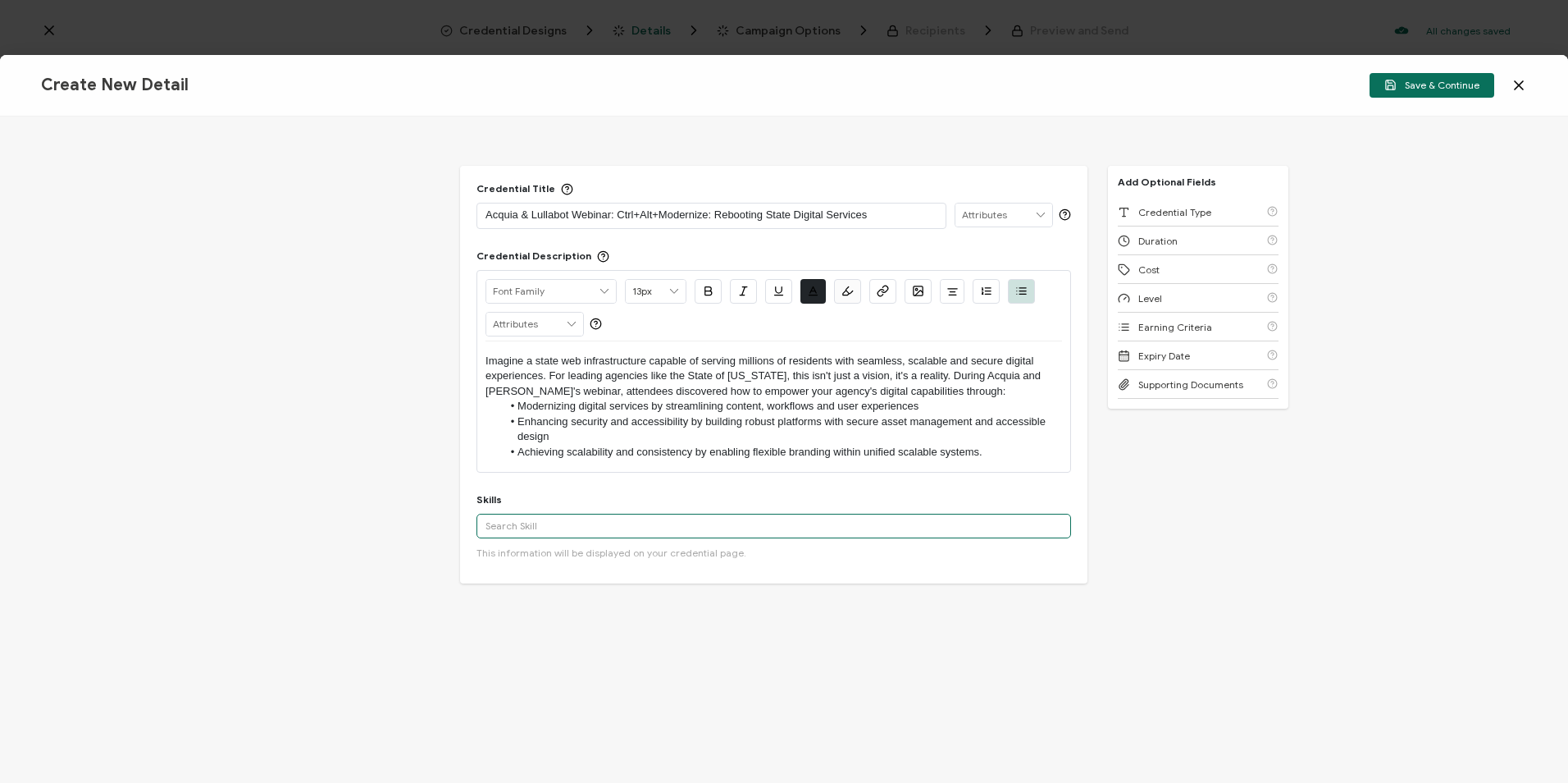
click at [620, 532] on input "text" at bounding box center [774, 526] width 595 height 25
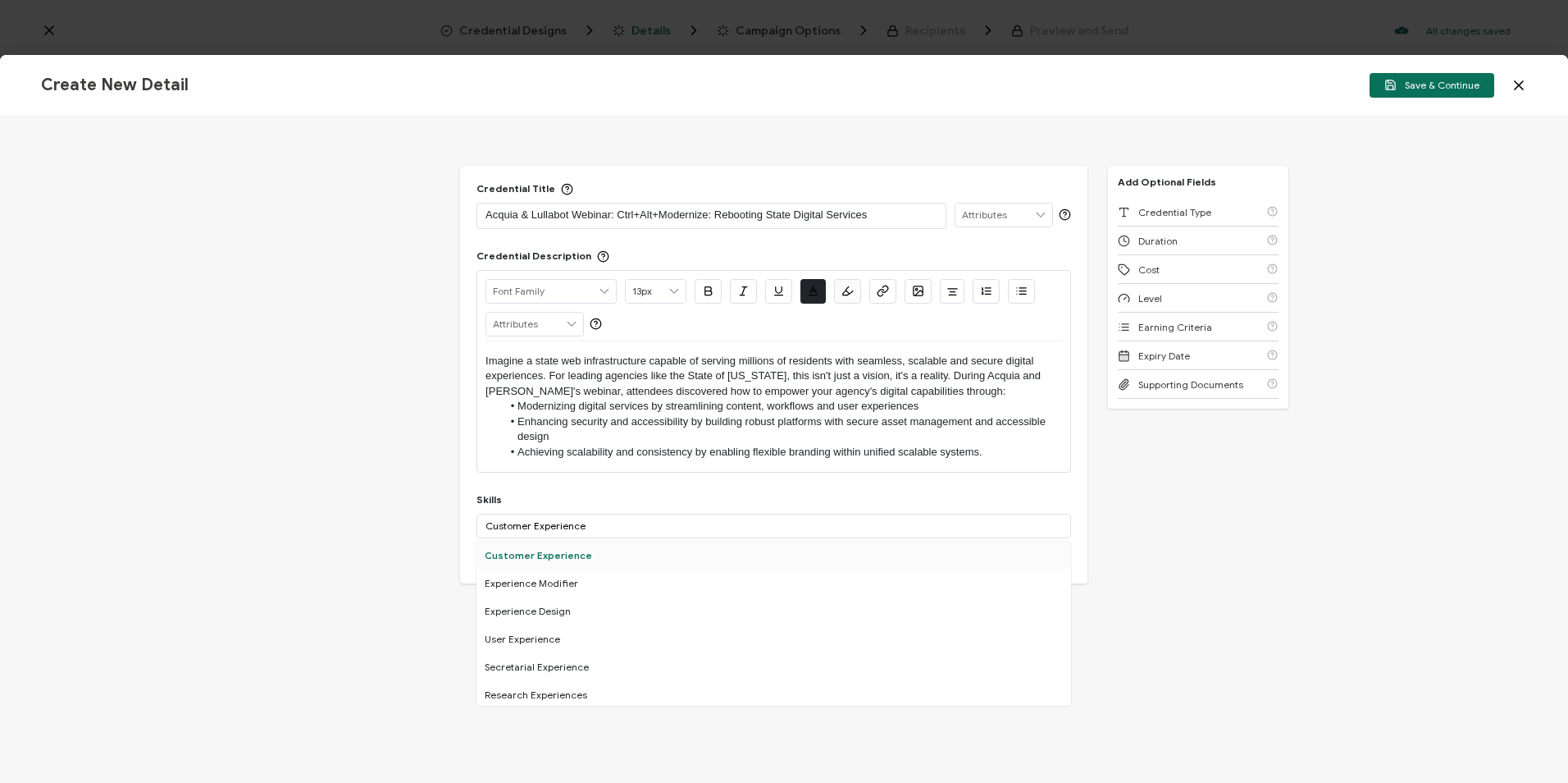
click at [557, 552] on div "Customer Experience" at bounding box center [774, 555] width 595 height 28
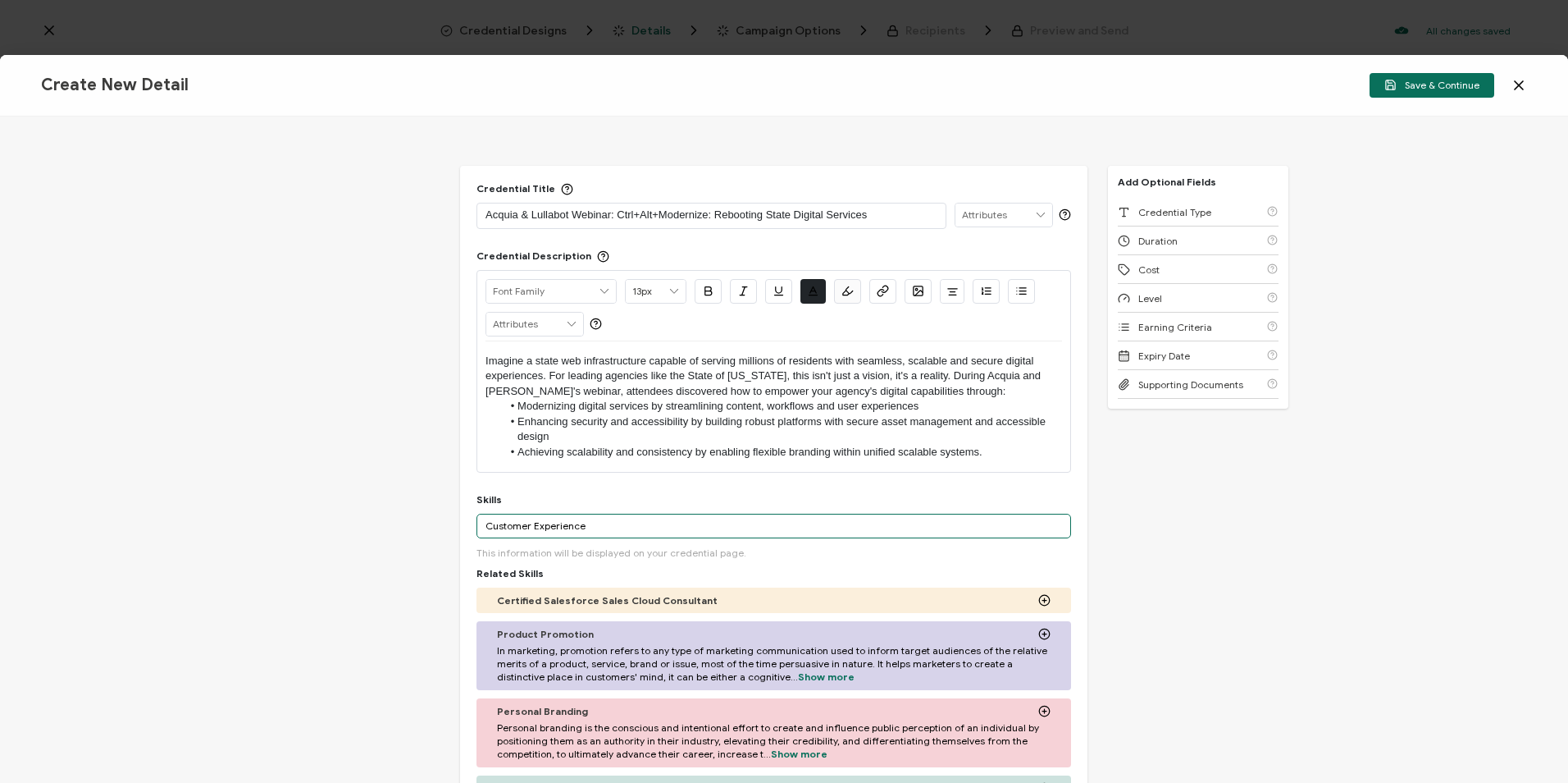
drag, startPoint x: 609, startPoint y: 522, endPoint x: 375, endPoint y: 527, distance: 234.1
click at [375, 527] on div "Credential Title Acquia & Lullabot Webinar: Ctrl+Alt+Modernize: Rebooting State…" at bounding box center [784, 449] width 1568 height 666
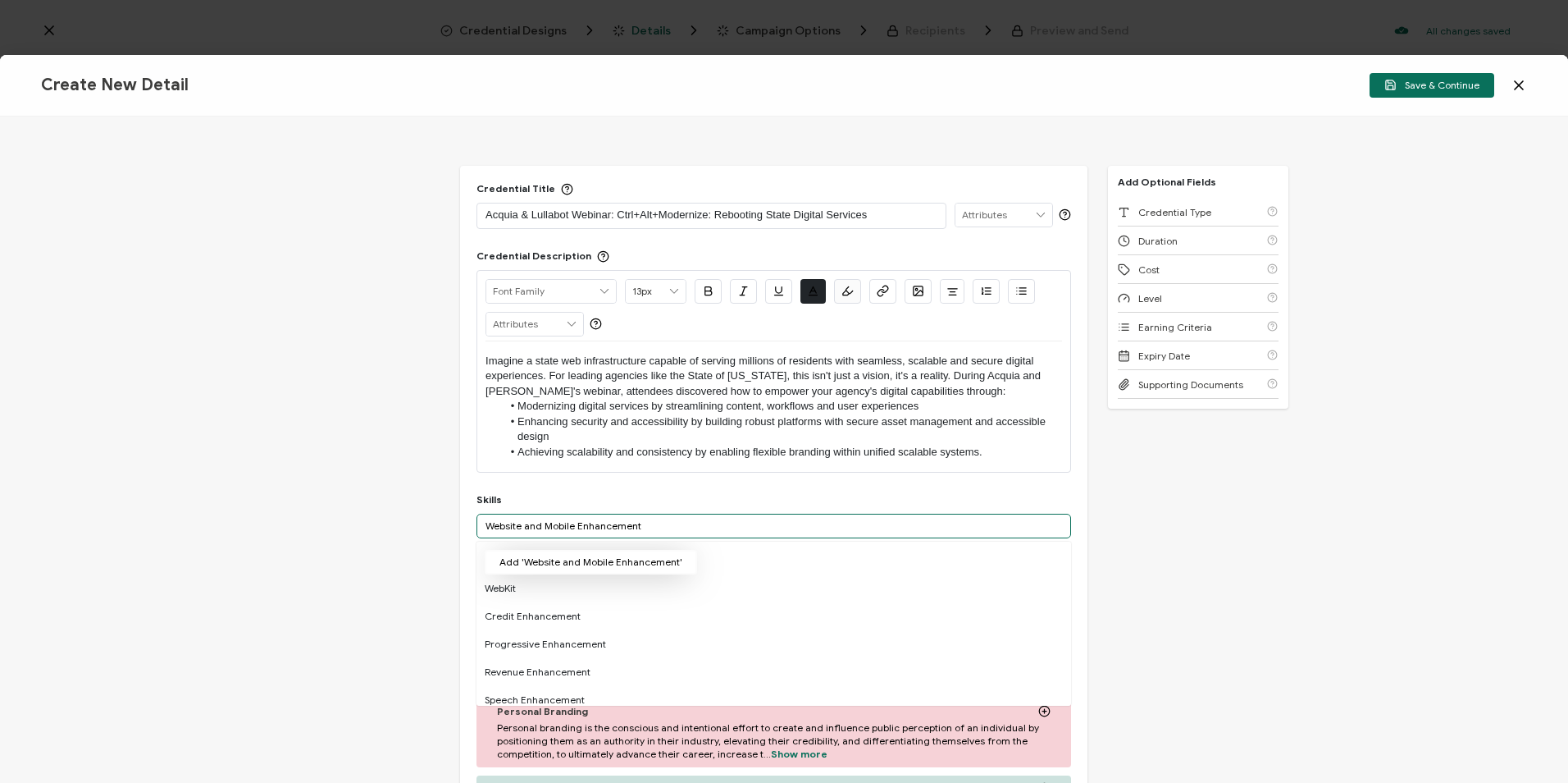
type input "Website and Mobile Enhancement"
click at [546, 558] on button "Add 'Website and Mobile Enhancement'" at bounding box center [590, 562] width 212 height 25
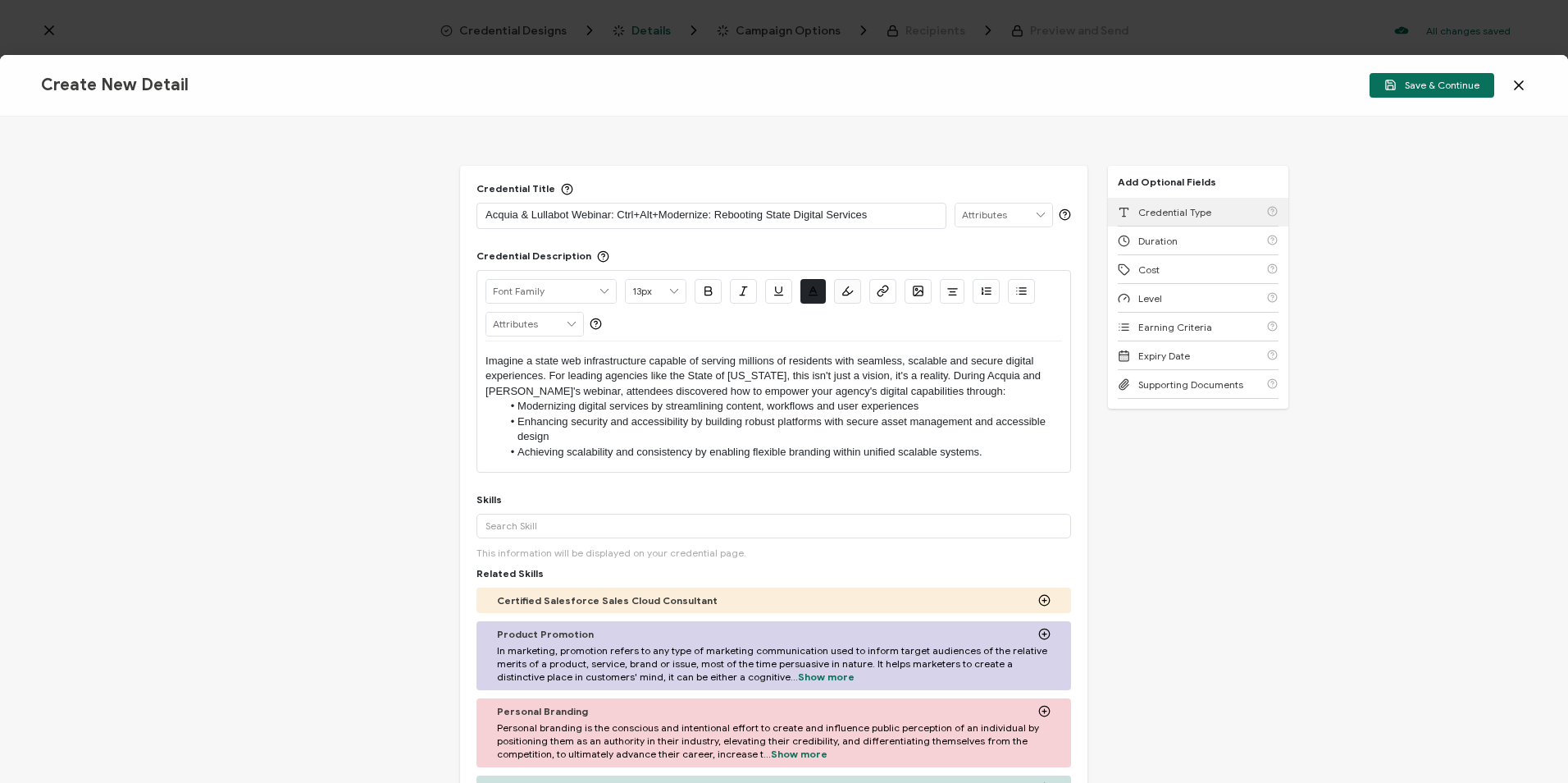
click at [1158, 206] on span "Credential Type" at bounding box center [1175, 212] width 73 height 12
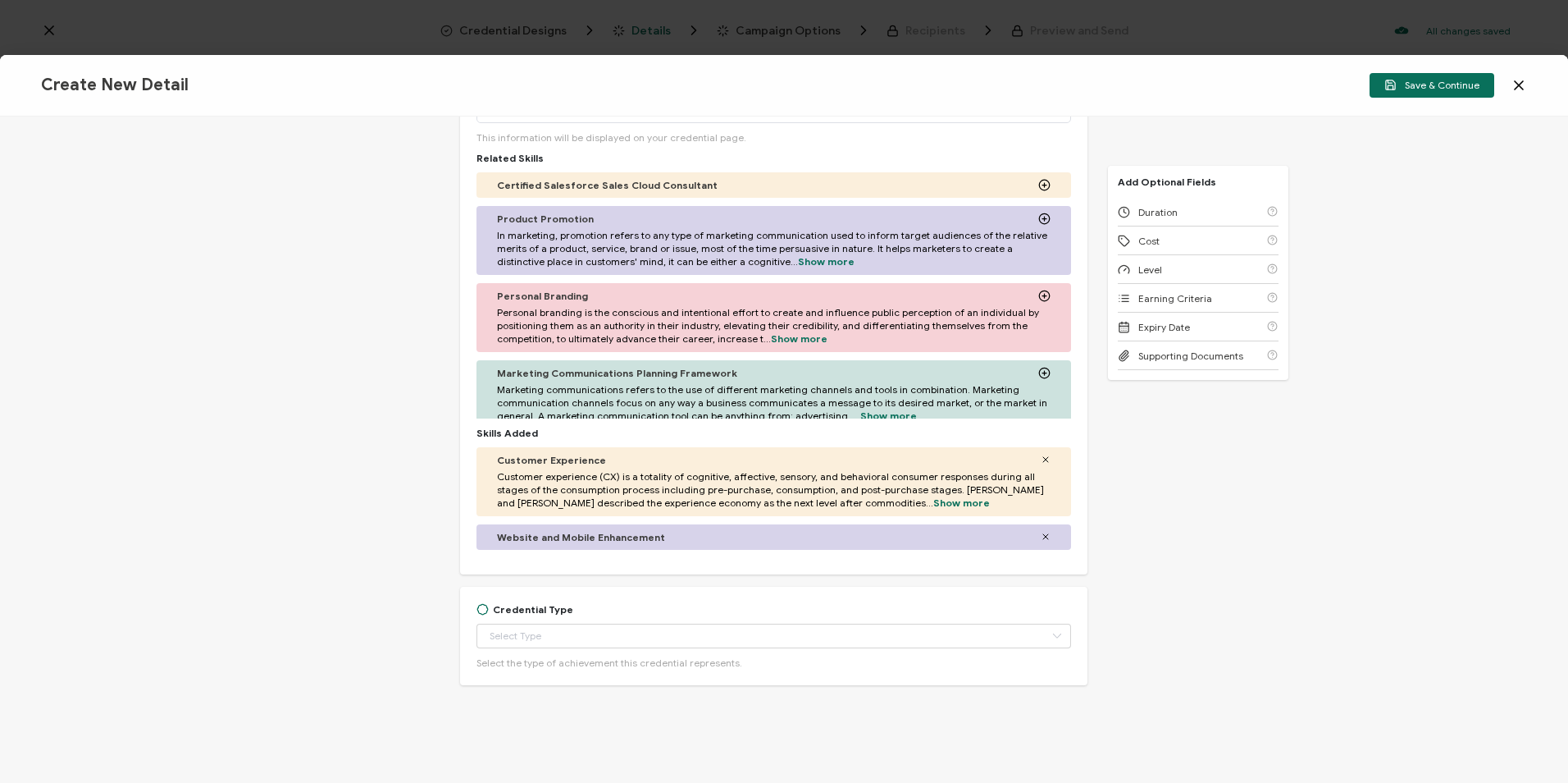
scroll to position [415, 0]
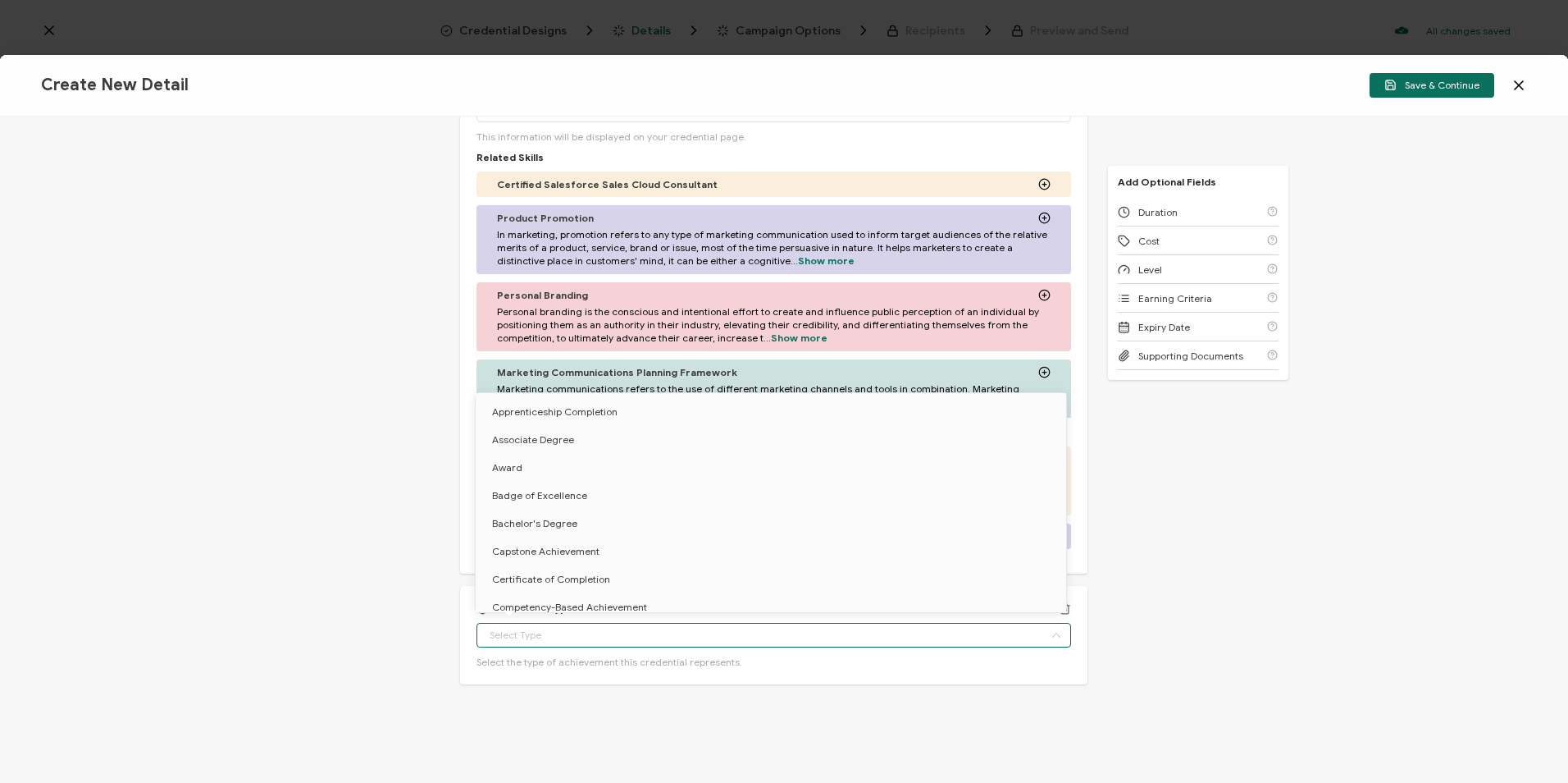
click at [564, 626] on input "text" at bounding box center [774, 635] width 595 height 25
click at [565, 577] on span "Certificate of Completion" at bounding box center [550, 579] width 118 height 12
type input "Certificate of Completion"
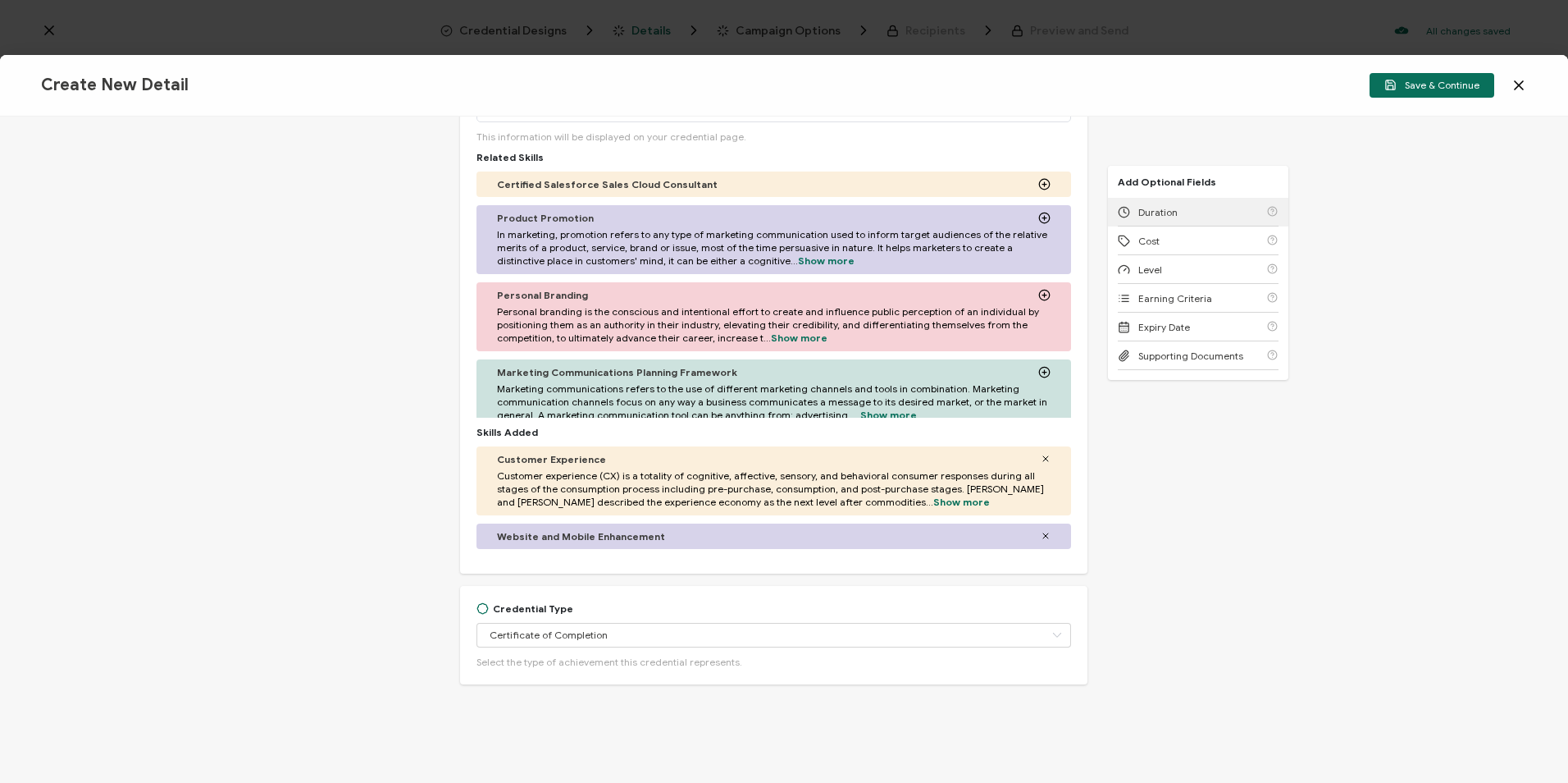
click at [1186, 207] on div "Duration" at bounding box center [1198, 212] width 161 height 29
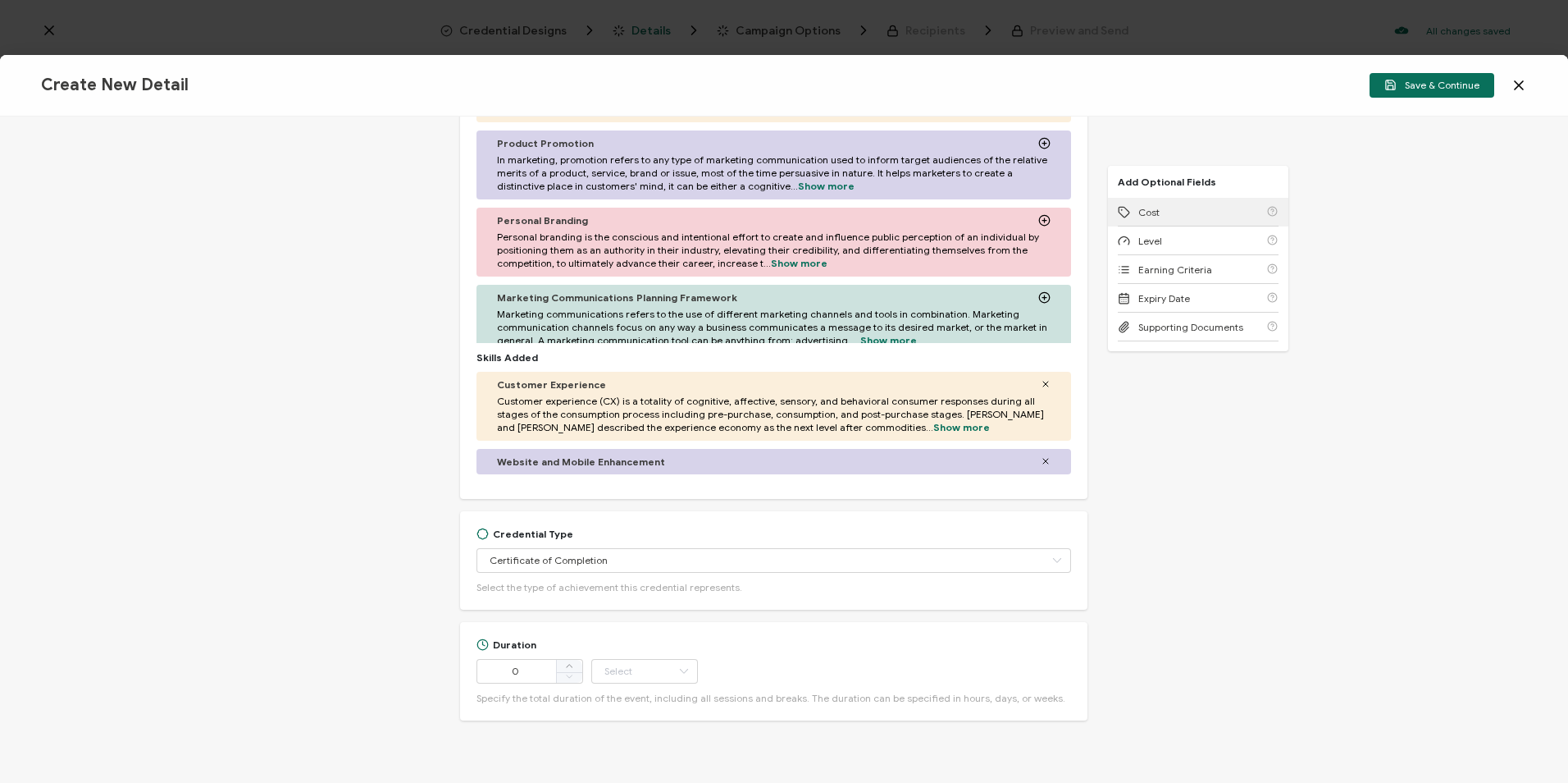
scroll to position [527, 0]
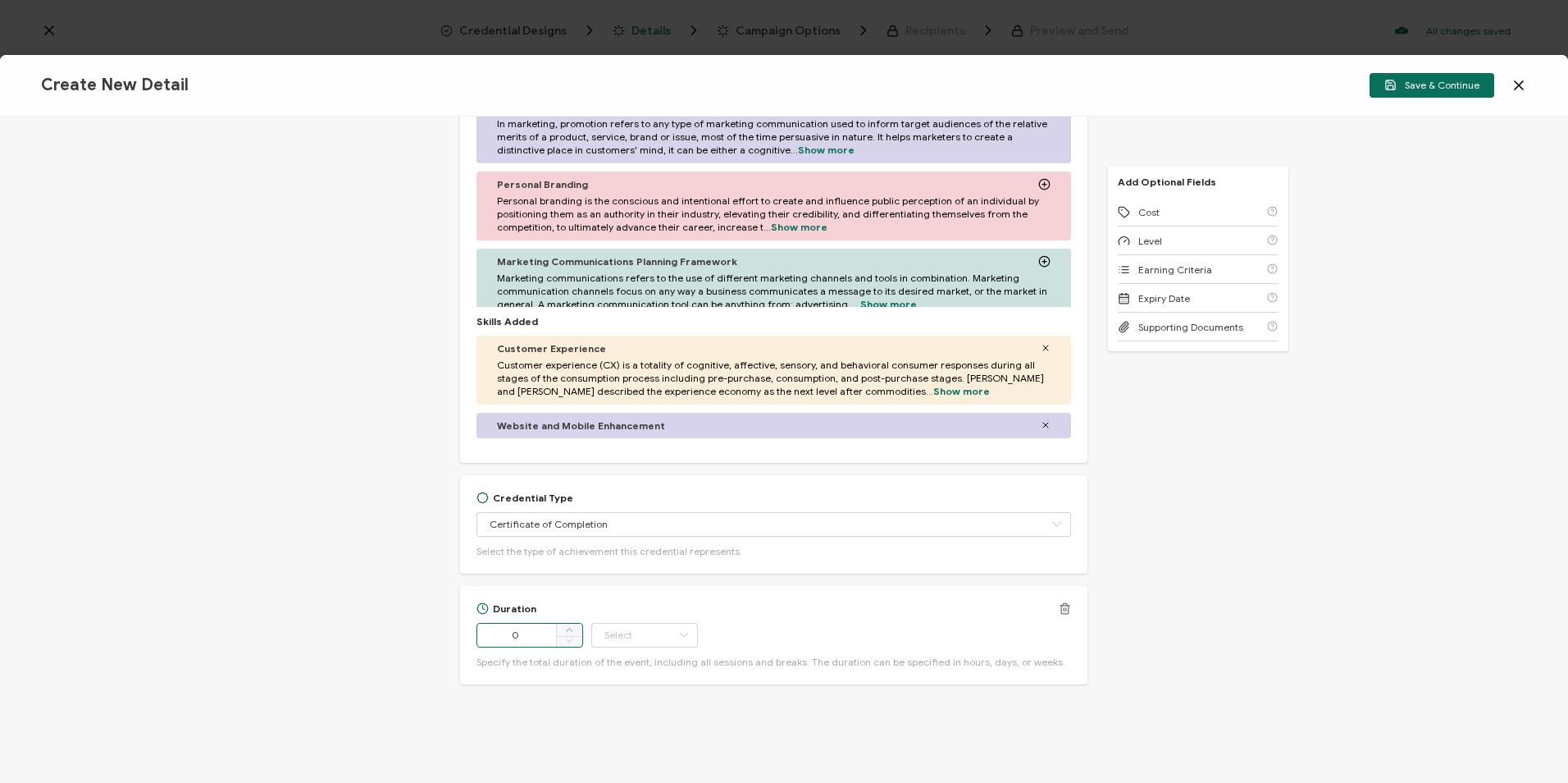
drag, startPoint x: 529, startPoint y: 639, endPoint x: 489, endPoint y: 642, distance: 40.1
click at [489, 642] on input "0" at bounding box center [529, 635] width 106 height 25
type input "56"
click at [676, 629] on icon at bounding box center [683, 635] width 20 height 25
click at [653, 598] on li "Minute" at bounding box center [645, 590] width 110 height 28
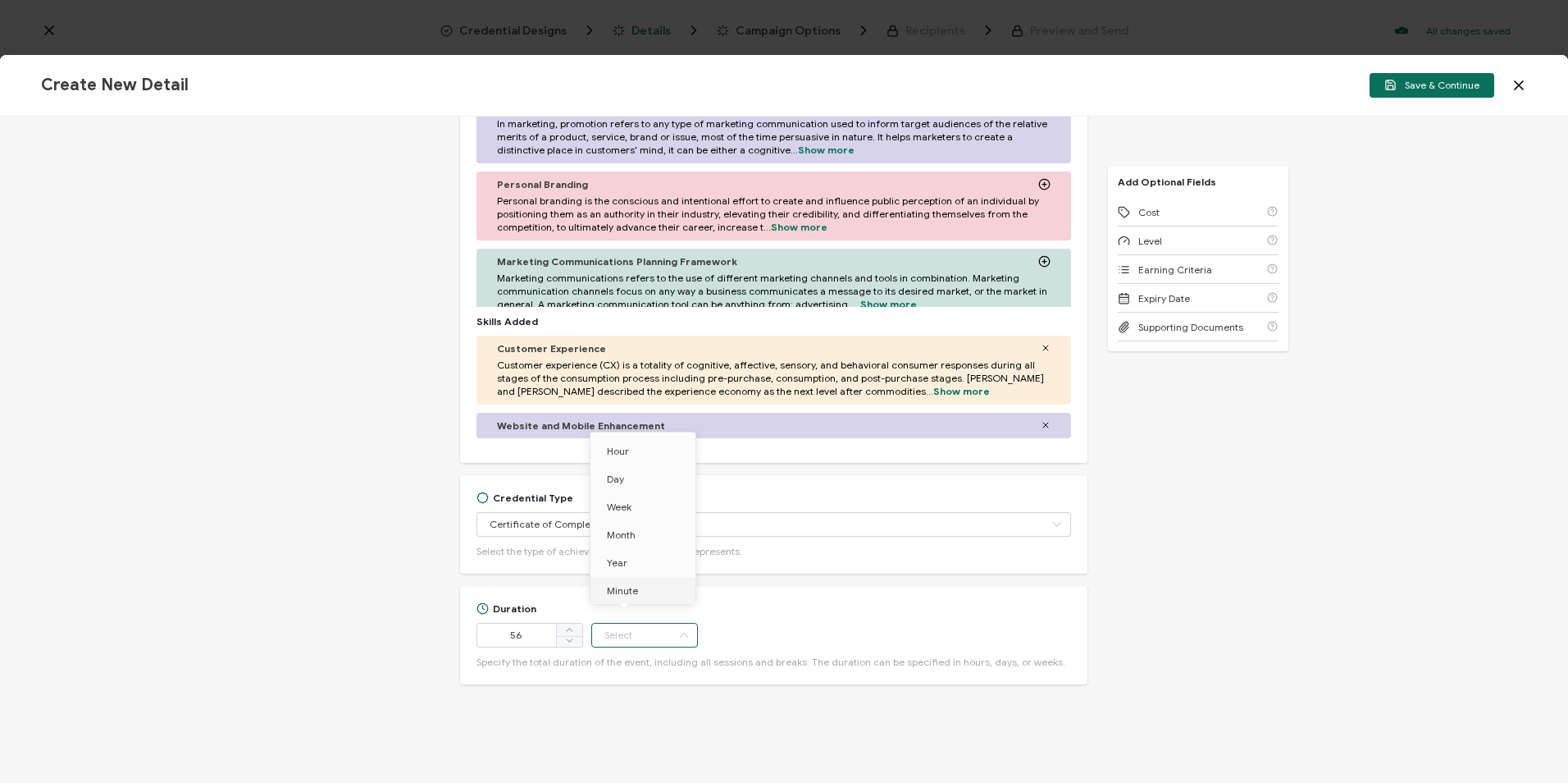
type input "Minute"
click at [1162, 212] on div "Cost" at bounding box center [1198, 212] width 161 height 29
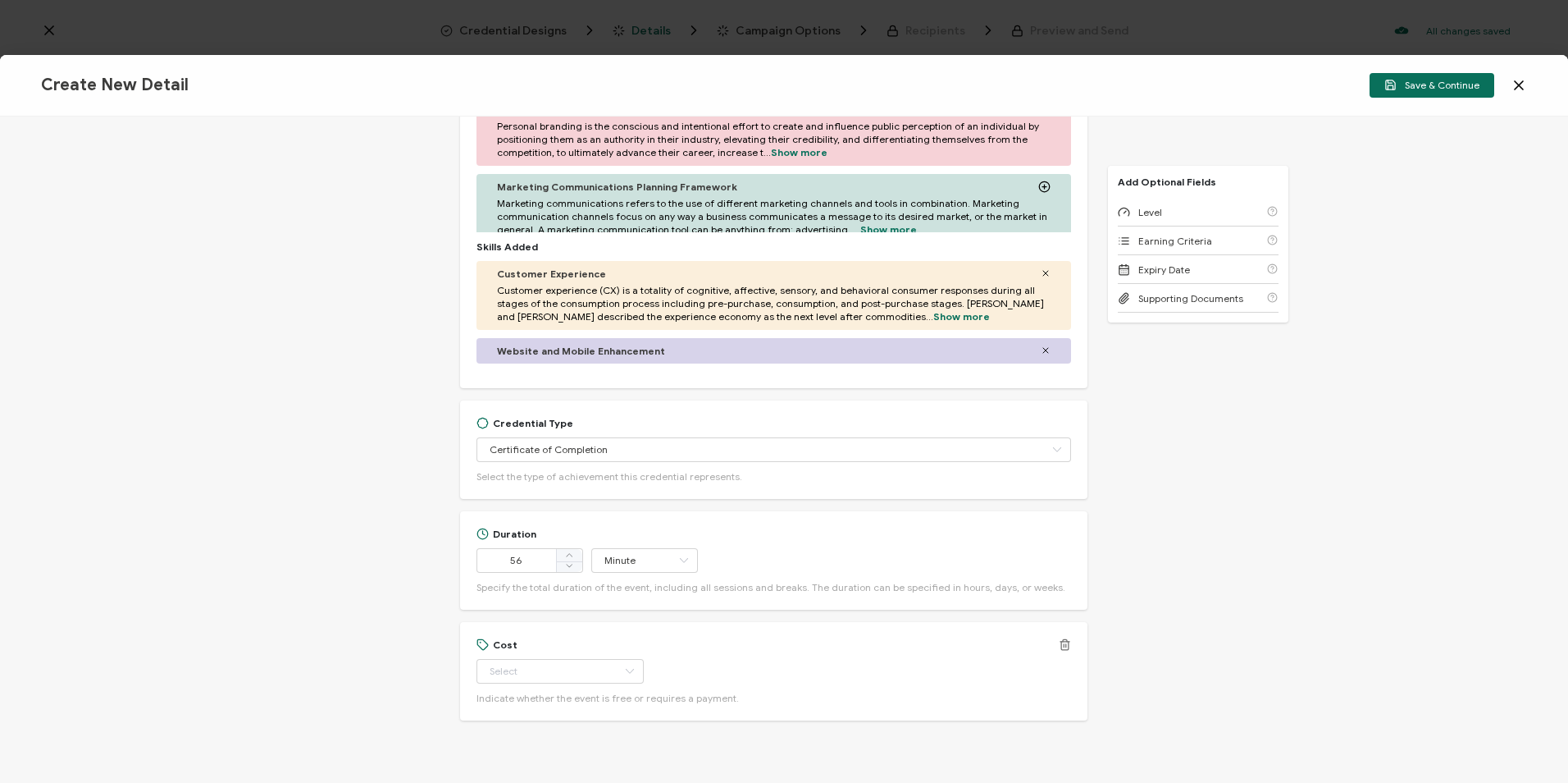
scroll to position [637, 0]
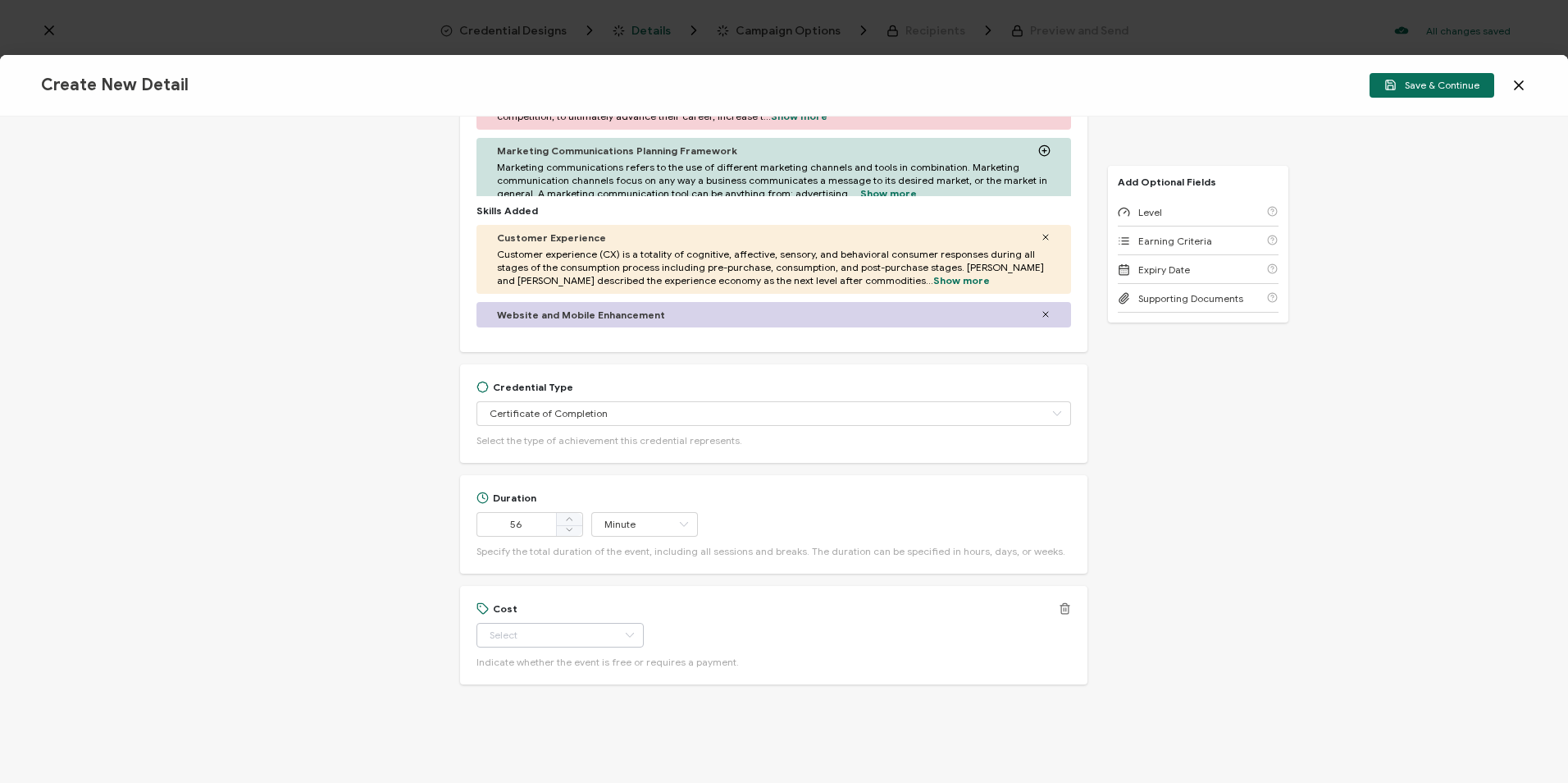
click at [620, 641] on icon at bounding box center [629, 635] width 20 height 25
click at [542, 674] on li "Free" at bounding box center [552, 676] width 154 height 28
type input "Free"
click at [1160, 213] on div "Level" at bounding box center [1198, 212] width 161 height 29
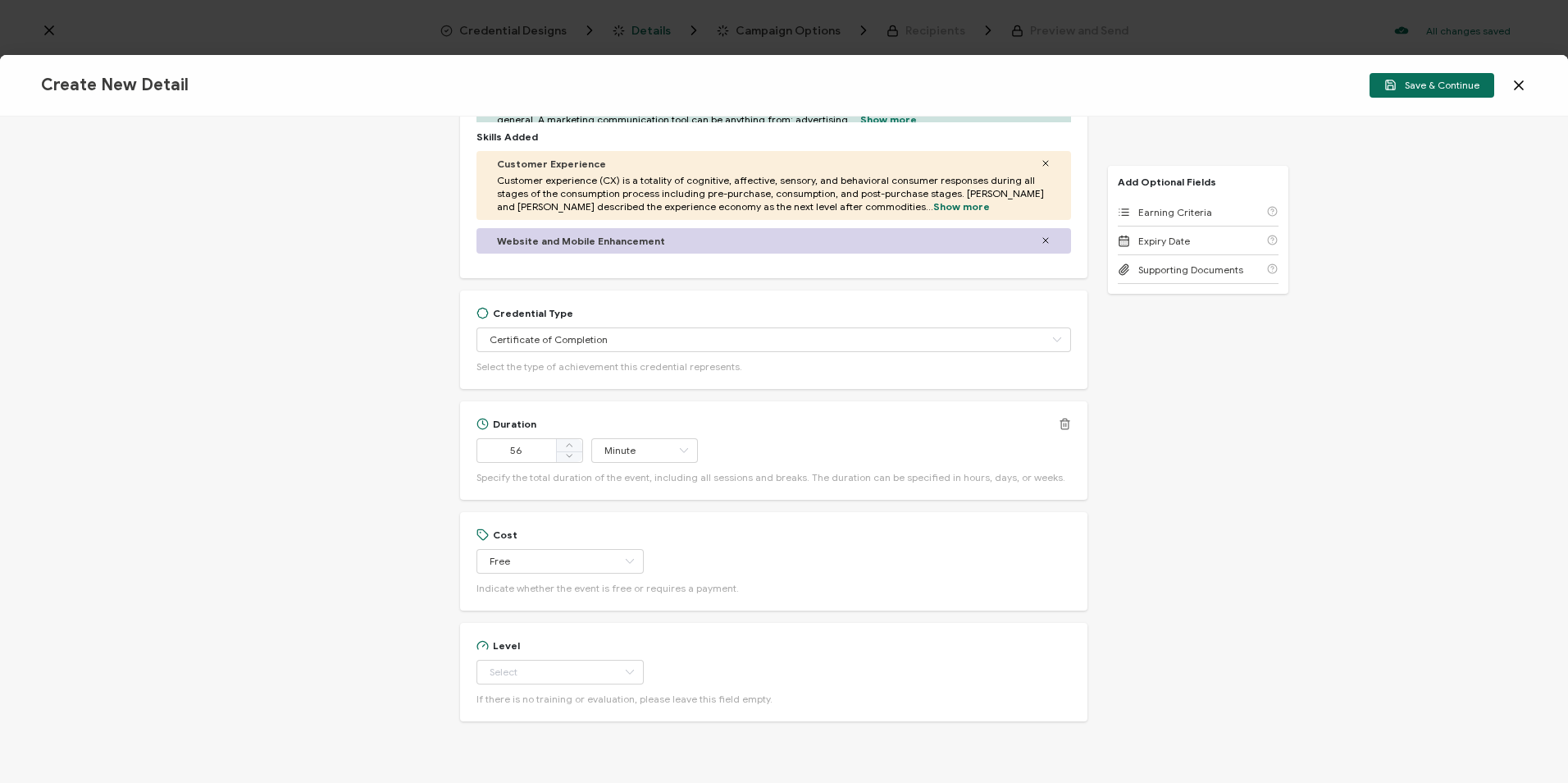
scroll to position [748, 0]
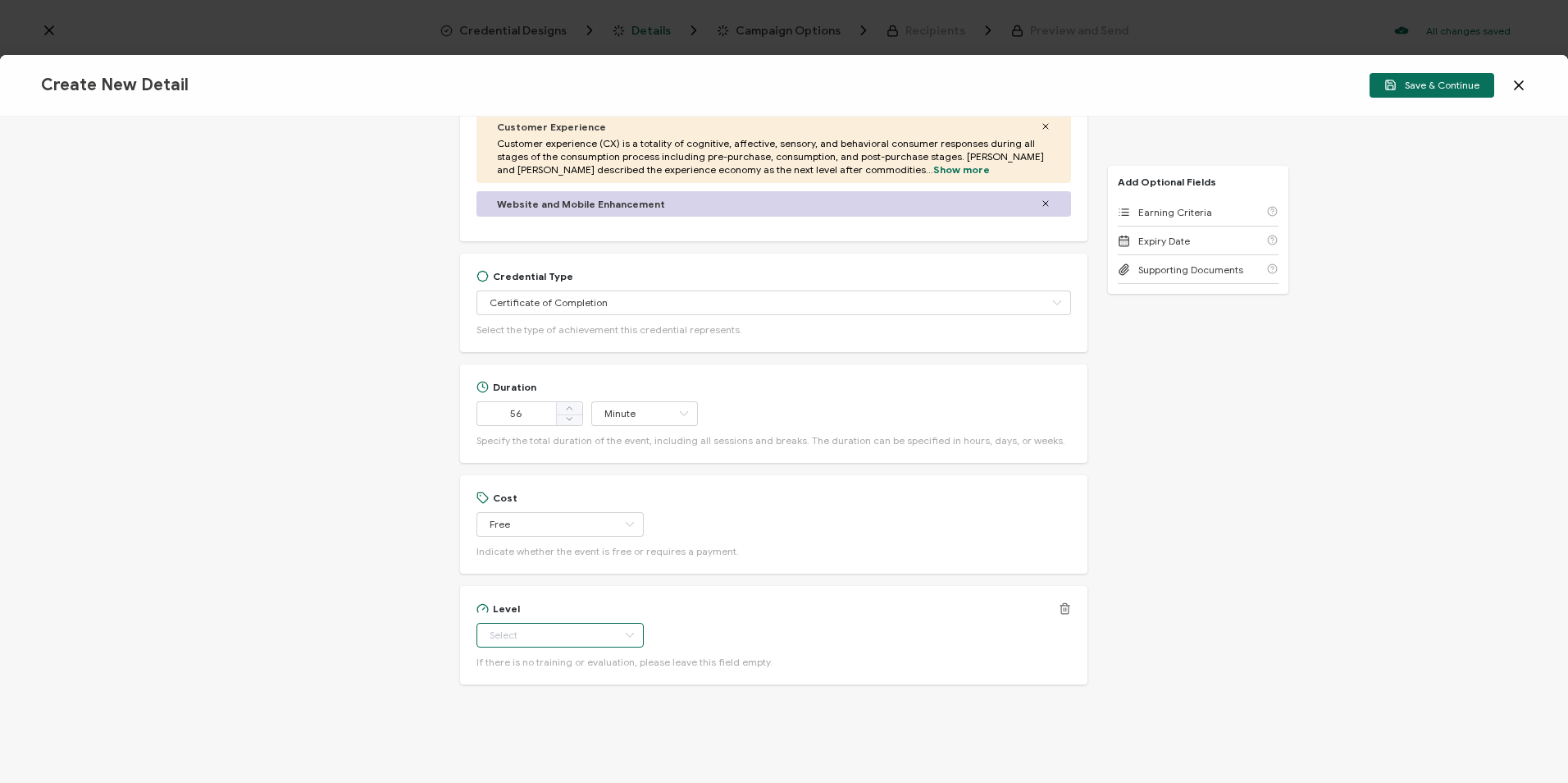
click at [563, 633] on input "text" at bounding box center [560, 635] width 167 height 25
click at [546, 472] on li "Beginner" at bounding box center [552, 479] width 154 height 28
type input "Beginner"
click at [1189, 212] on span "Earning Criteria" at bounding box center [1175, 212] width 74 height 12
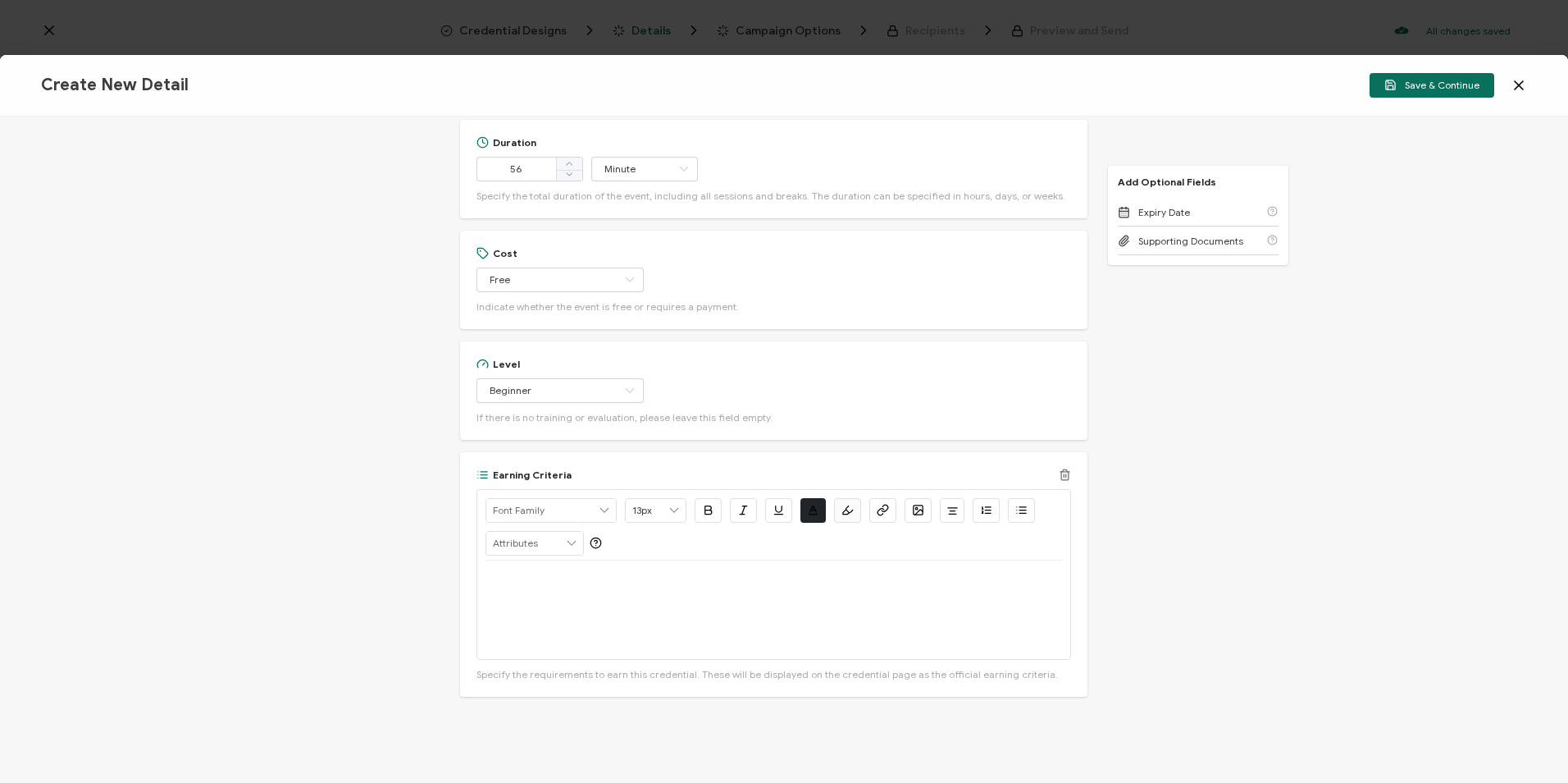
scroll to position [1005, 0]
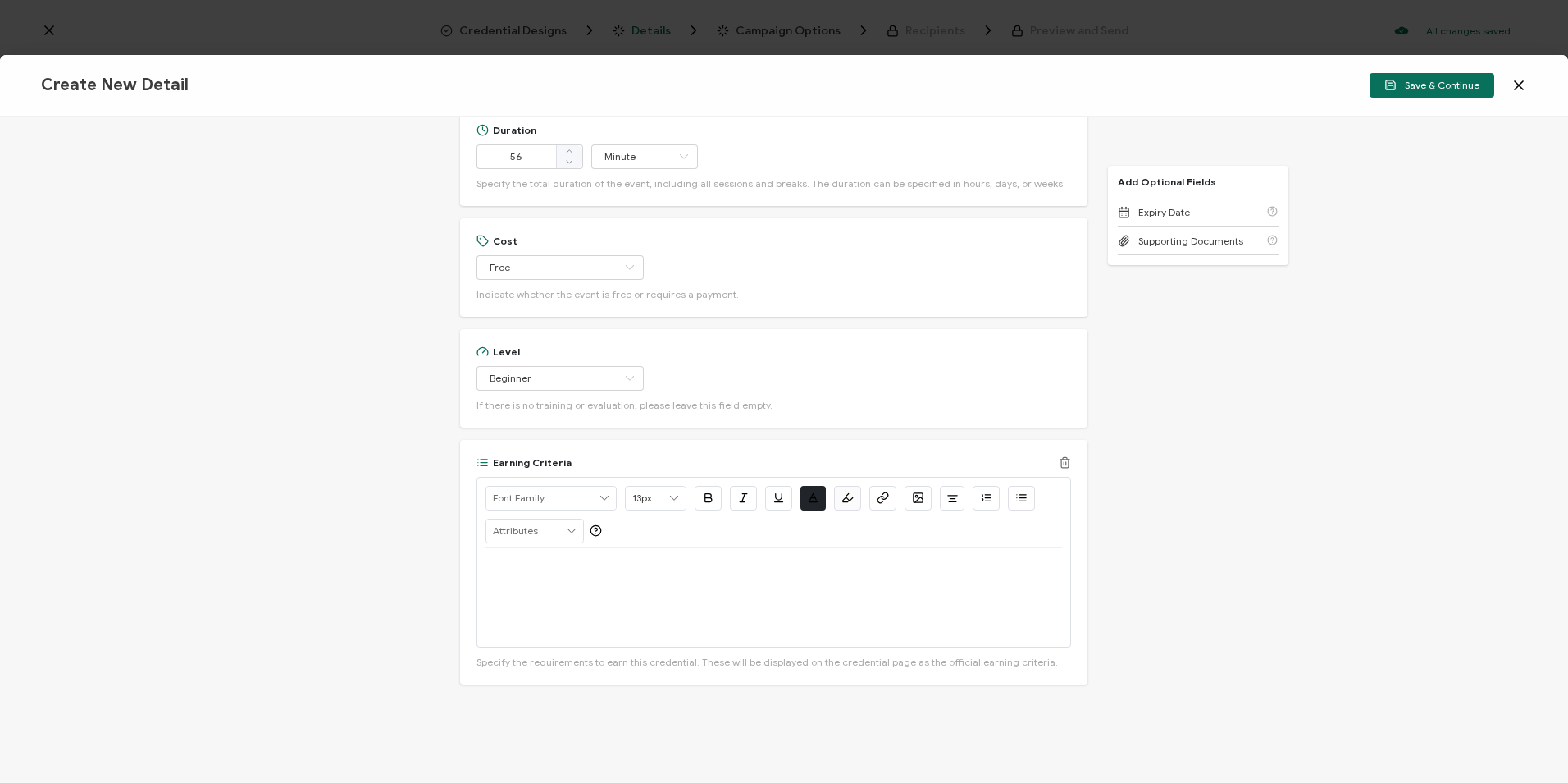
click at [616, 575] on p at bounding box center [773, 567] width 576 height 14
drag, startPoint x: 556, startPoint y: 568, endPoint x: 483, endPoint y: 570, distance: 73.0
click at [485, 570] on p "Watch Now >>" at bounding box center [773, 567] width 576 height 14
click at [877, 497] on icon "button" at bounding box center [882, 497] width 12 height 12
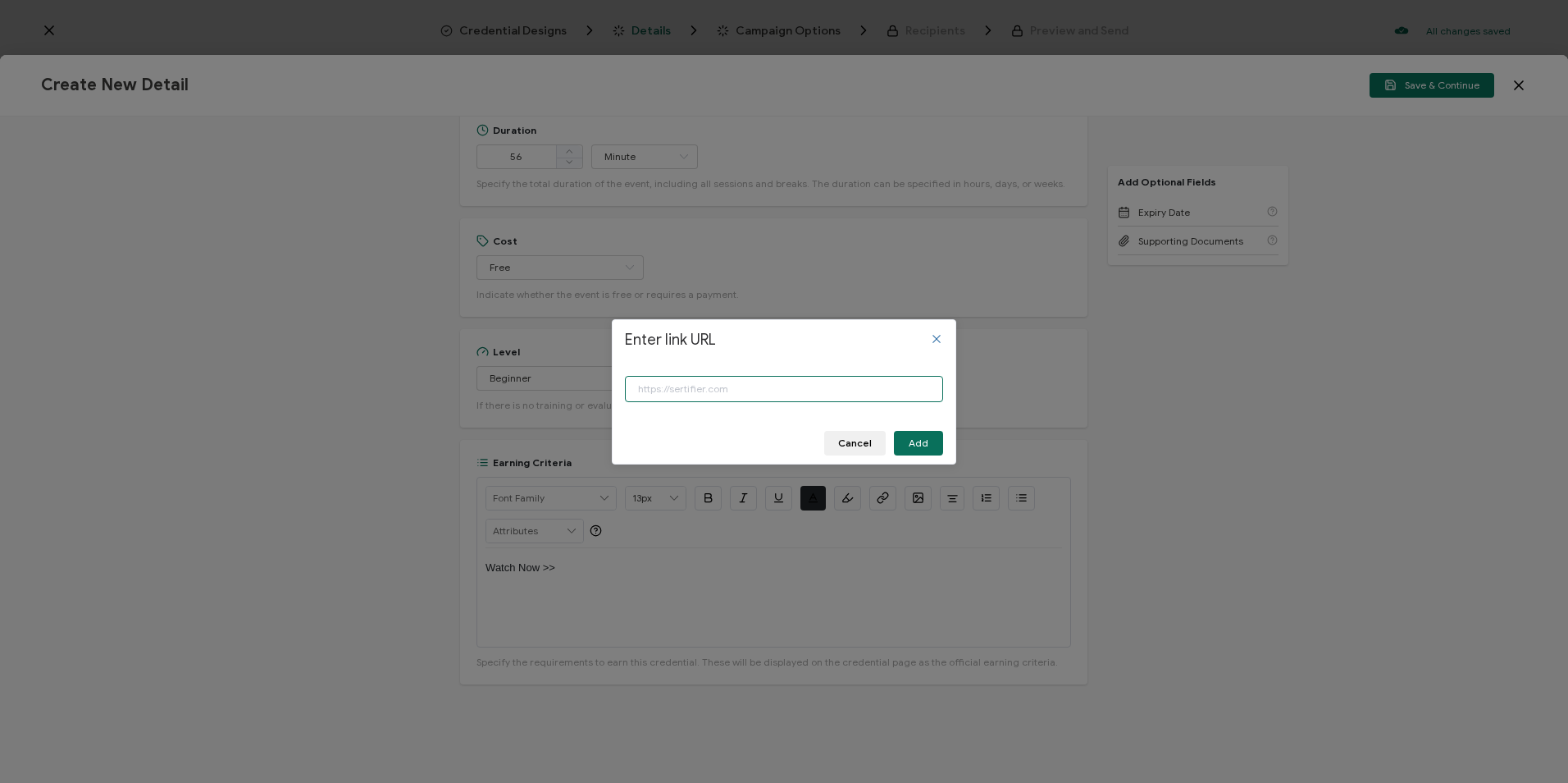
paste input "[URL][DOMAIN_NAME]"
type input "[URL][DOMAIN_NAME]"
click at [924, 440] on span "Add" at bounding box center [918, 443] width 20 height 10
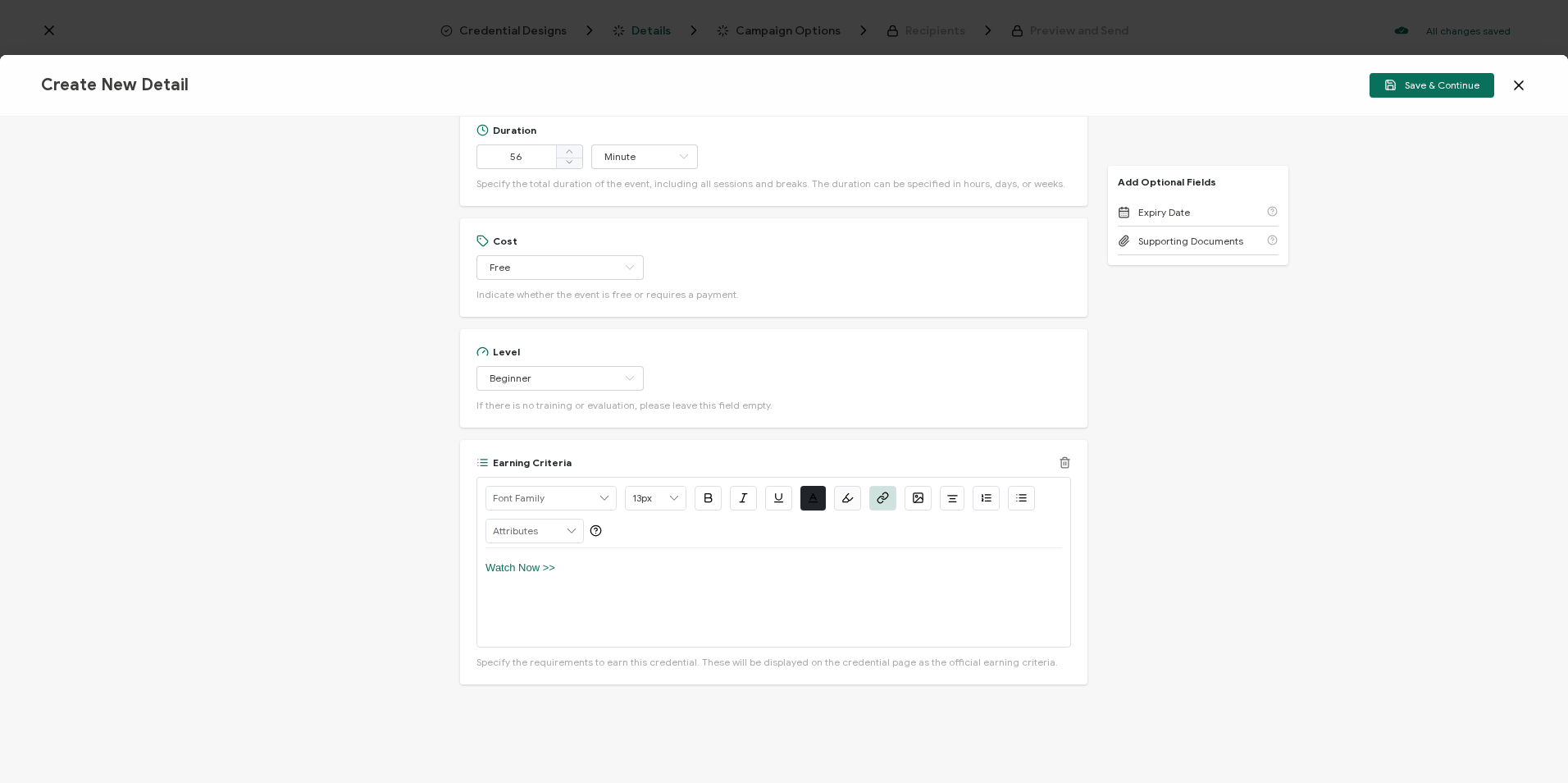
click at [706, 494] on icon "button" at bounding box center [708, 498] width 7 height 9
click at [772, 497] on icon "button" at bounding box center [778, 497] width 12 height 12
click at [682, 560] on p "Watch Now >>" at bounding box center [773, 567] width 576 height 14
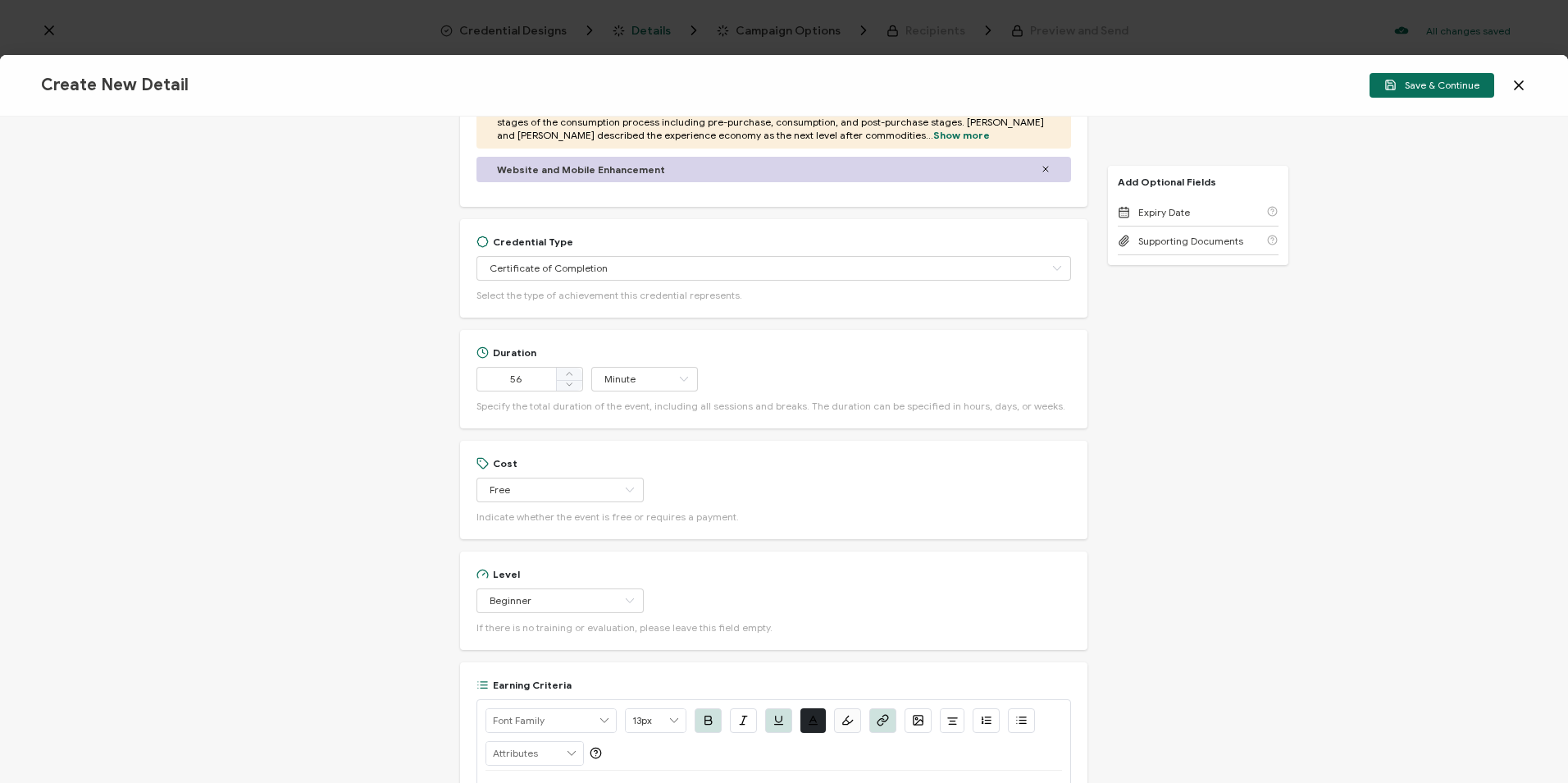
scroll to position [775, 0]
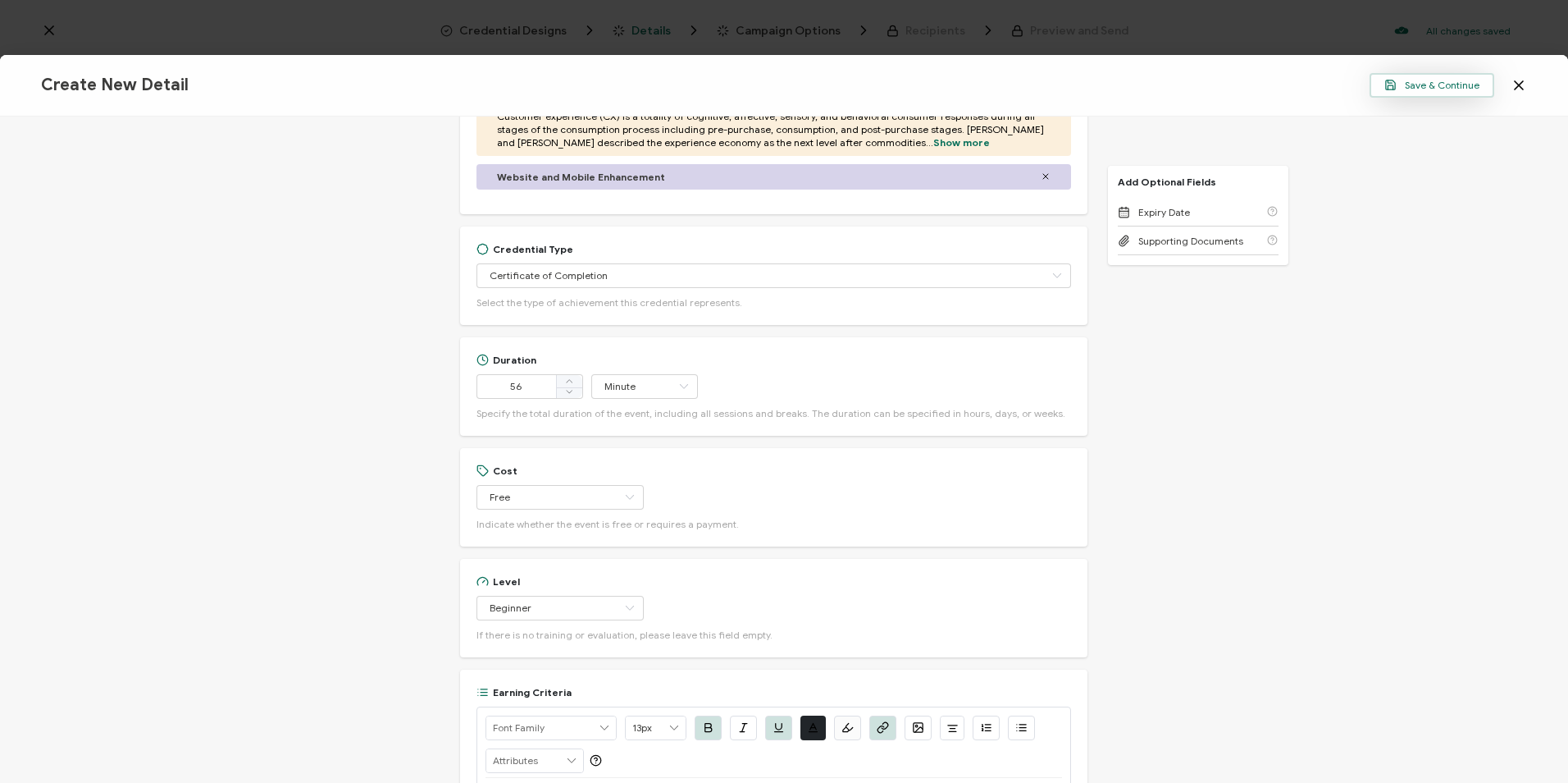
click at [1407, 93] on button "Save & Continue" at bounding box center [1432, 85] width 125 height 25
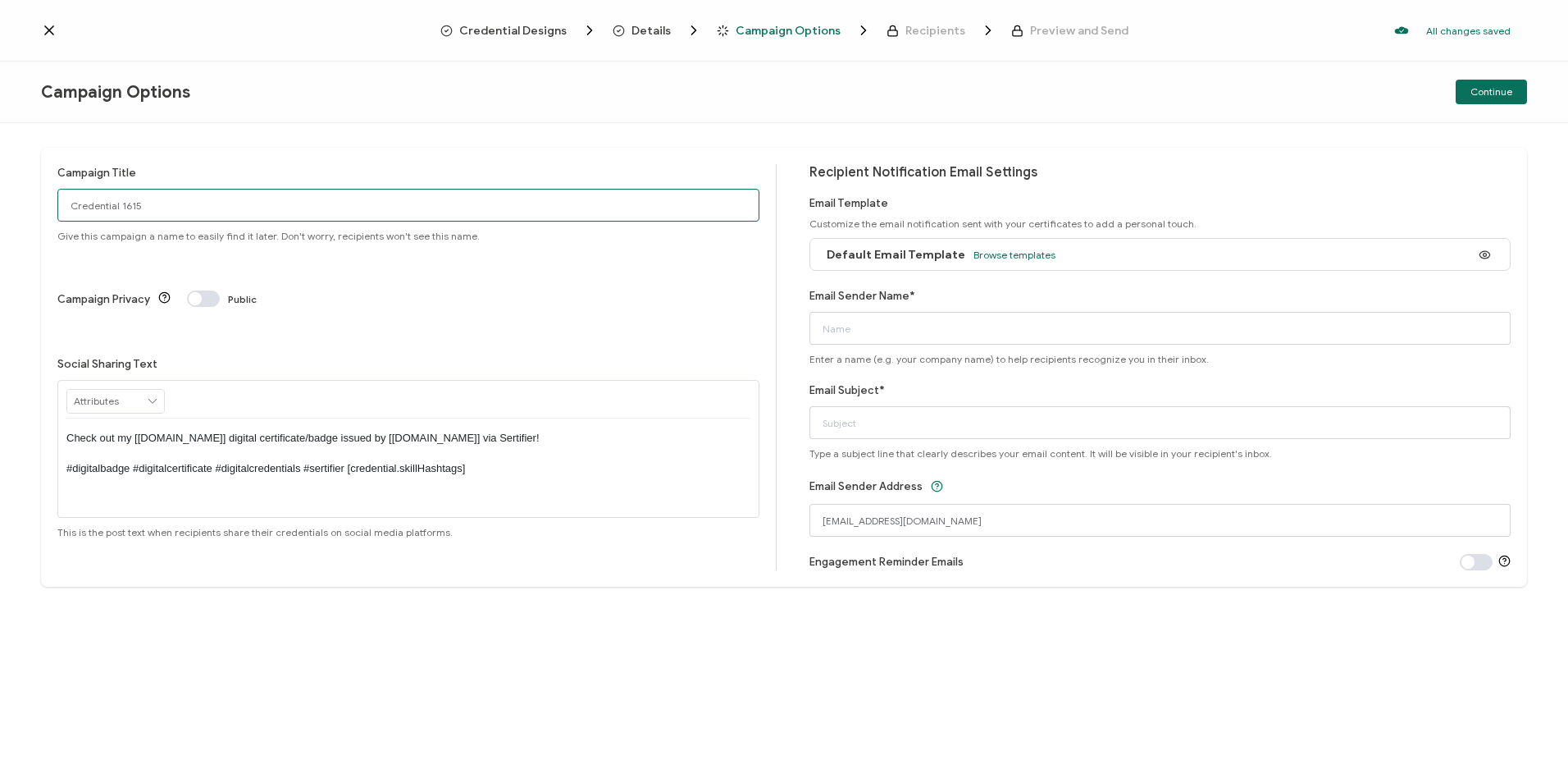
drag, startPoint x: 198, startPoint y: 207, endPoint x: -133, endPoint y: 219, distance: 331.2
click at [0, 219] on html "Credential Designs Details Campaign Options Recipients Preview and Send All cha…" at bounding box center [784, 392] width 1568 height 783
drag, startPoint x: 212, startPoint y: 206, endPoint x: -59, endPoint y: 211, distance: 271.0
click at [0, 211] on html "Credential Designs Details Campaign Options Recipients Preview and Send All cha…" at bounding box center [784, 392] width 1568 height 783
type input "5-6-25_66778 Acquia Webinar"
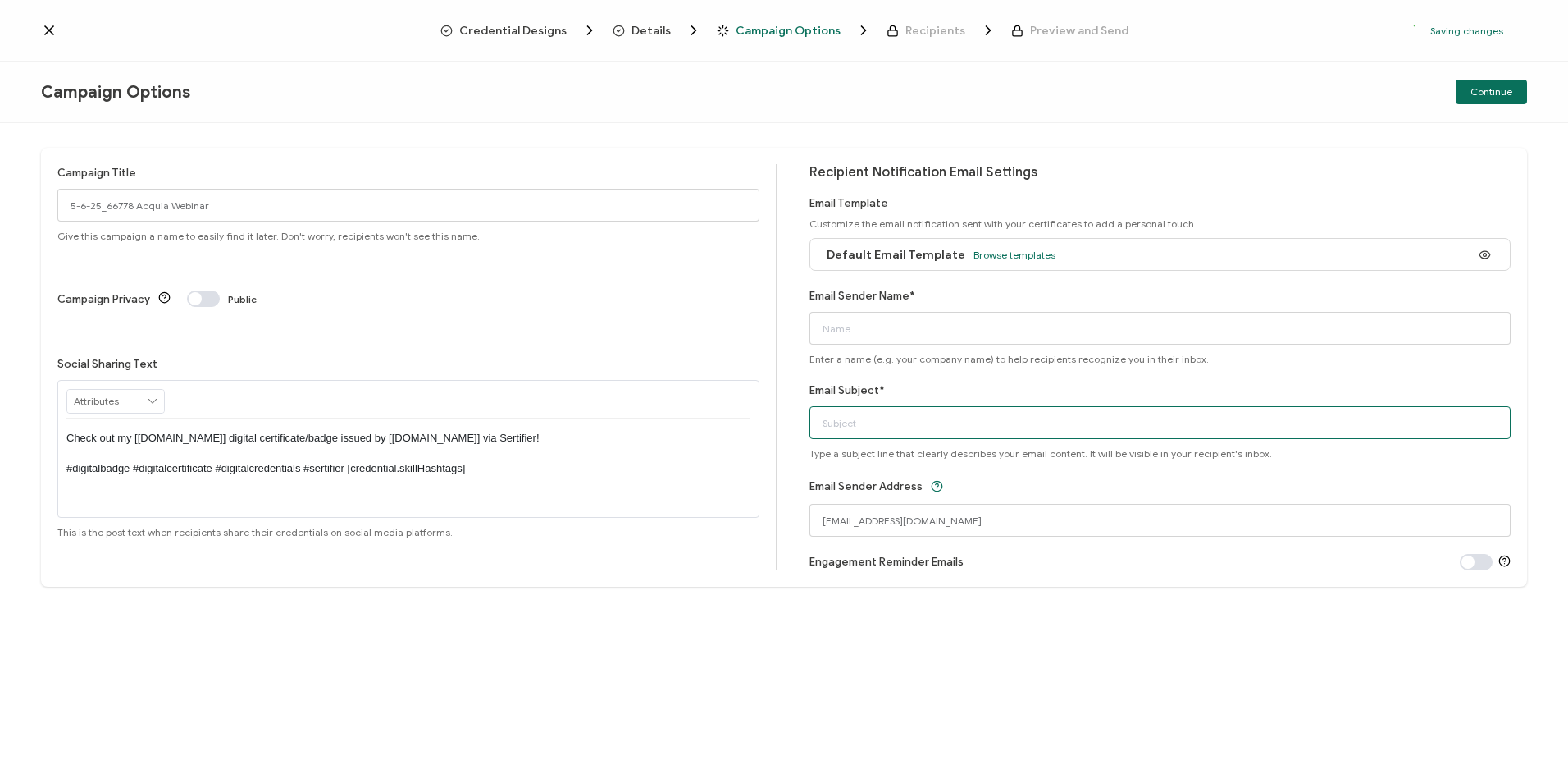
click at [881, 430] on input "Email Subject*" at bounding box center [1160, 422] width 702 height 33
paste input "5-6-25_66778 Acquia Webinar"
type input "5-6-25_66778 Acquia Webinar"
click at [904, 320] on input "Email Sender Name*" at bounding box center [1160, 328] width 702 height 33
type input "CPE"
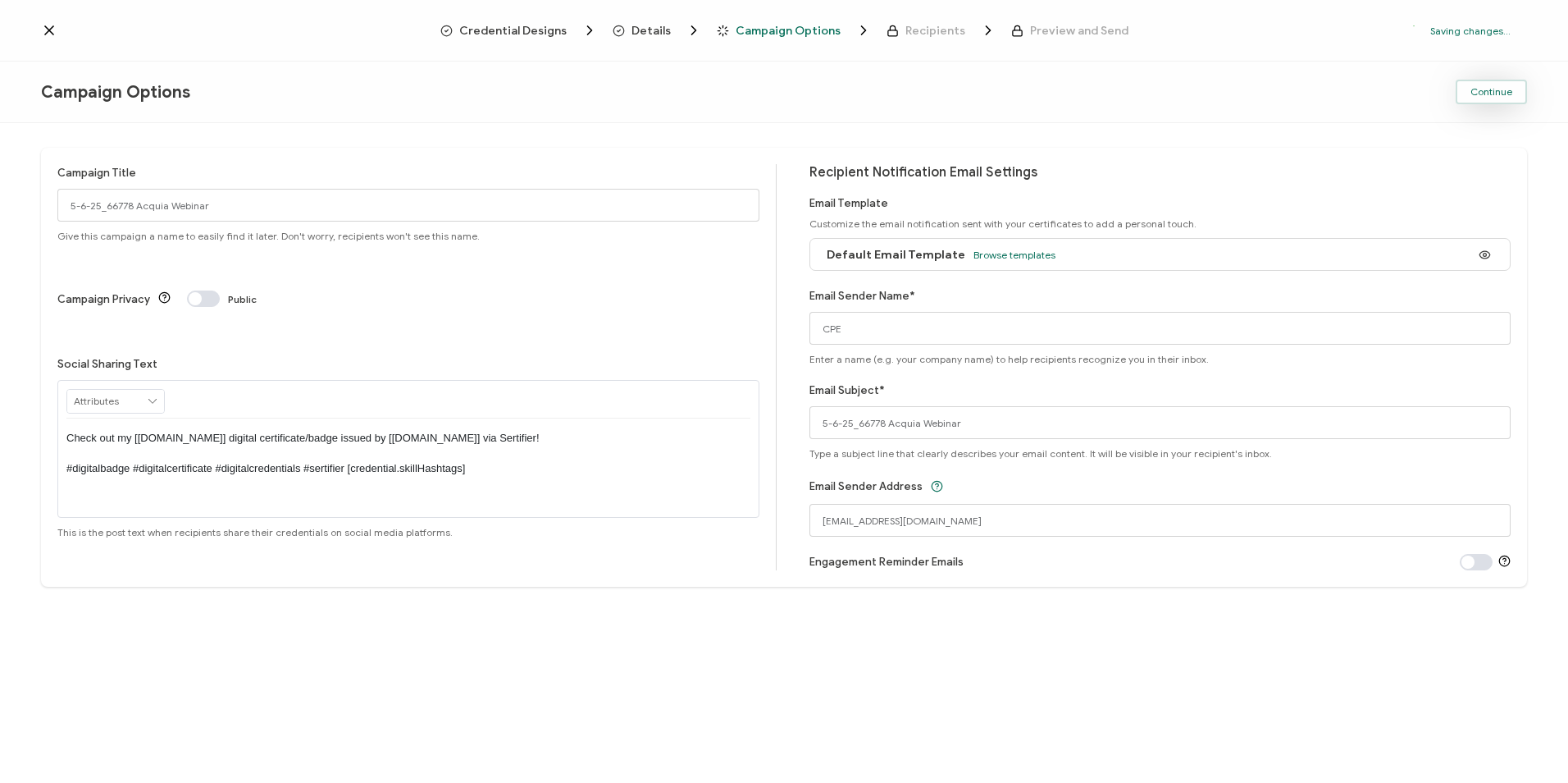
click at [1471, 89] on span "Continue" at bounding box center [1491, 92] width 42 height 10
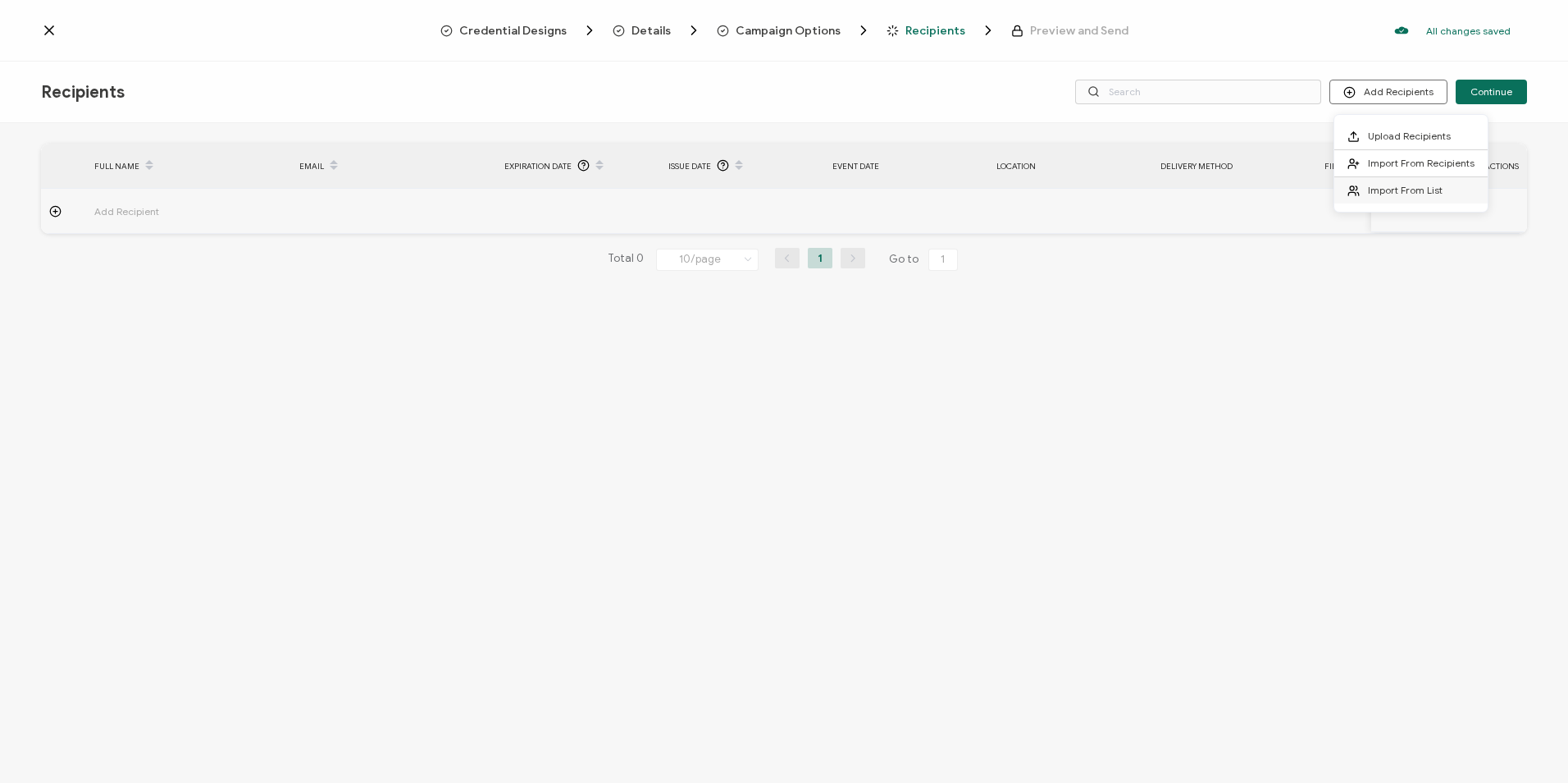
click at [1380, 188] on span "Import From List" at bounding box center [1405, 190] width 75 height 12
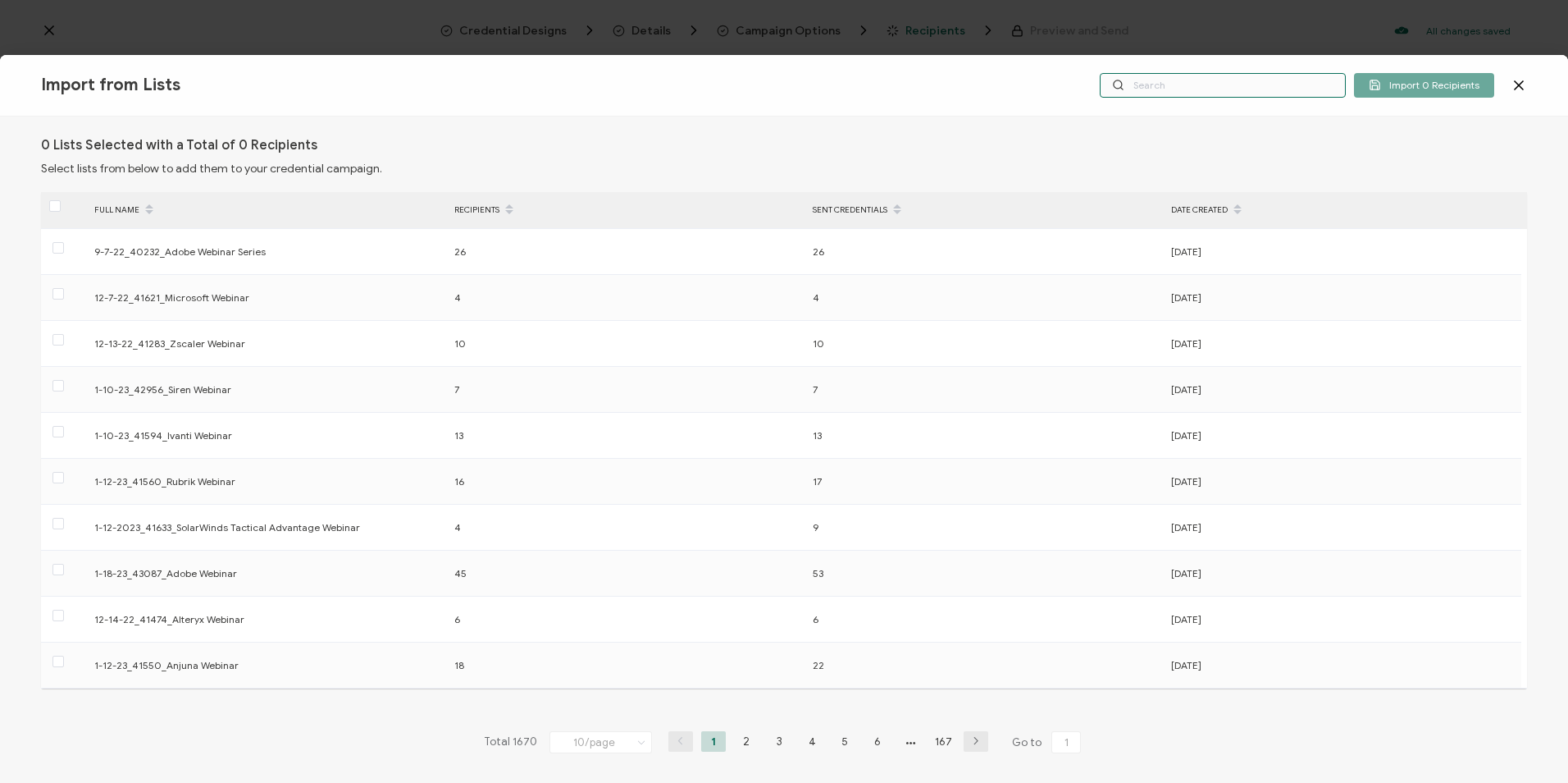
click at [1184, 83] on input "text" at bounding box center [1223, 85] width 246 height 25
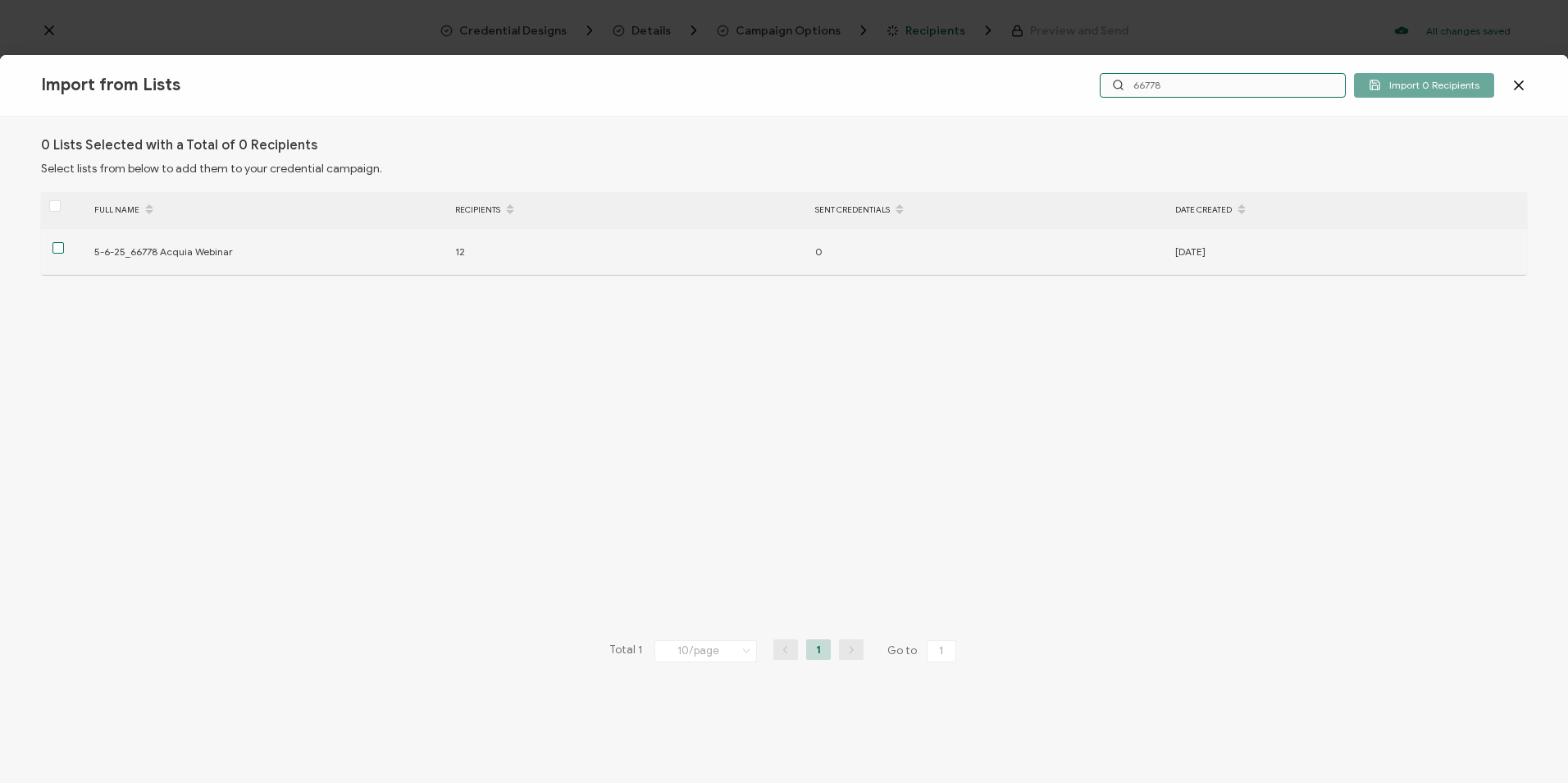
type input "66778"
click at [59, 247] on span at bounding box center [59, 248] width 12 height 12
click at [64, 242] on input "checkbox" at bounding box center [64, 242] width 0 height 0
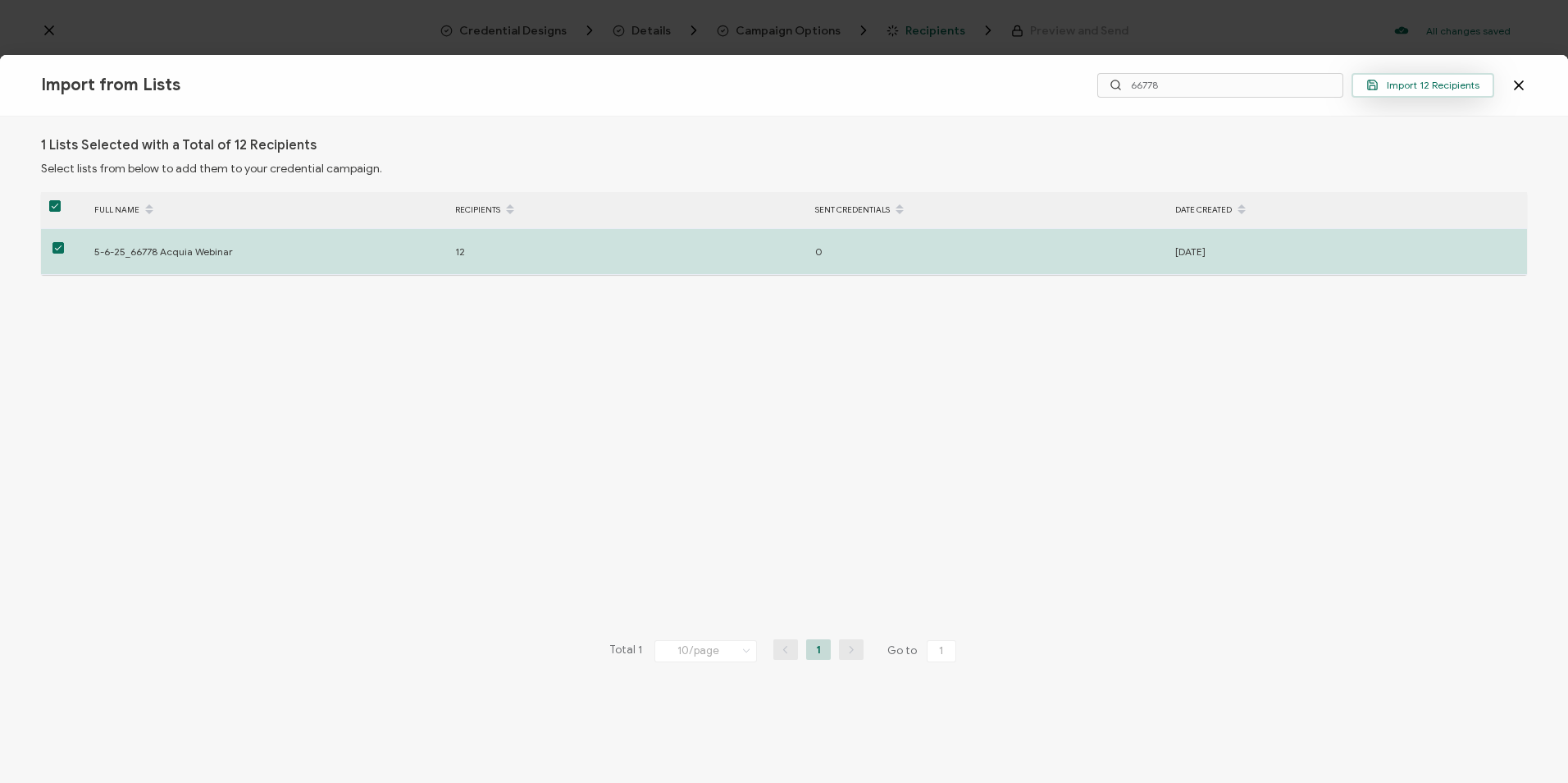
click at [1445, 84] on span "Import 12 Recipients" at bounding box center [1422, 84] width 113 height 12
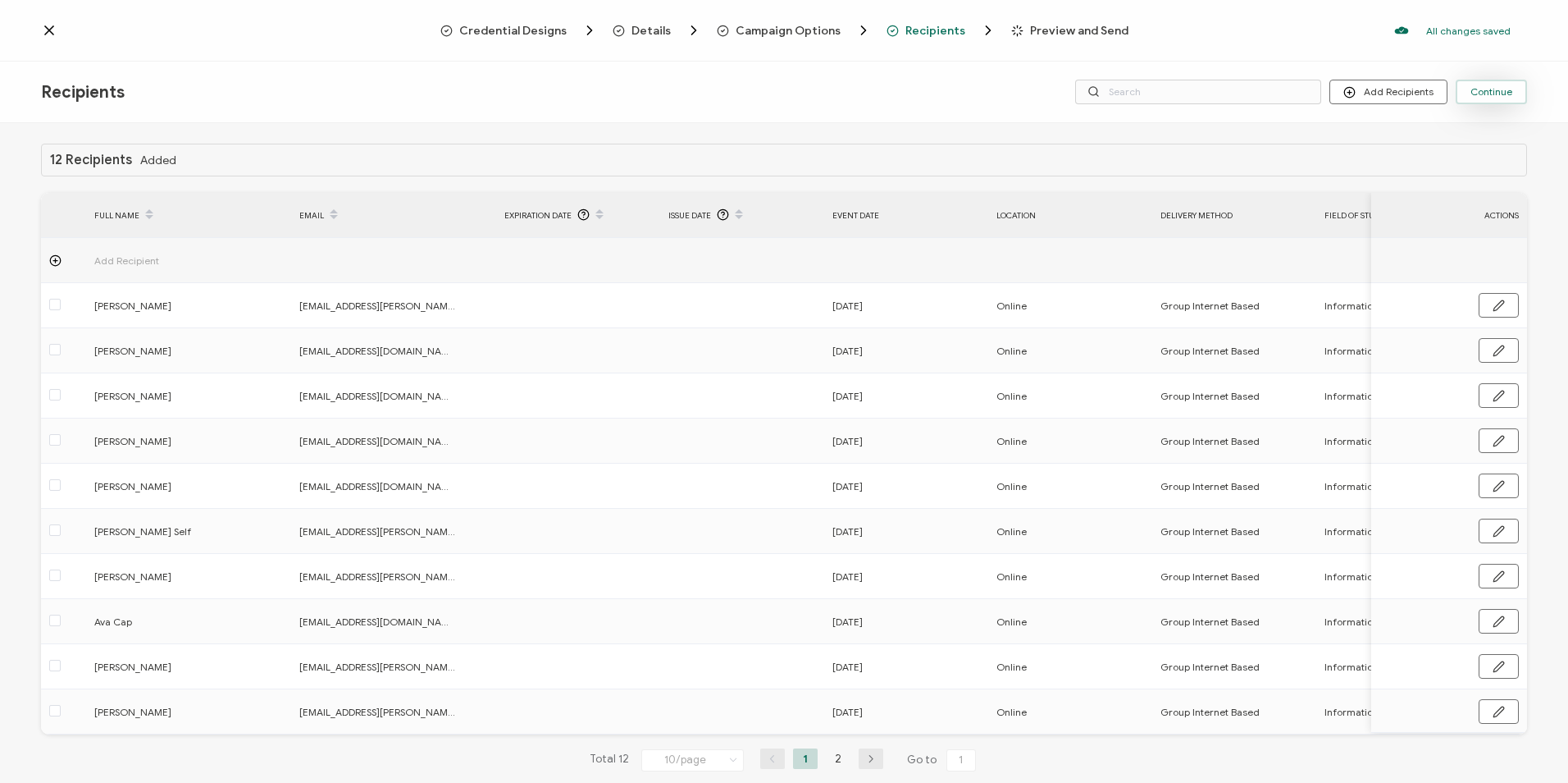
click at [1504, 93] on span "Continue" at bounding box center [1491, 92] width 42 height 10
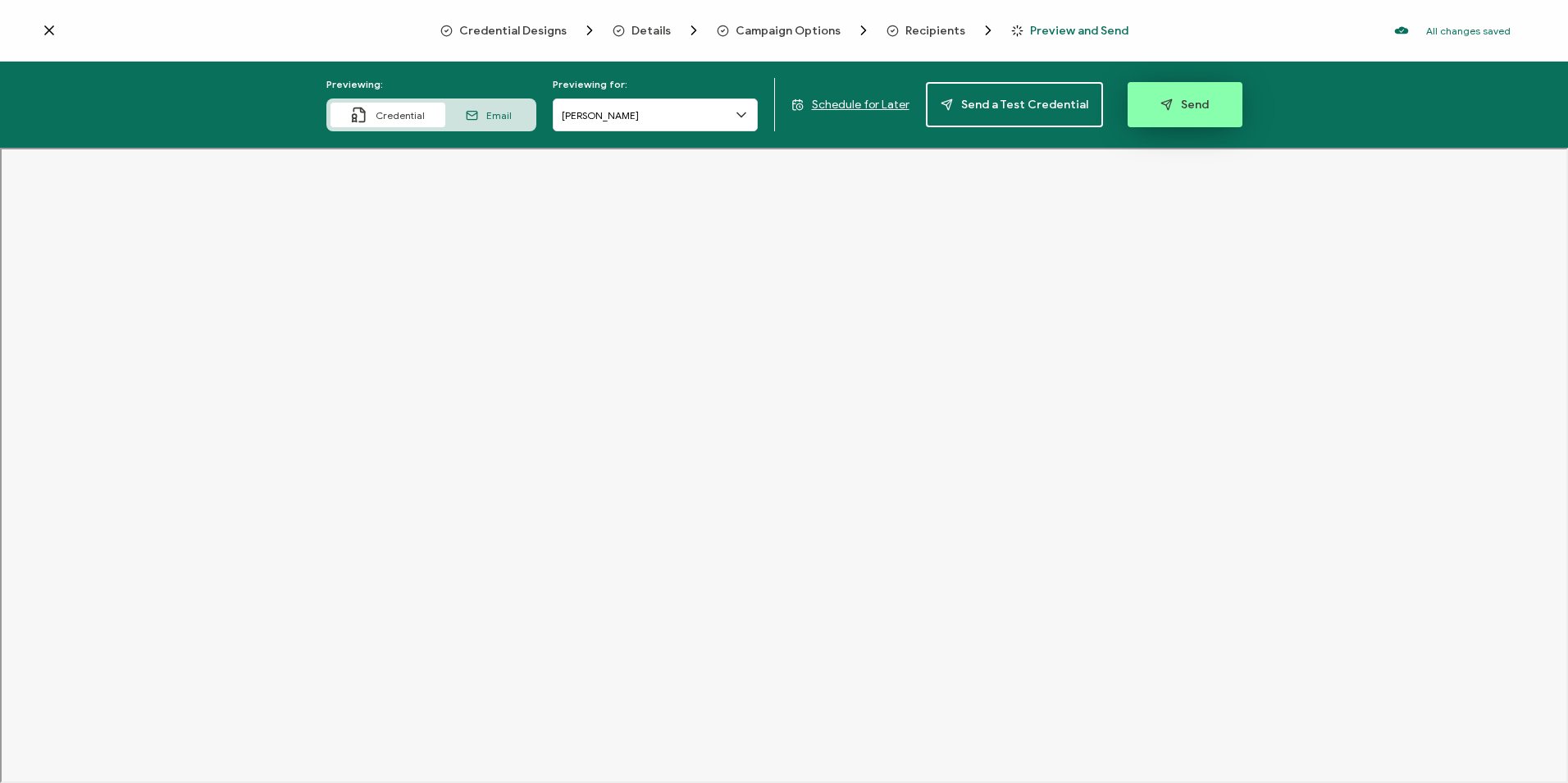
click at [1207, 108] on button "Send" at bounding box center [1185, 105] width 115 height 45
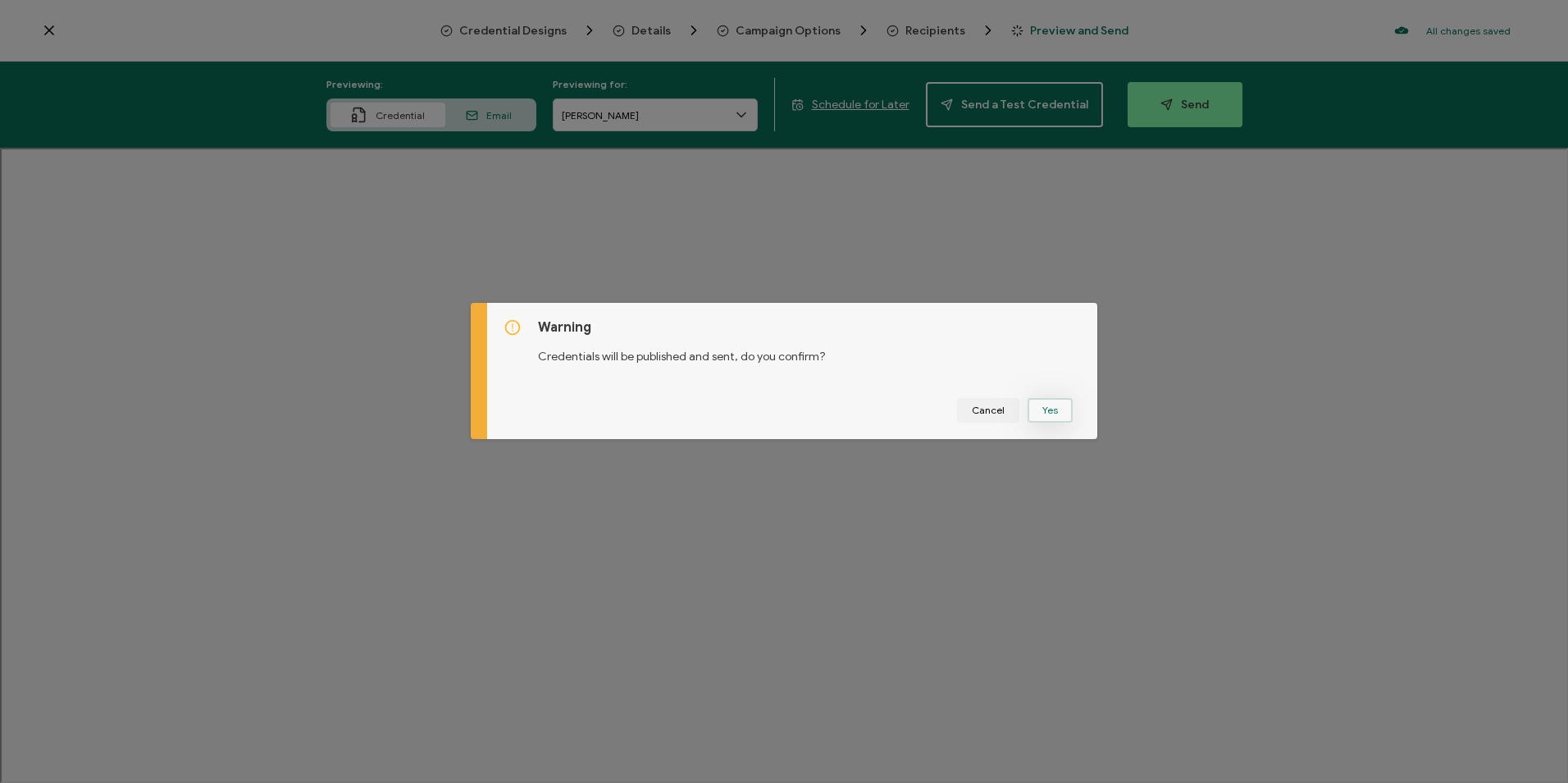
click at [1059, 411] on button "Yes" at bounding box center [1049, 411] width 45 height 25
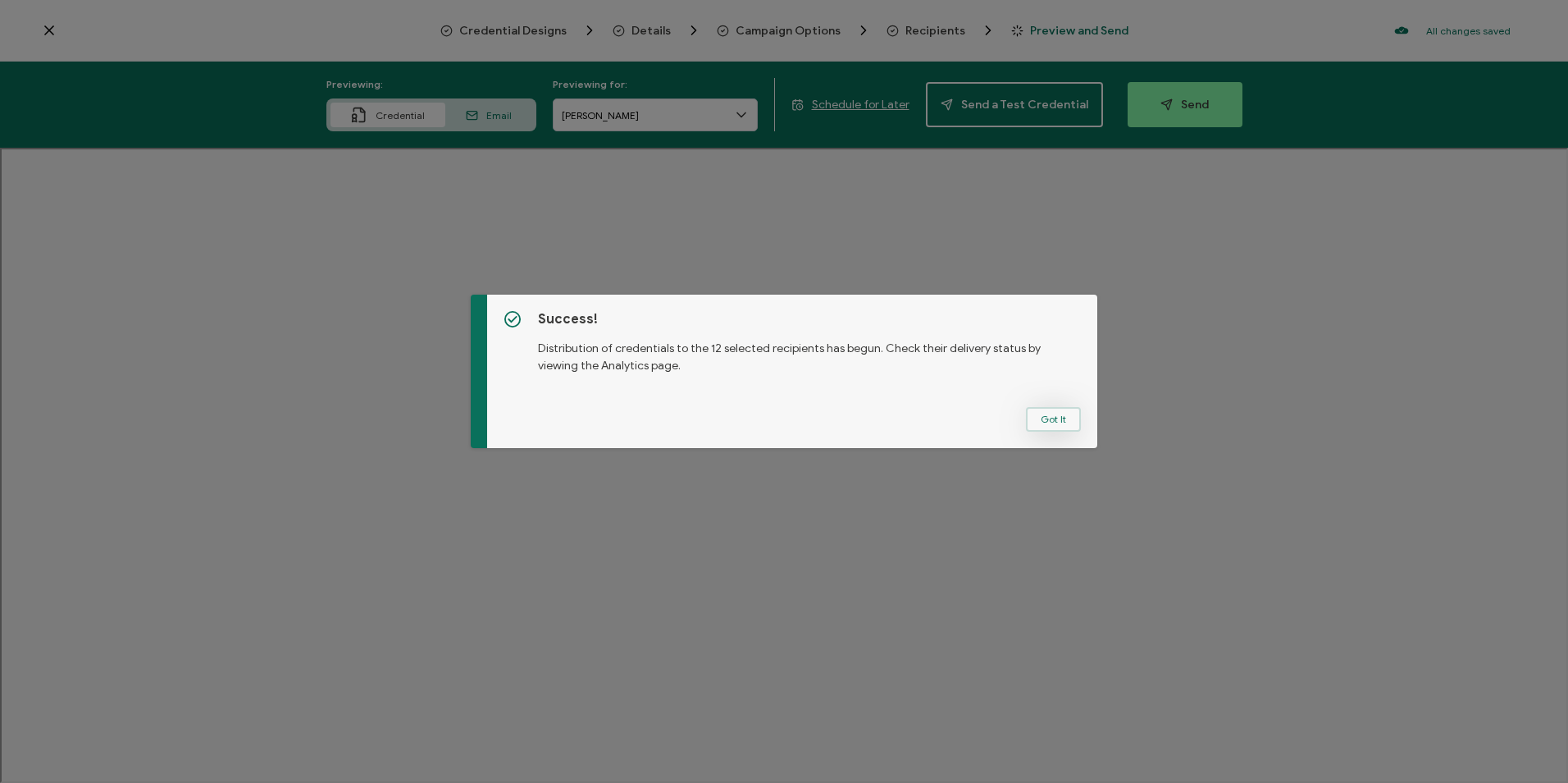
click at [1043, 408] on button "Got It" at bounding box center [1053, 419] width 55 height 25
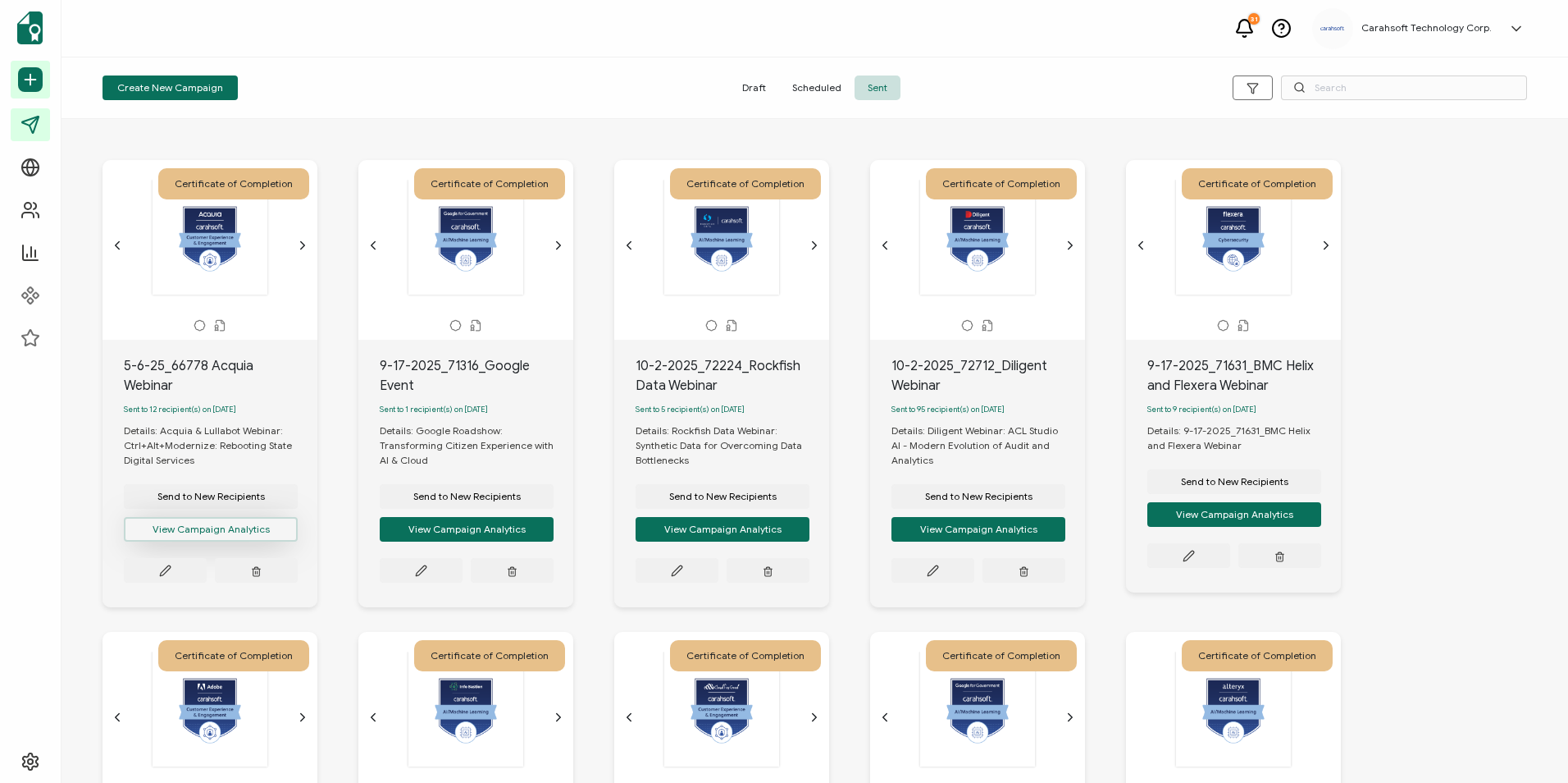
click at [176, 539] on button "View Campaign Analytics" at bounding box center [210, 530] width 174 height 25
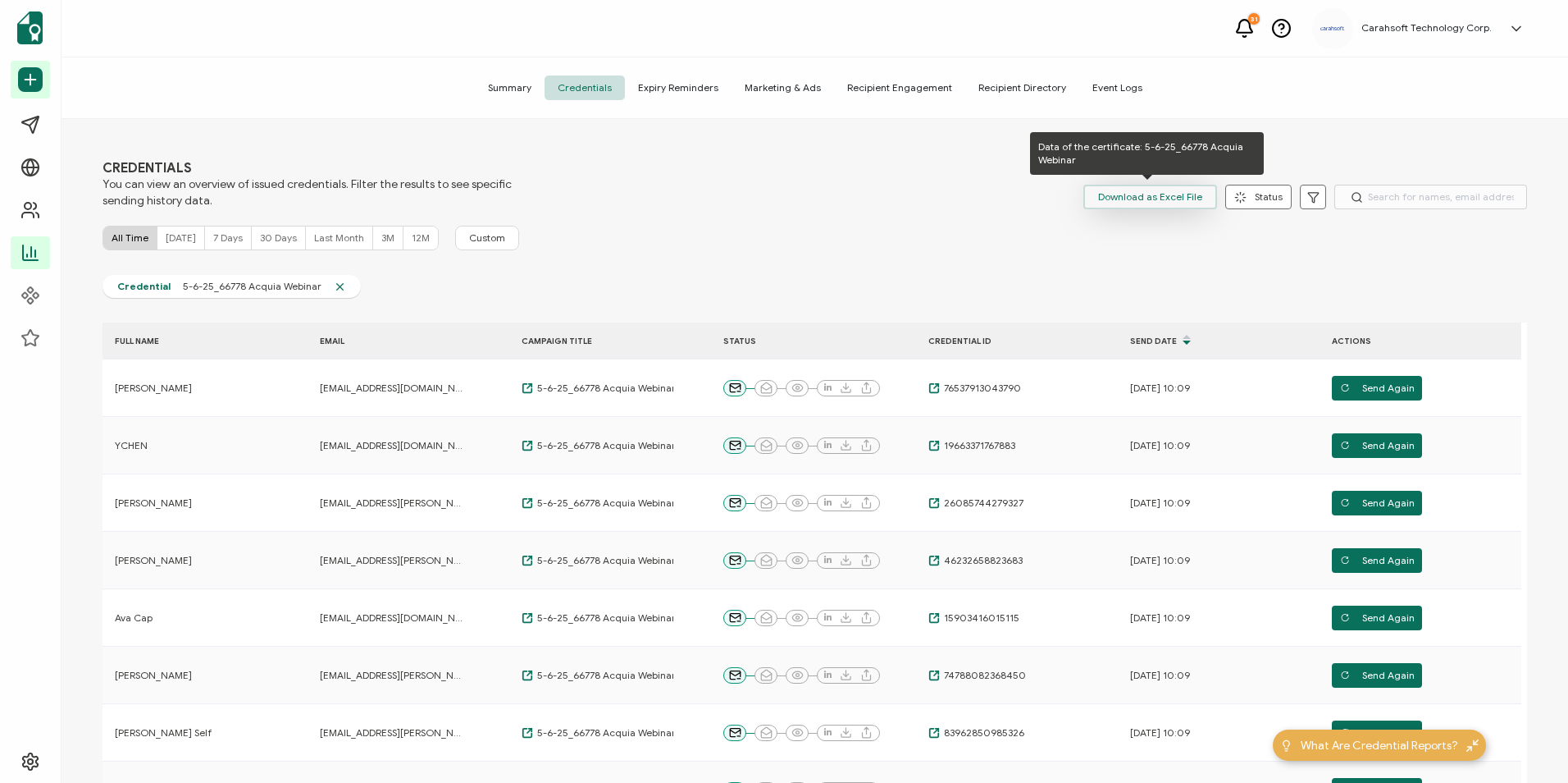
click at [1170, 188] on span "Download as Excel File" at bounding box center [1150, 197] width 105 height 25
